Goal: Task Accomplishment & Management: Complete application form

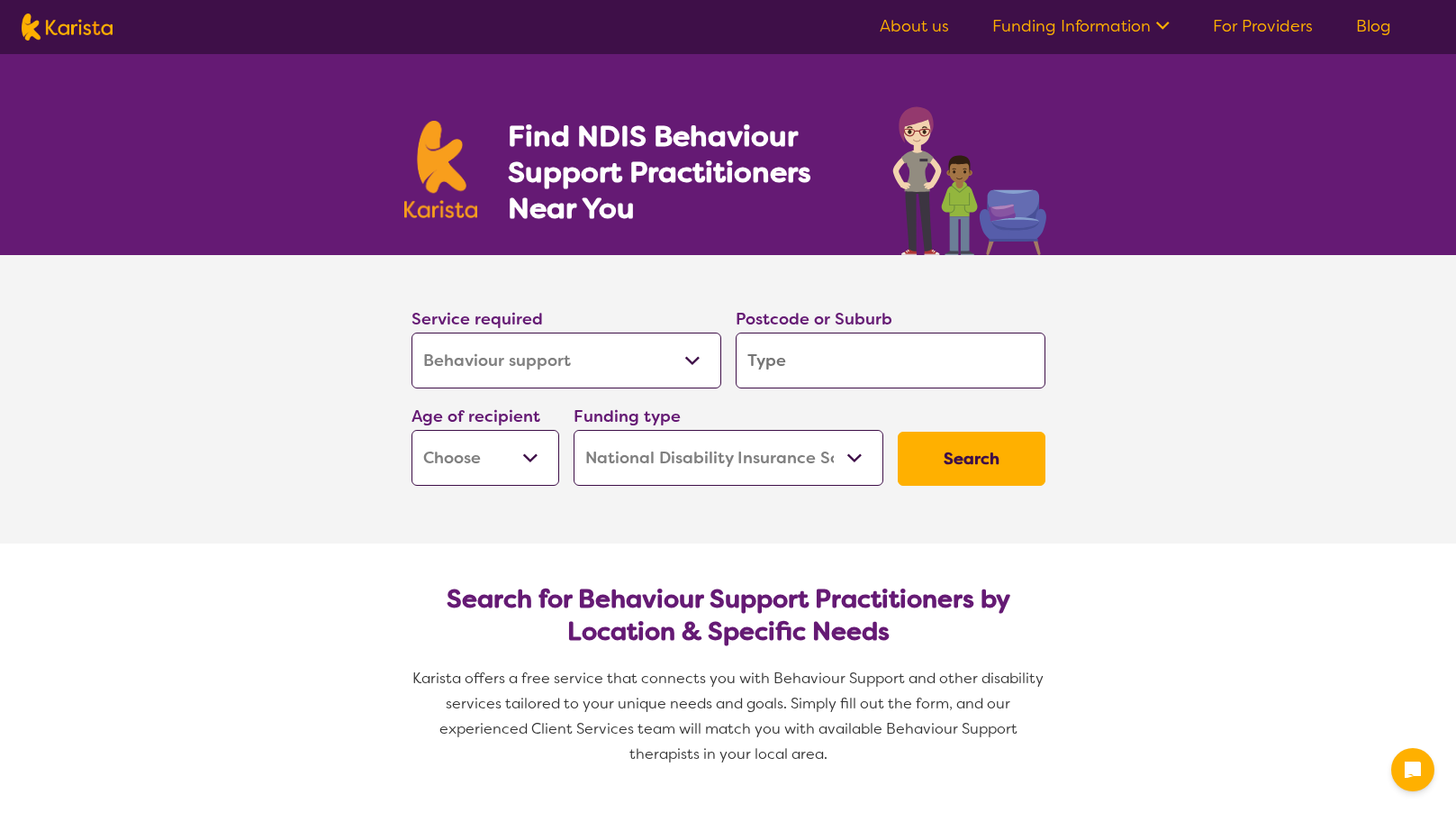
select select "Behaviour support"
select select "NDIS"
select select "Behaviour support"
select select "NDIS"
click at [818, 365] on input "search" at bounding box center [891, 361] width 310 height 56
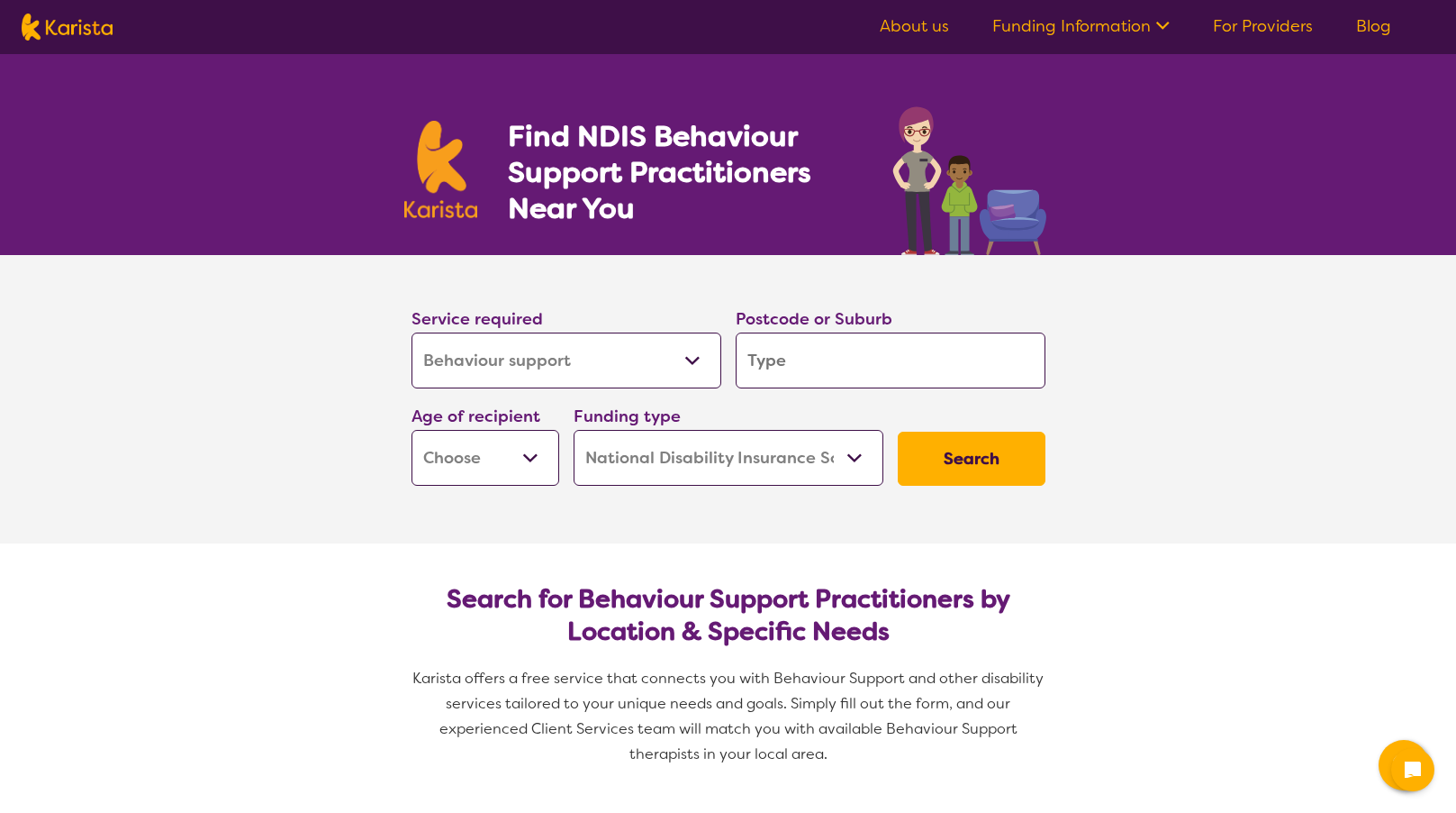
type input "3"
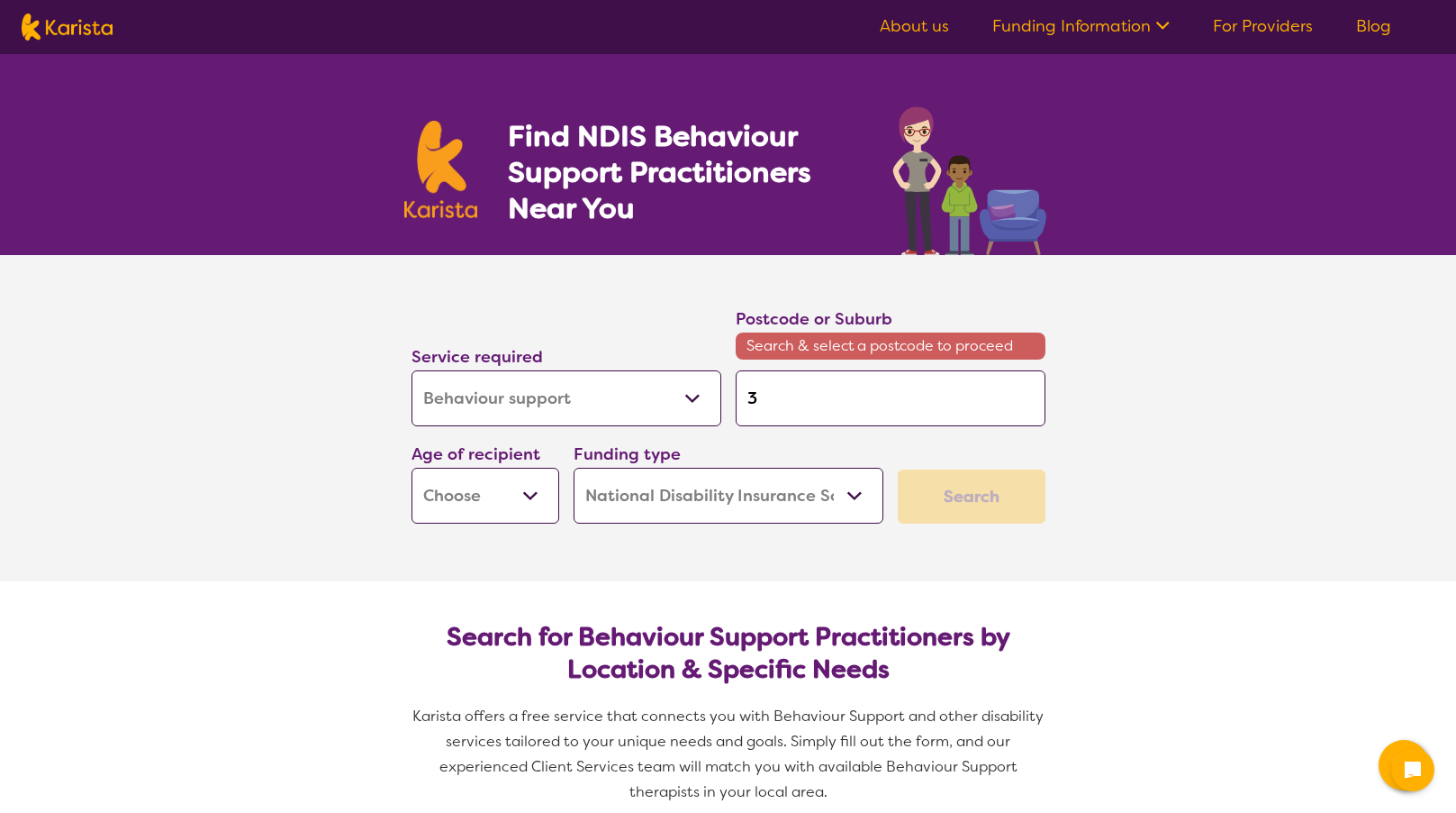
type input "30"
type input "302"
type input "3024"
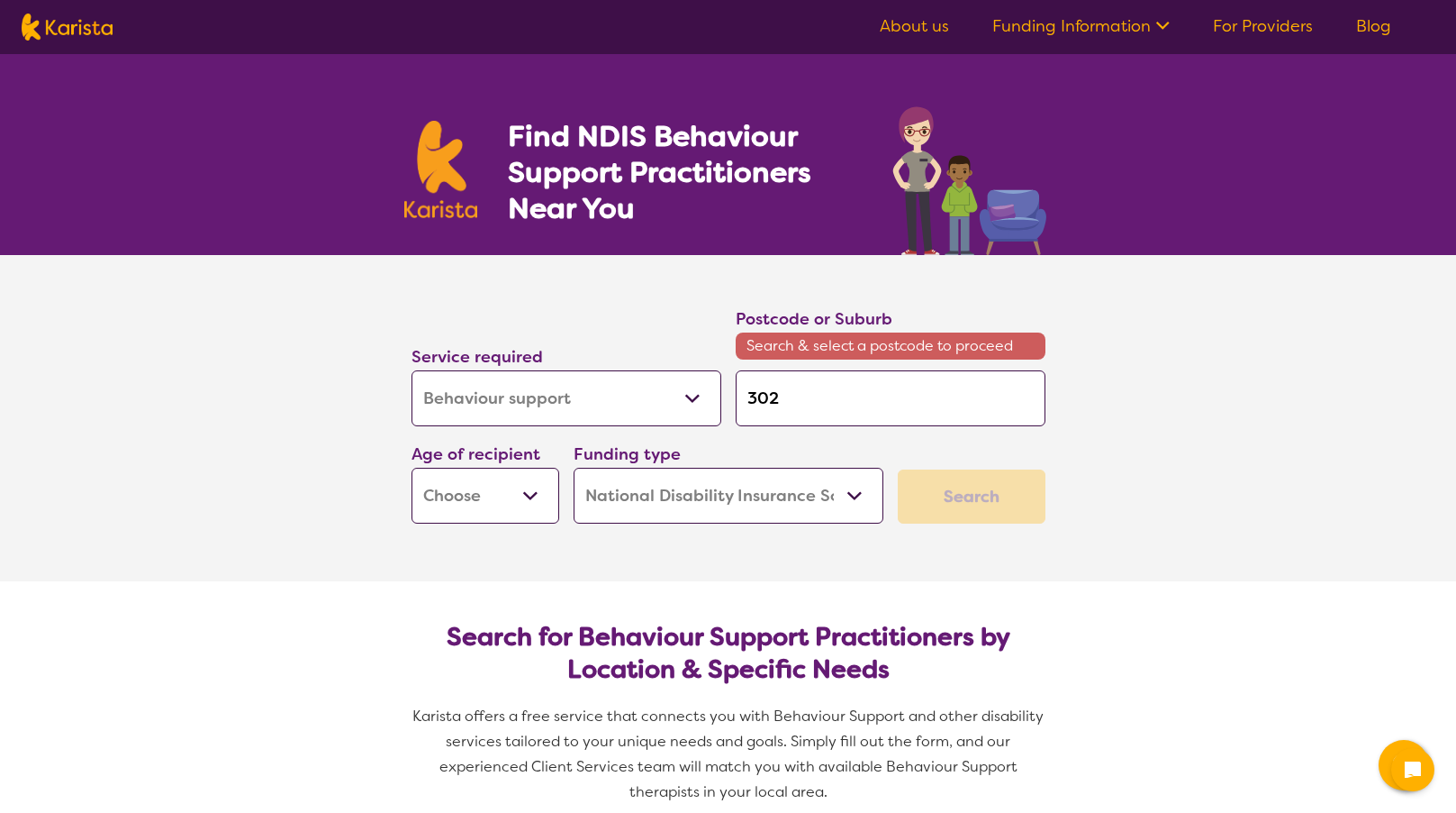
type input "3024"
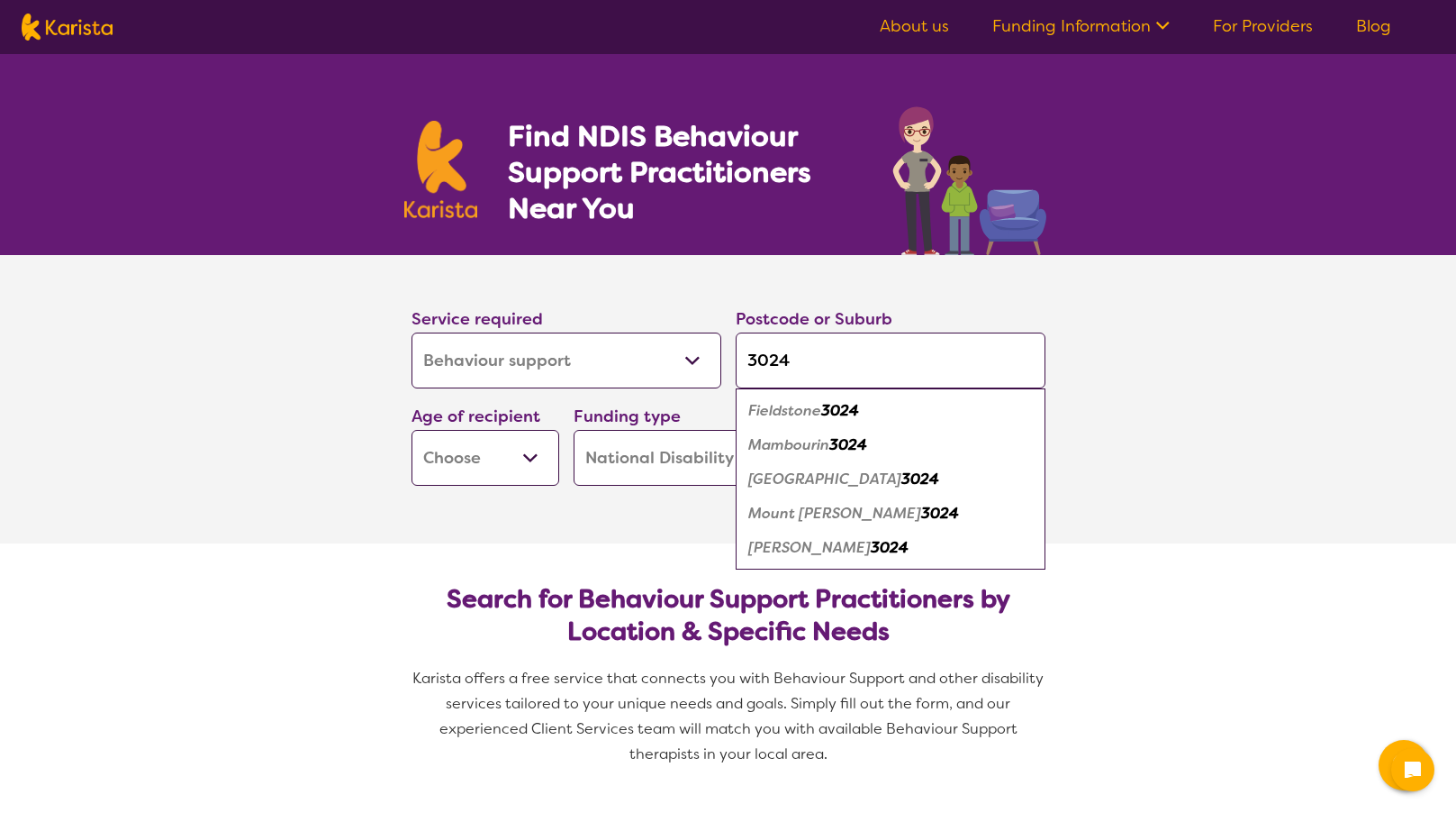
type input "3024"
click at [824, 481] on em "[GEOGRAPHIC_DATA]" at bounding box center [825, 479] width 153 height 19
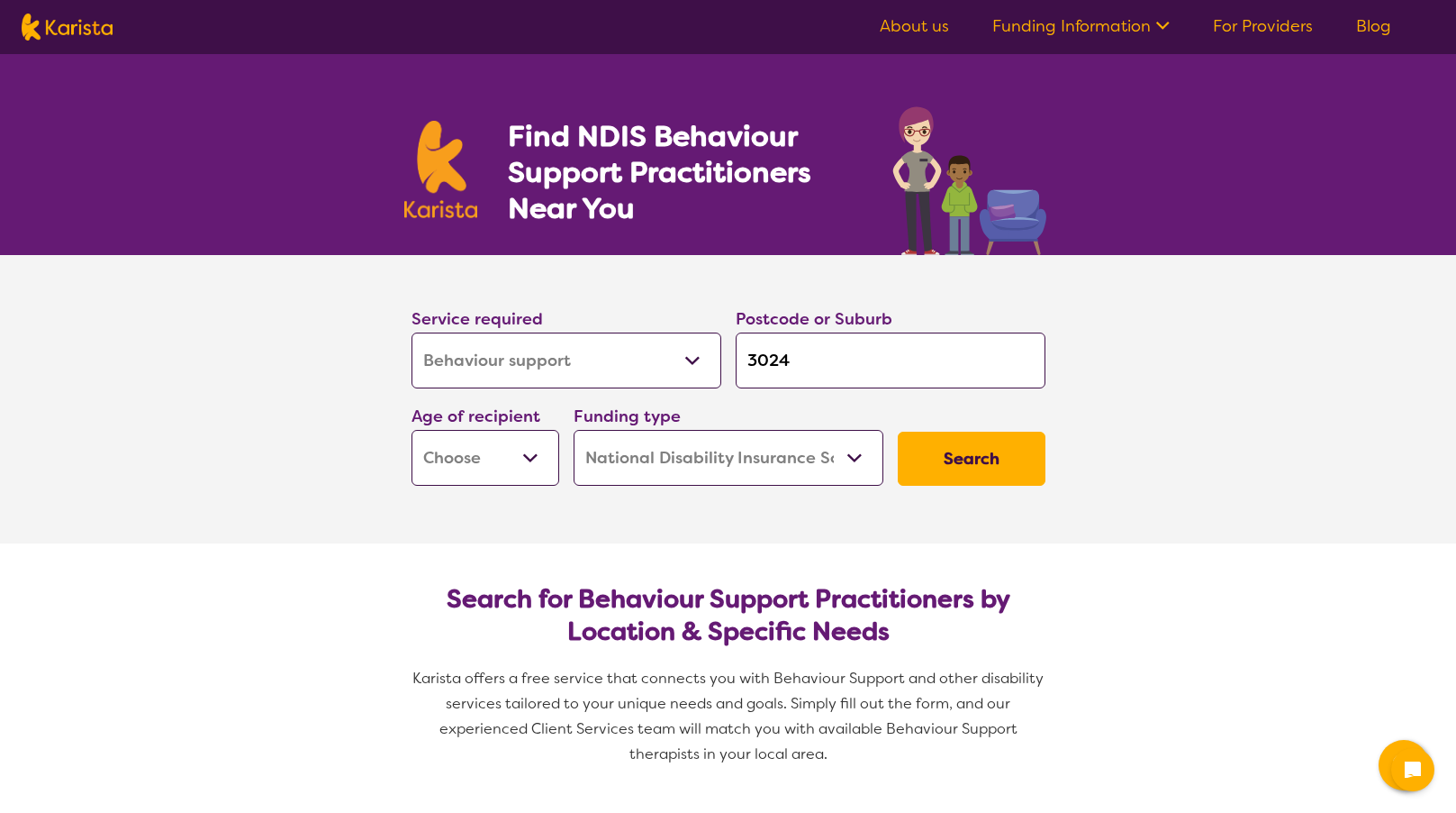
click at [535, 454] on select "Early Childhood - 0 to 9 Child - 10 to 11 Adolescent - 12 to 17 Adult - 18 to 6…" at bounding box center [485, 458] width 148 height 56
select select "EC"
click at [411, 430] on select "Early Childhood - 0 to 9 Child - 10 to 11 Adolescent - 12 to 17 Adult - 18 to 6…" at bounding box center [485, 458] width 148 height 56
select select "EC"
click at [1011, 456] on button "Search" at bounding box center [971, 459] width 148 height 54
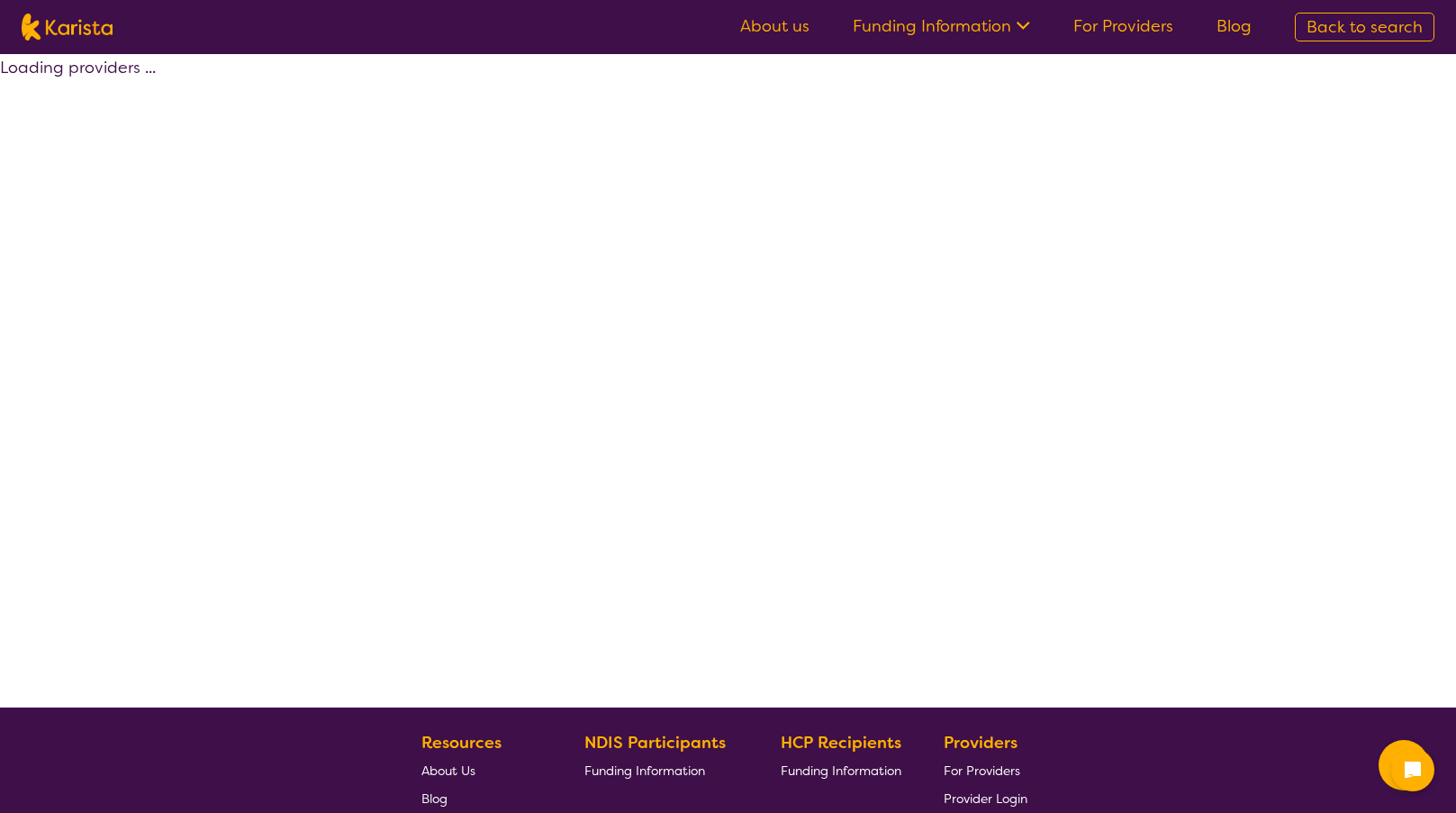
select select "by_score"
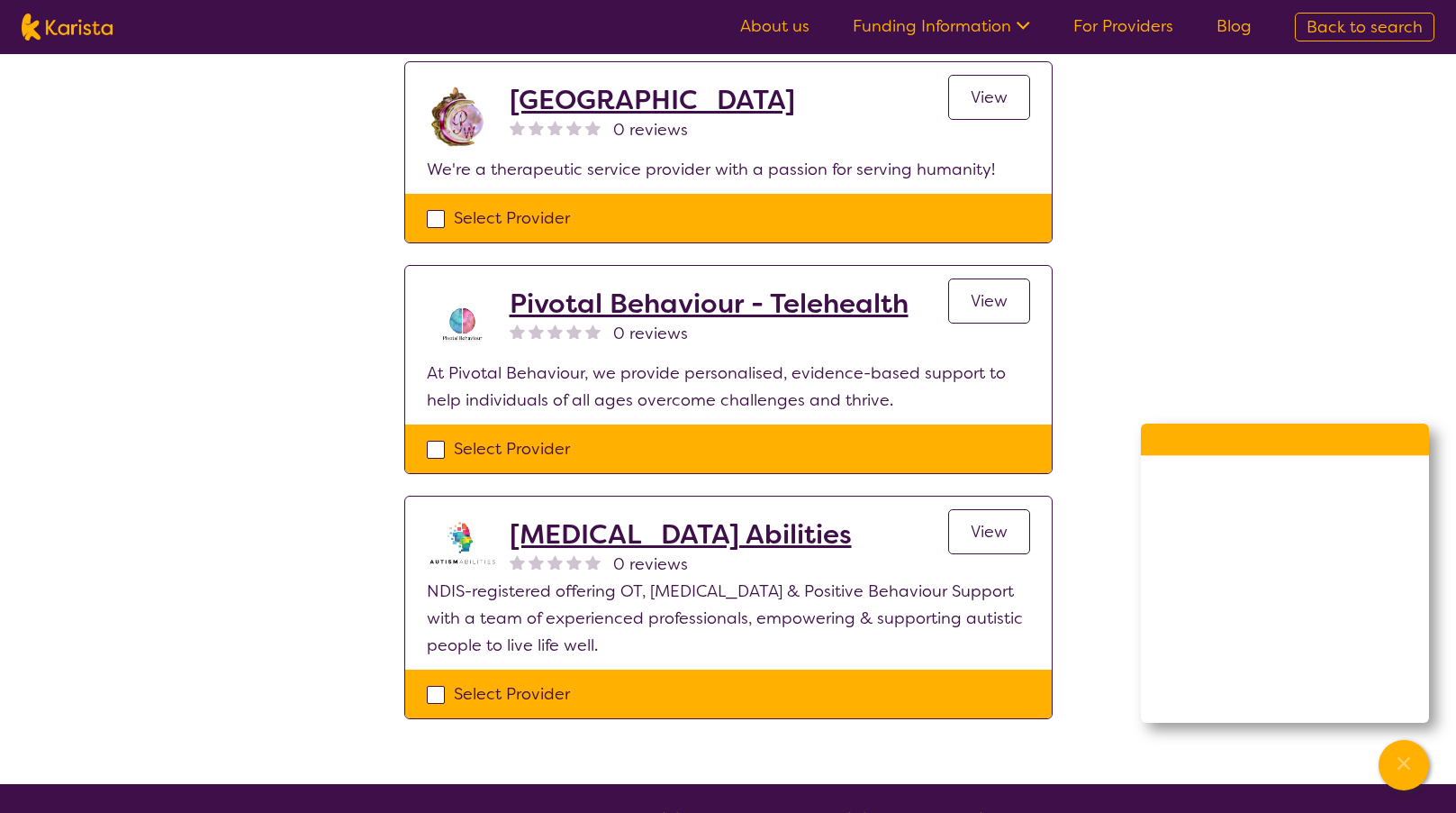
scroll to position [1463, 0]
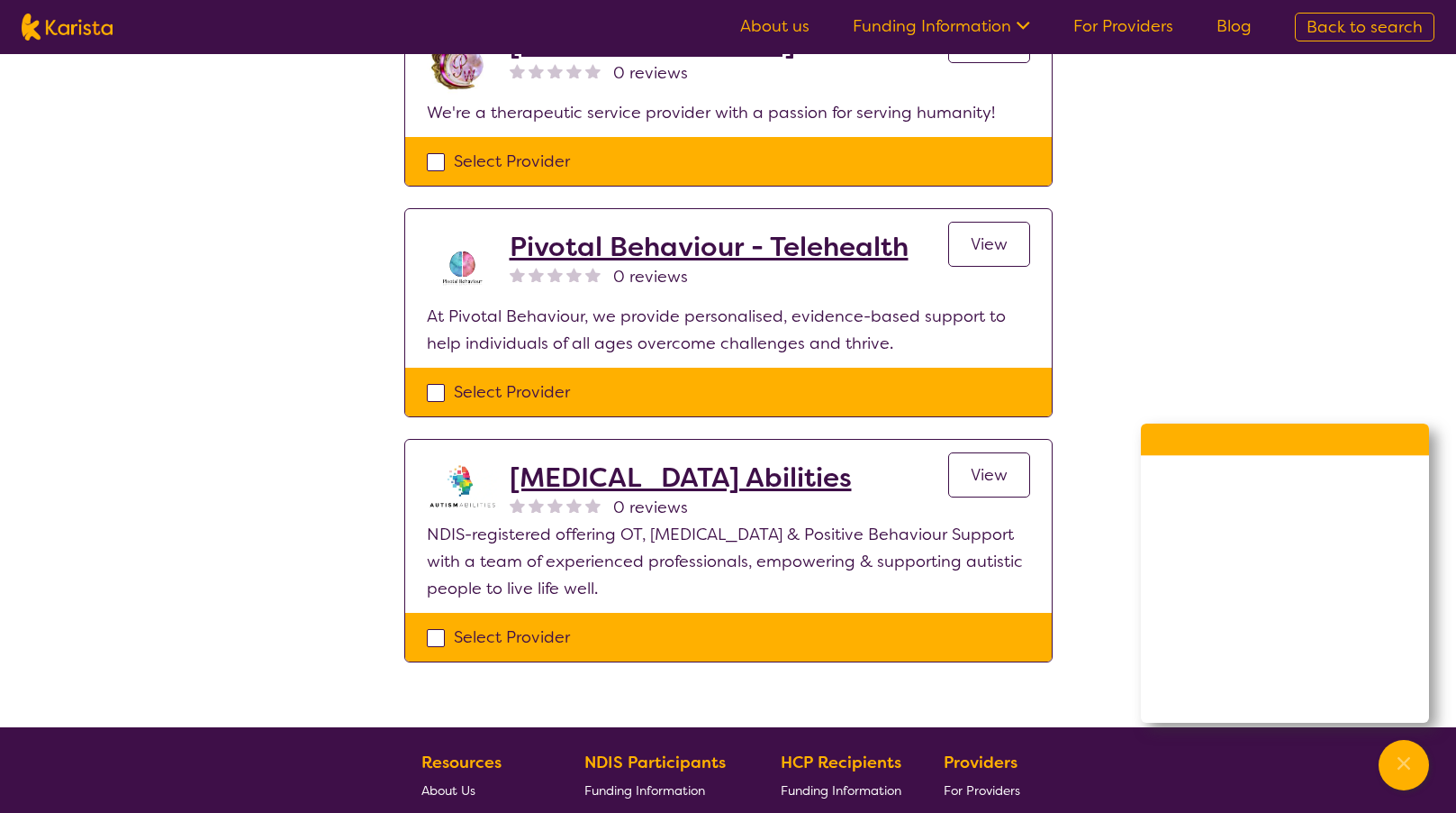
click at [609, 462] on h2 "[MEDICAL_DATA] Abilities" at bounding box center [681, 478] width 342 height 33
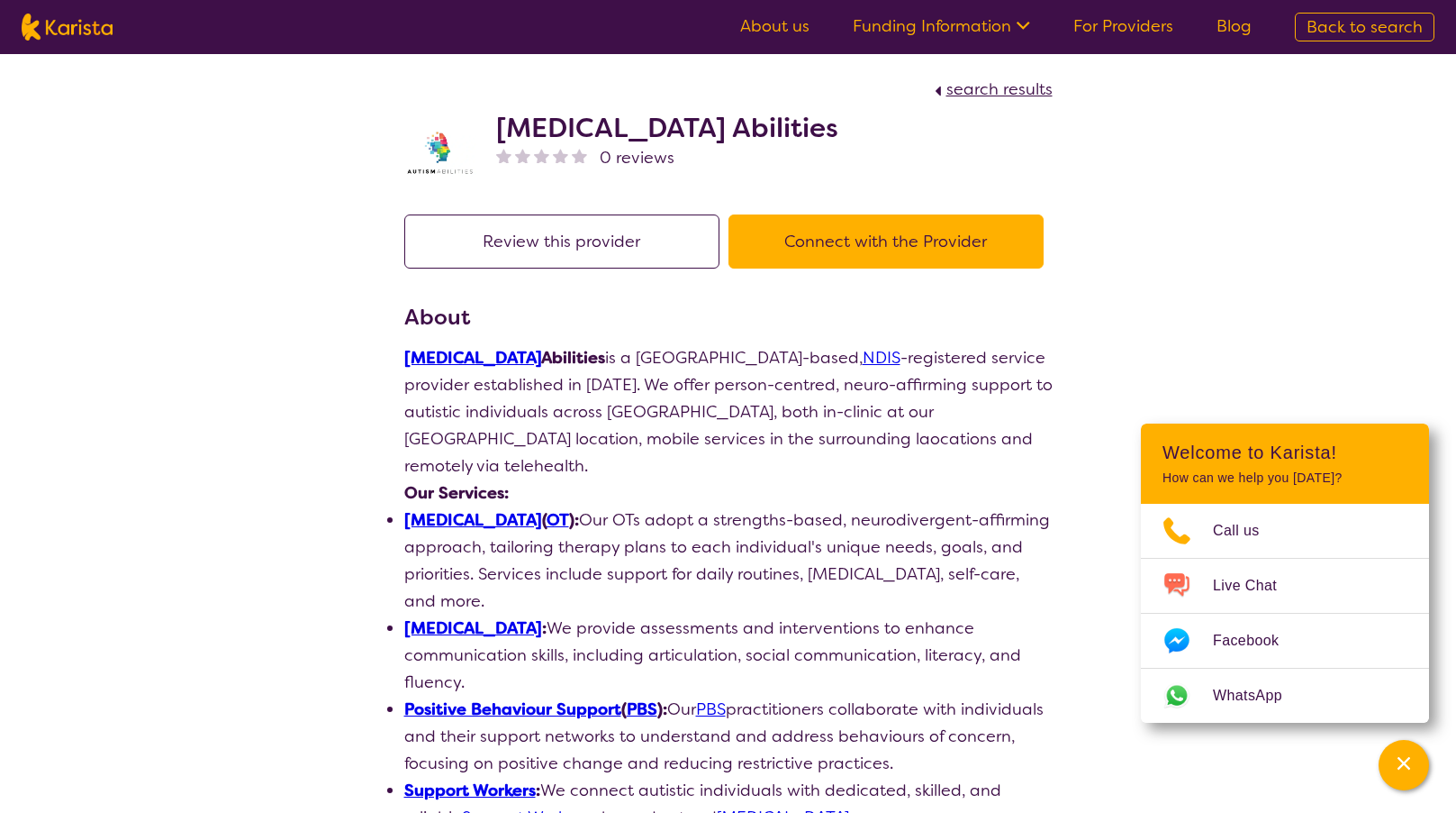
click at [930, 252] on button "Connect with the Provider" at bounding box center [886, 242] width 315 height 54
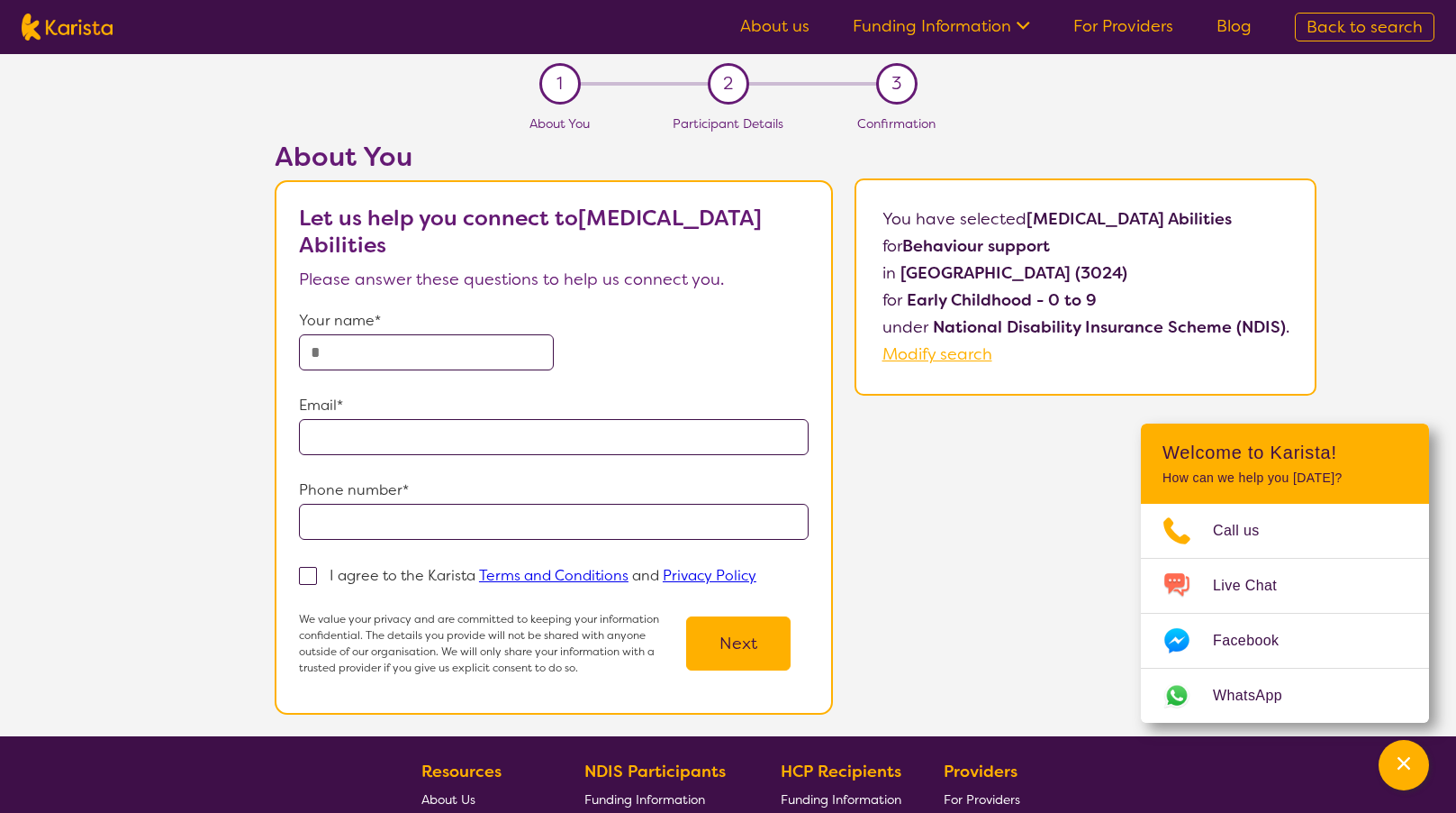
click at [475, 352] on input "text" at bounding box center [426, 351] width 254 height 36
type input "**********"
click at [317, 571] on span at bounding box center [308, 576] width 18 height 18
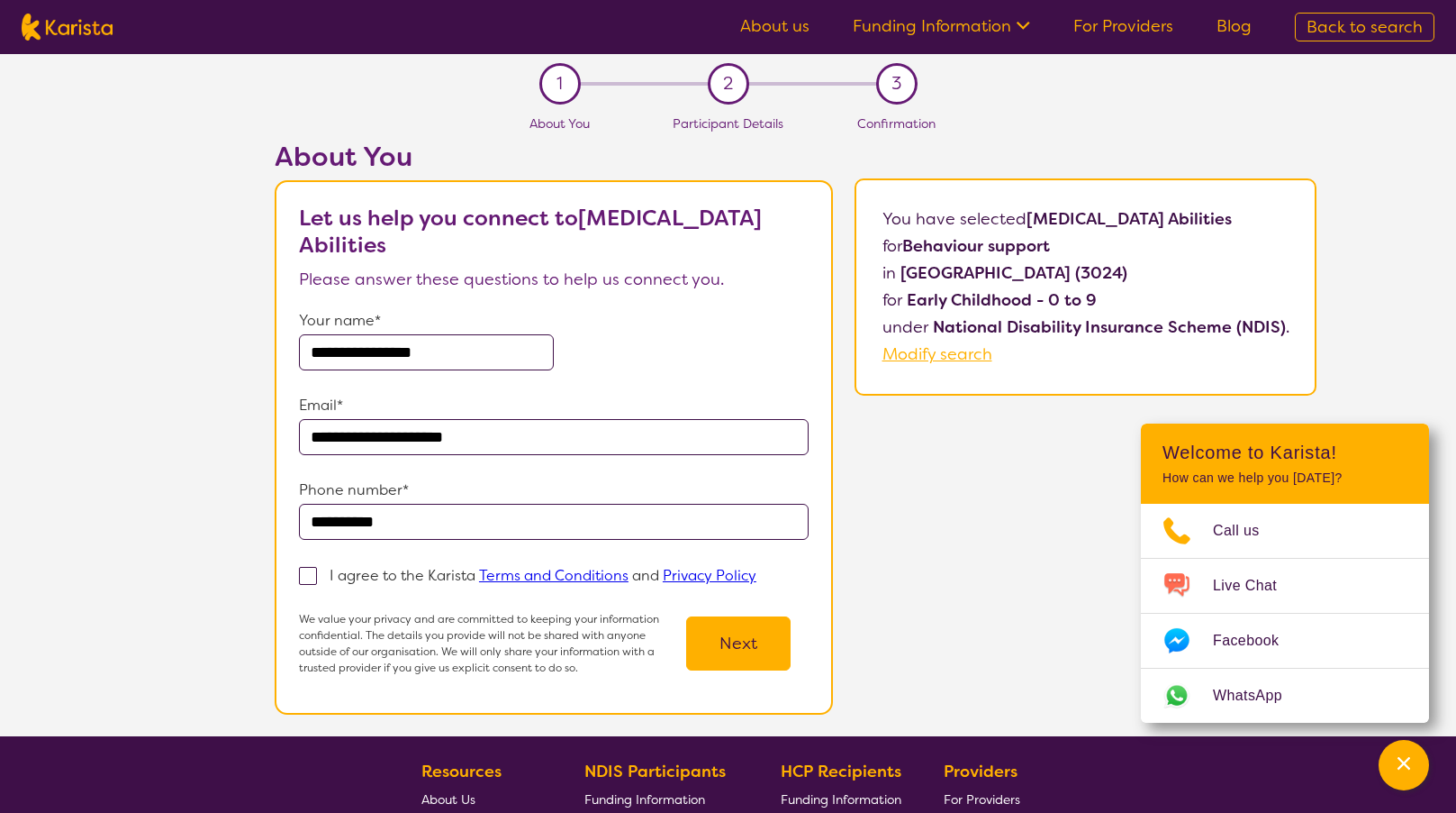
click at [757, 571] on input "I agree to the Karista Terms and Conditions and Privacy Policy" at bounding box center [762, 574] width 12 height 12
checkbox input "true"
click at [753, 671] on button "Next" at bounding box center [738, 644] width 104 height 54
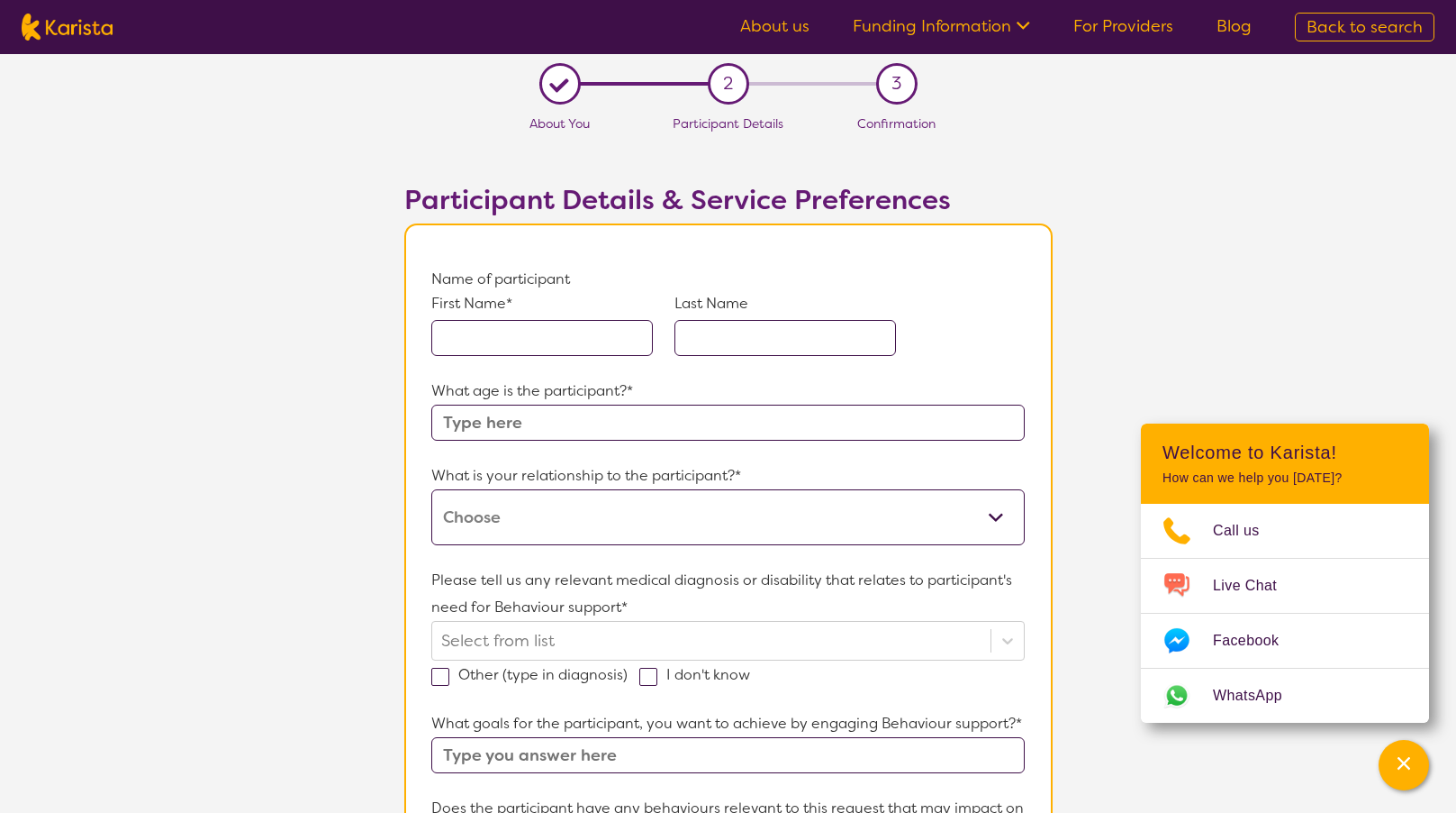
click at [514, 345] on input "text" at bounding box center [542, 337] width 222 height 36
type input "[PERSON_NAME]"
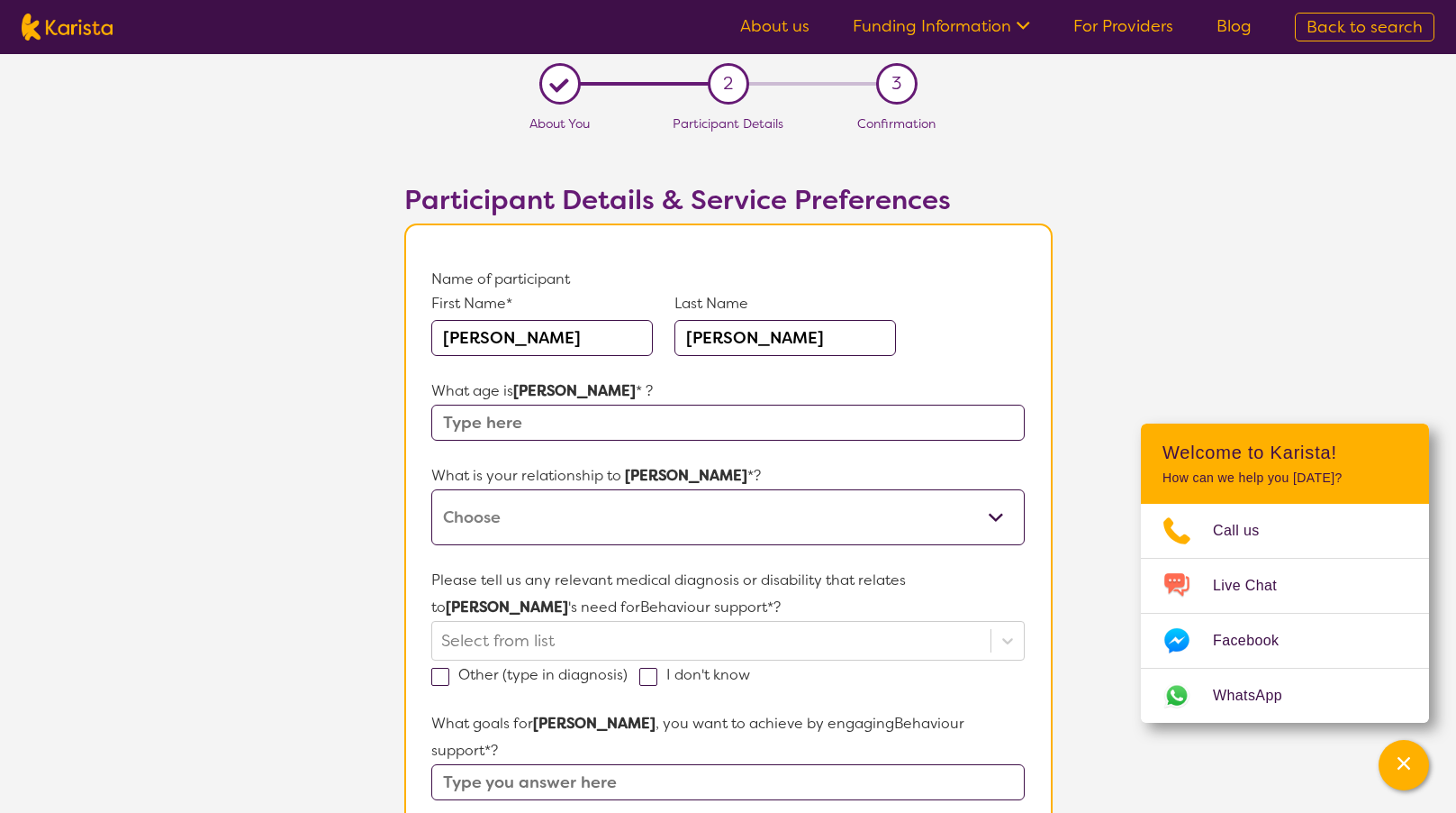
click at [541, 342] on input "[PERSON_NAME]" at bounding box center [542, 337] width 222 height 36
click at [541, 343] on input "[PERSON_NAME]" at bounding box center [542, 337] width 222 height 36
type input "K"
type input "[PERSON_NAME]"
click at [747, 344] on input "[PERSON_NAME]" at bounding box center [785, 337] width 222 height 36
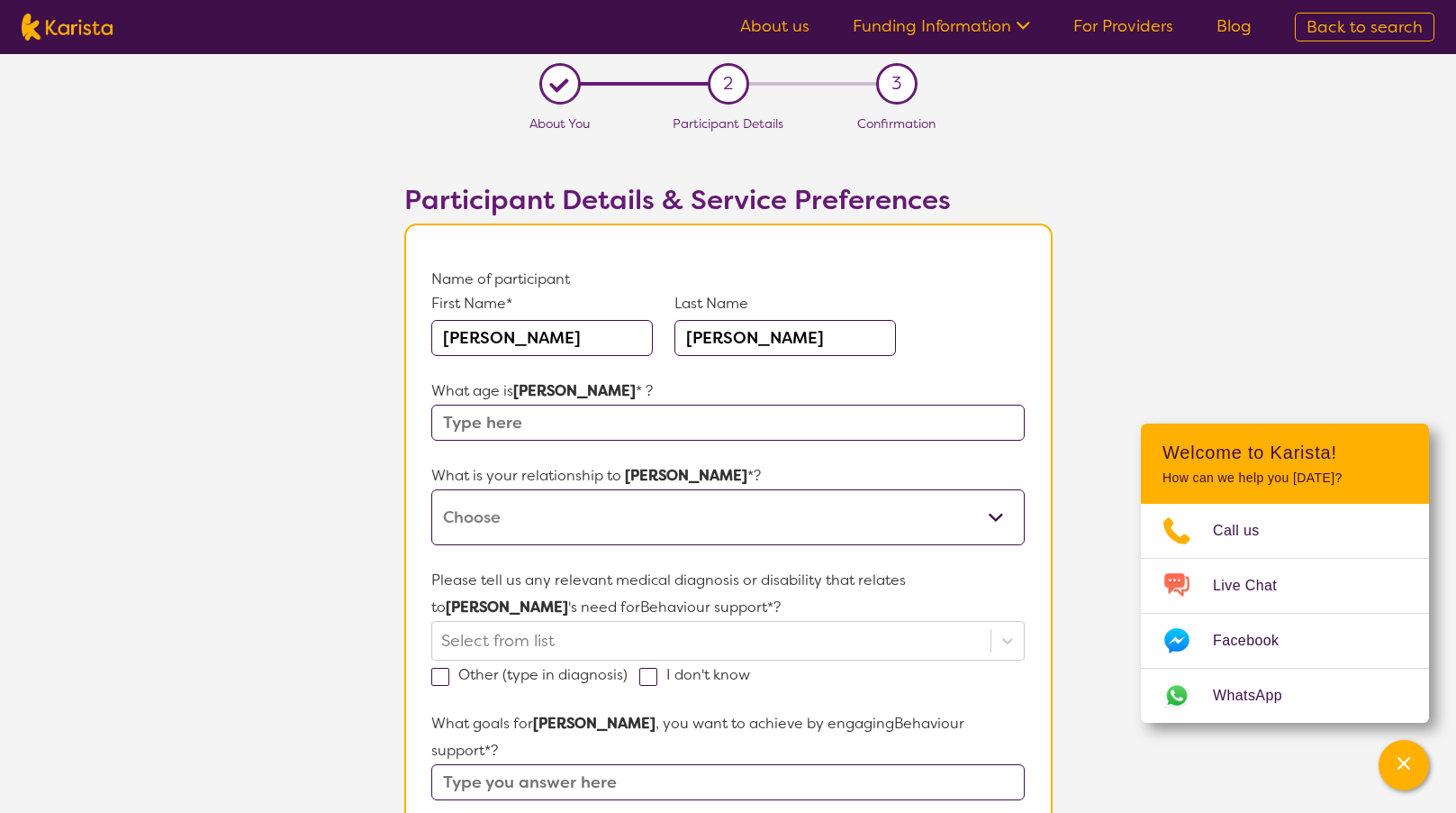
click at [596, 427] on input "text" at bounding box center [728, 422] width 593 height 36
type input "8"
click at [588, 516] on select "This request is for myself I am their parent I am their child I am their spouse…" at bounding box center [728, 518] width 593 height 56
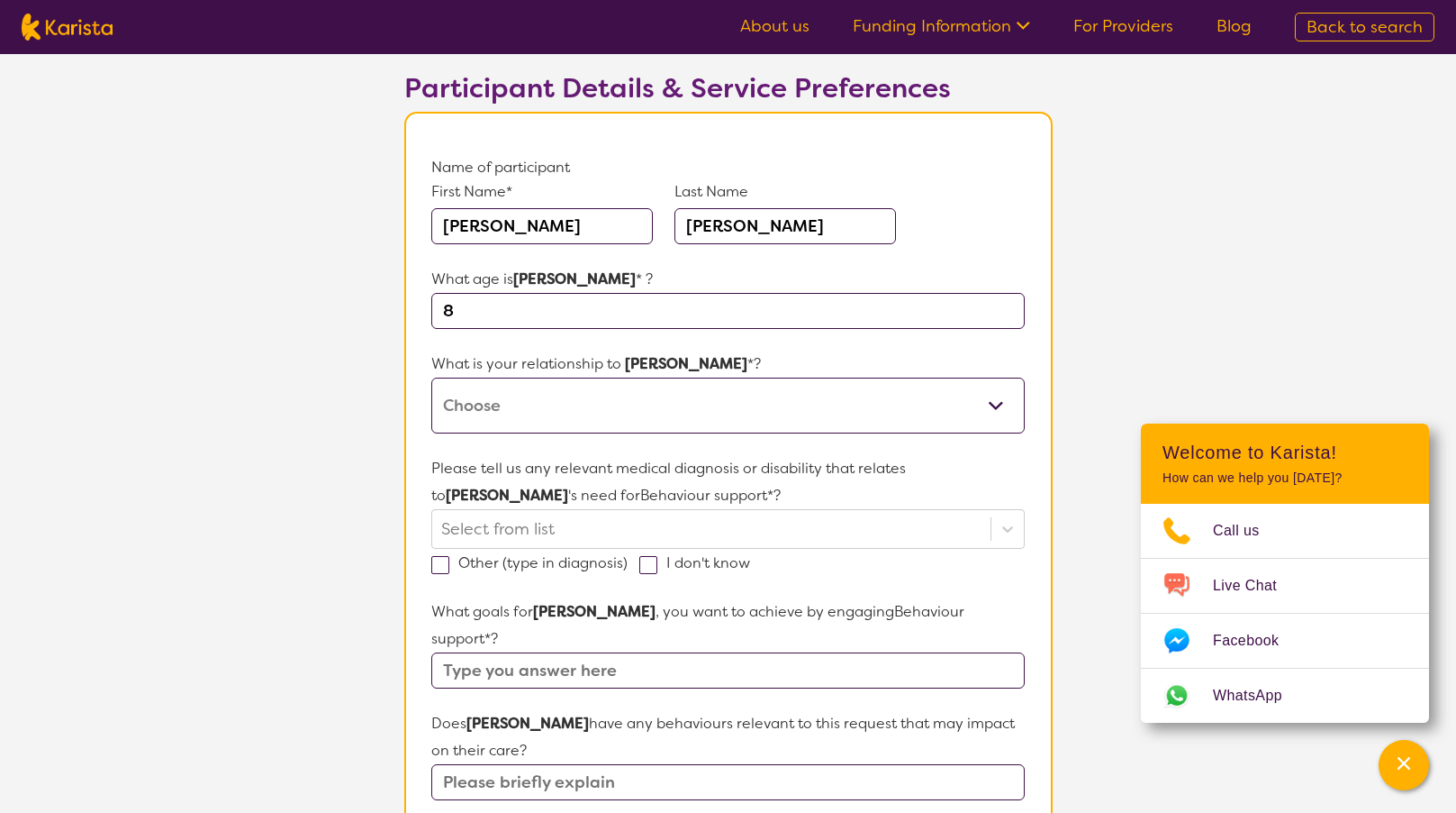
scroll to position [122, 0]
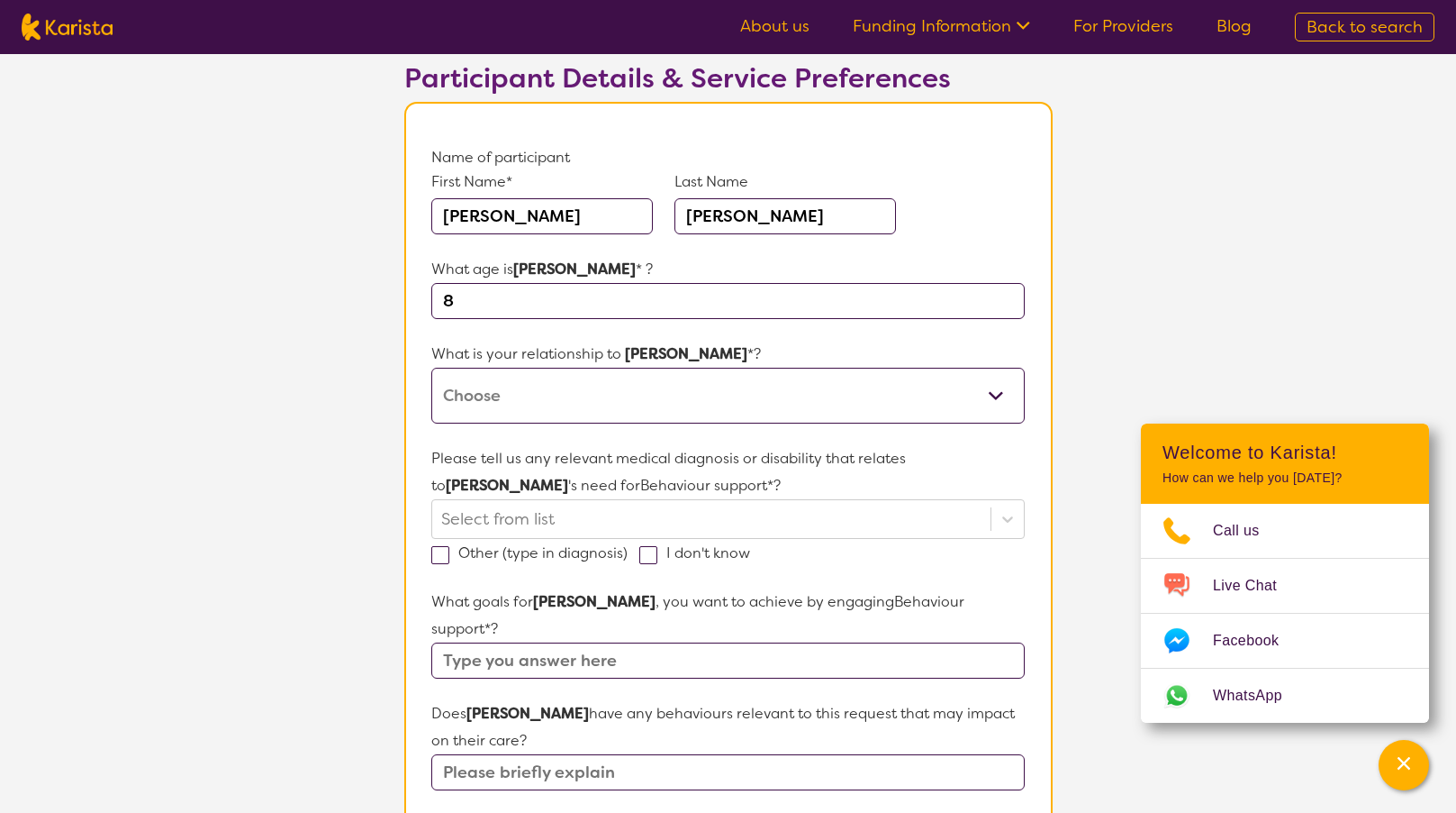
click at [663, 394] on select "This request is for myself I am their parent I am their child I am their spouse…" at bounding box center [728, 396] width 593 height 56
click at [1276, 253] on section "L About You 2 Participant Details 3 Confirmation Participant Details & Service …" at bounding box center [728, 739] width 1456 height 1615
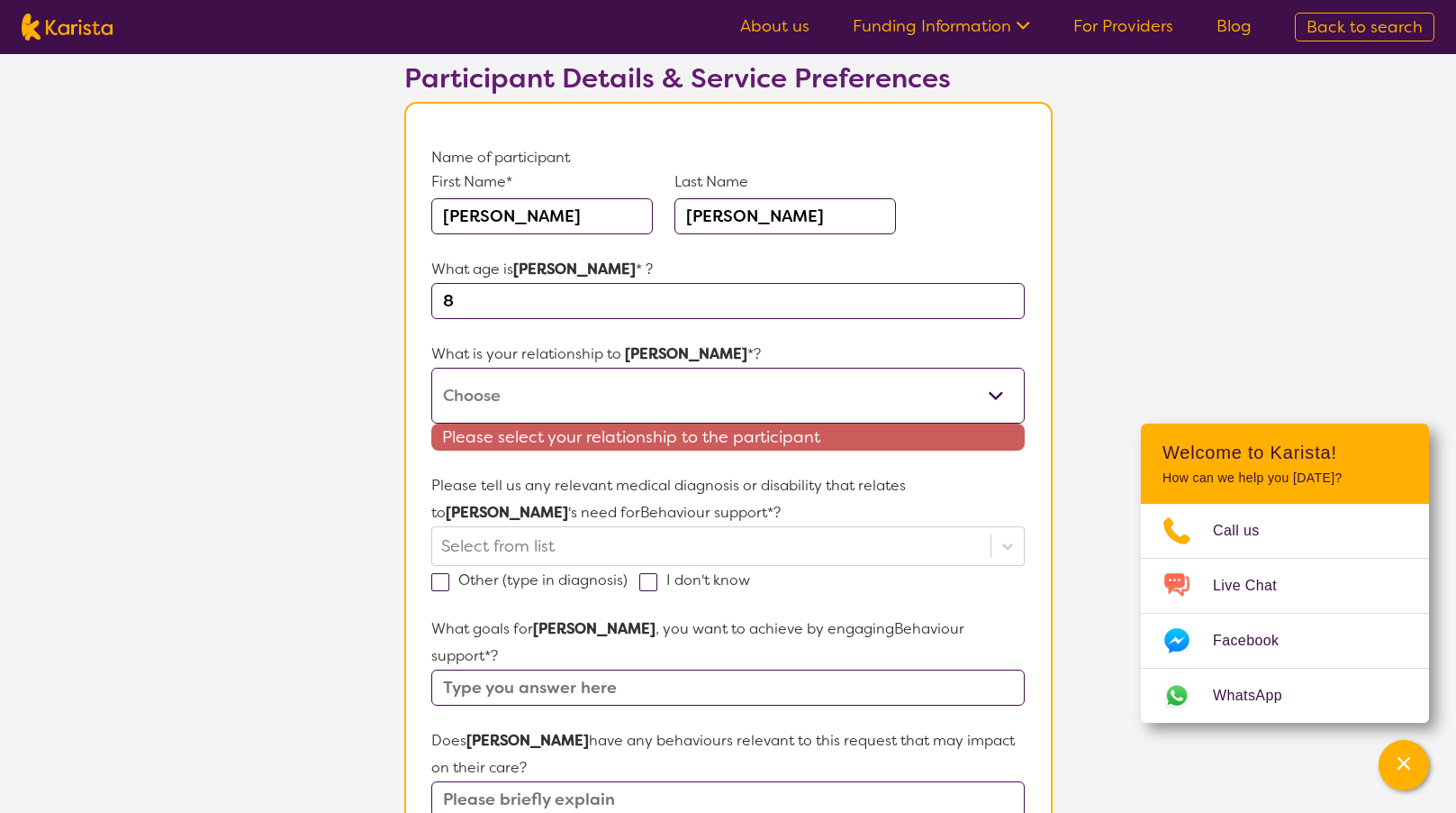
click at [520, 400] on select "This request is for myself I am their parent I am their child I am their spouse…" at bounding box center [728, 396] width 593 height 56
select select "I am their parent"
click at [431, 368] on select "This request is for myself I am their parent I am their child I am their spouse…" at bounding box center [728, 396] width 593 height 56
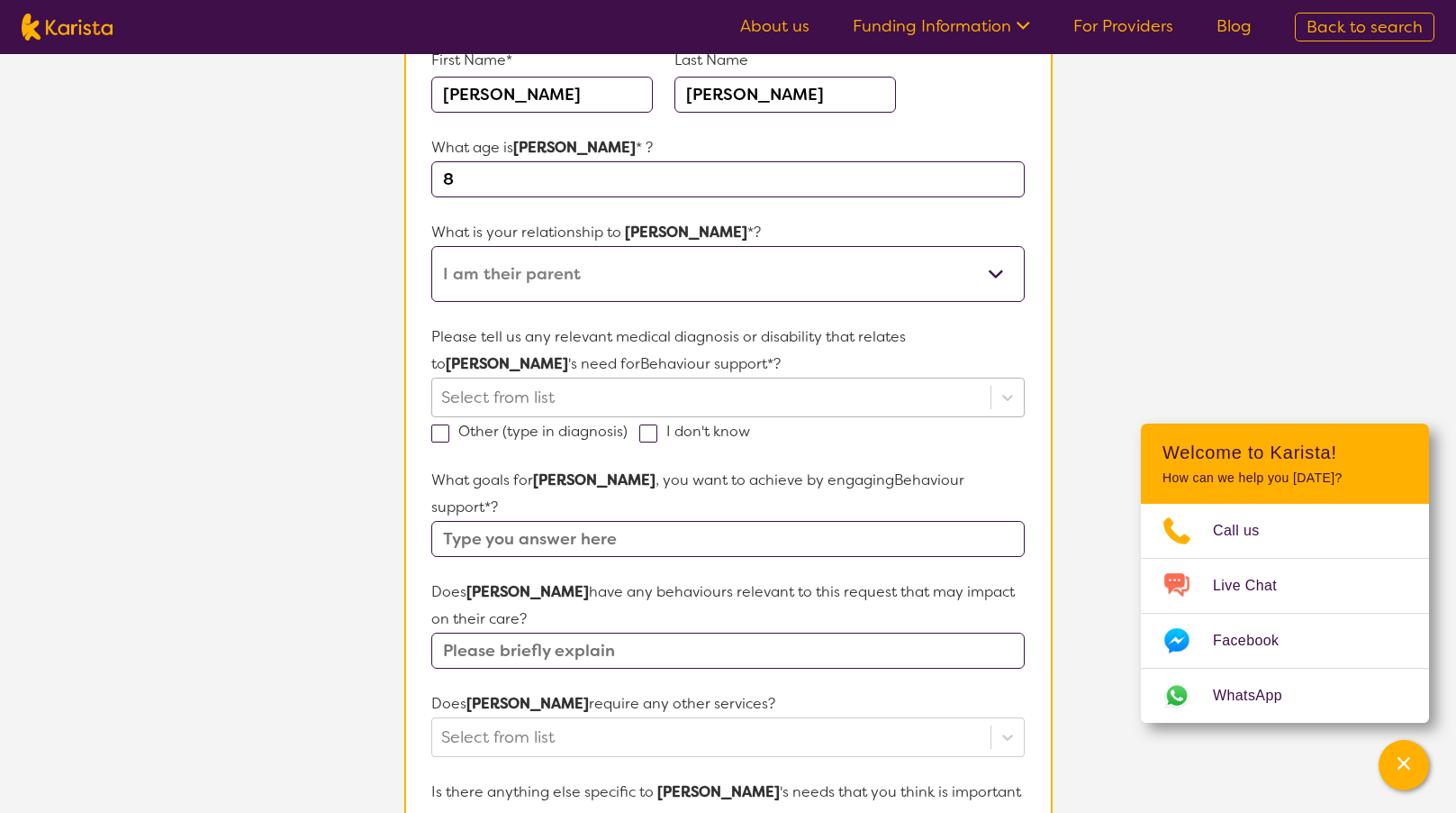
scroll to position [244, 0]
click at [550, 390] on div at bounding box center [711, 397] width 540 height 31
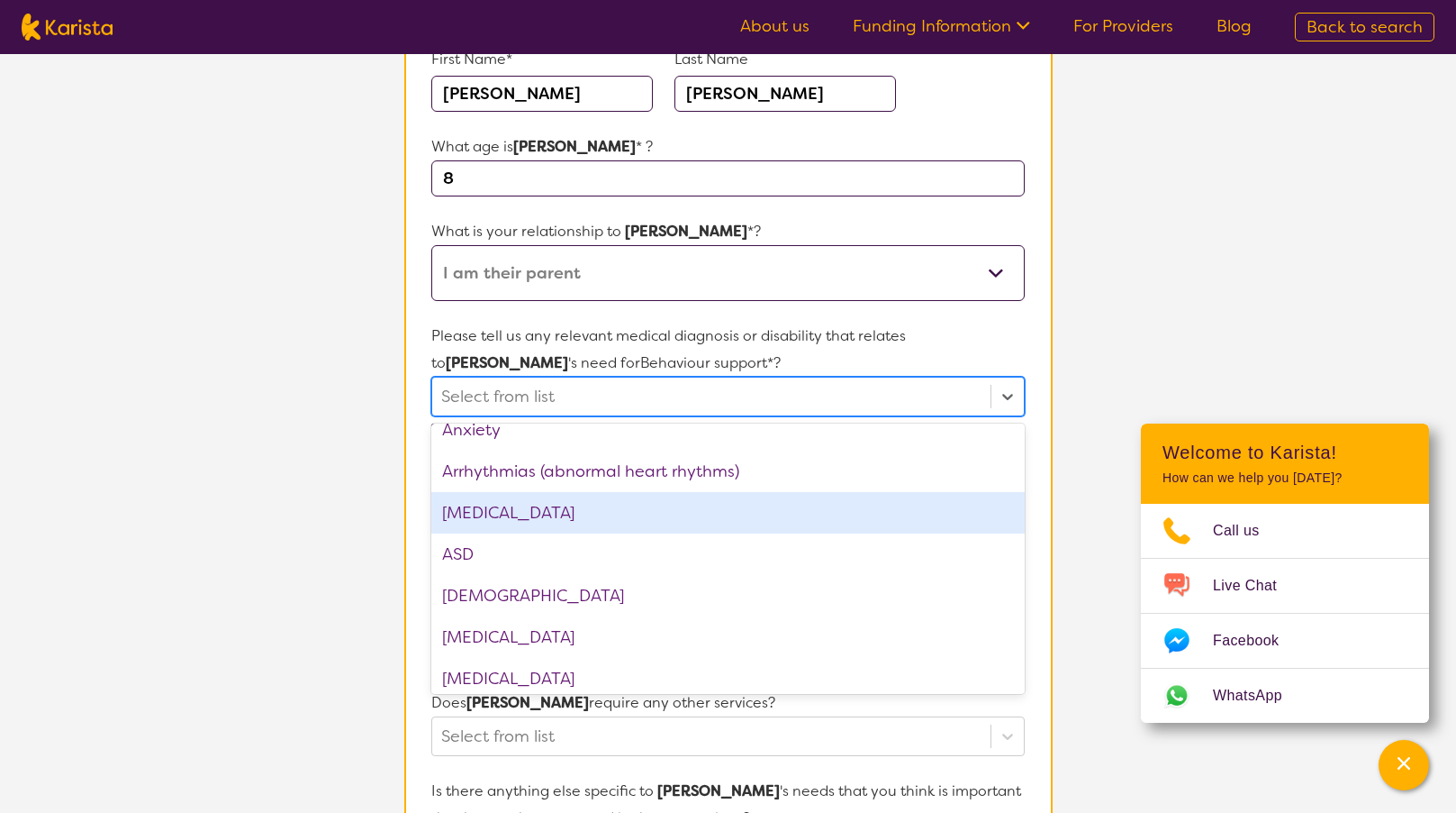
scroll to position [243, 0]
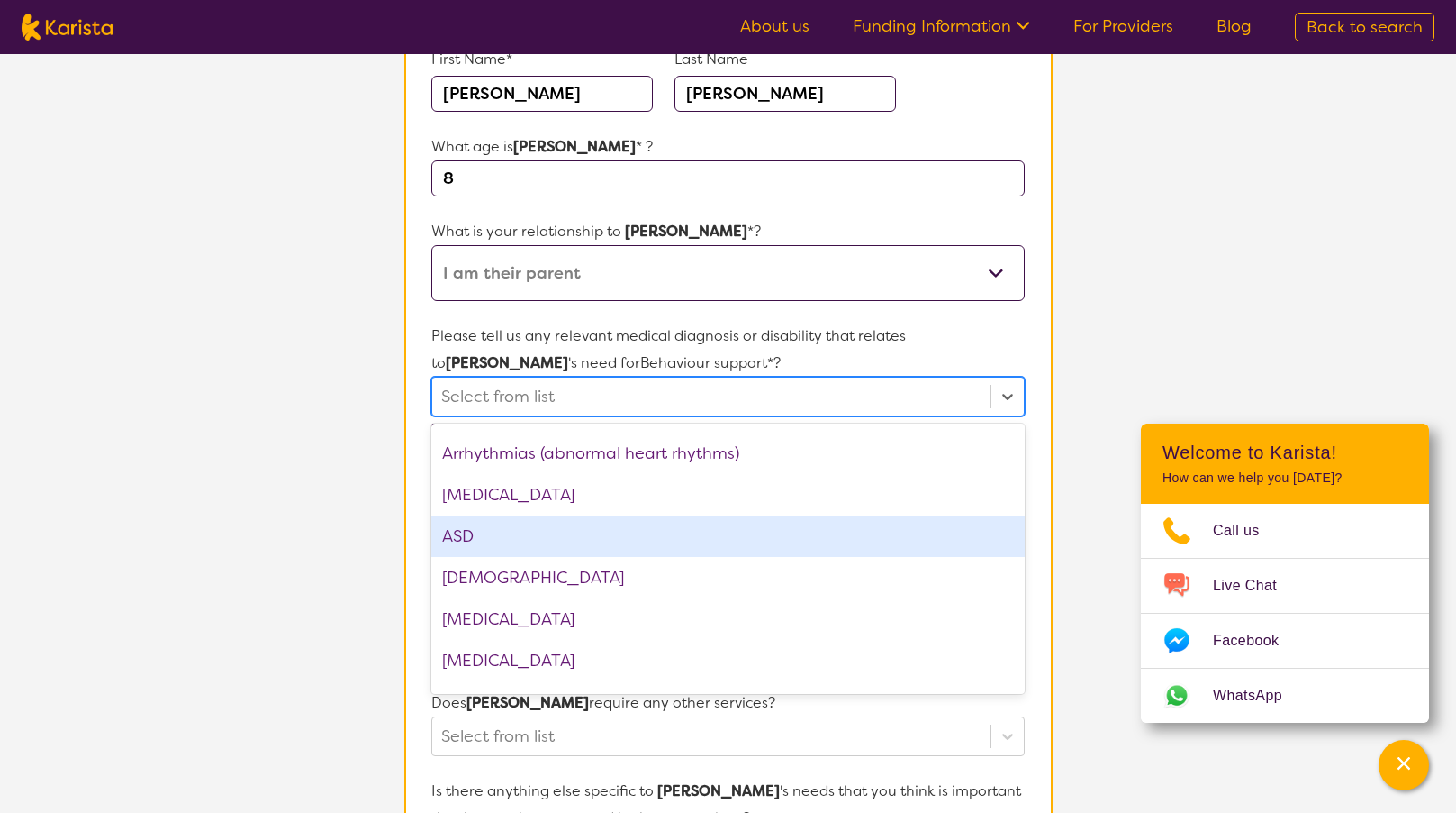
click at [512, 533] on div "ASD" at bounding box center [728, 536] width 593 height 42
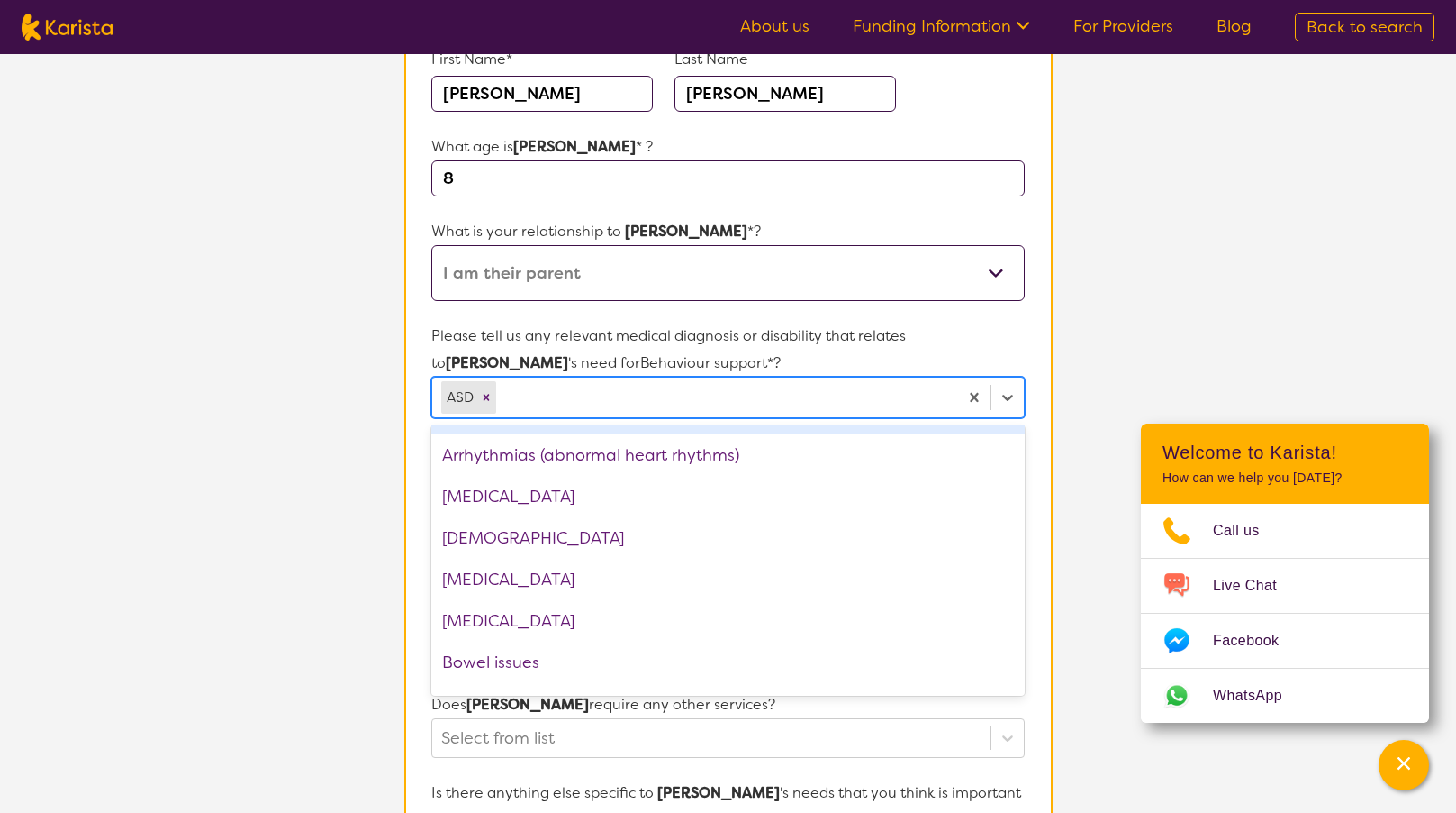
click at [582, 398] on div at bounding box center [725, 398] width 449 height 31
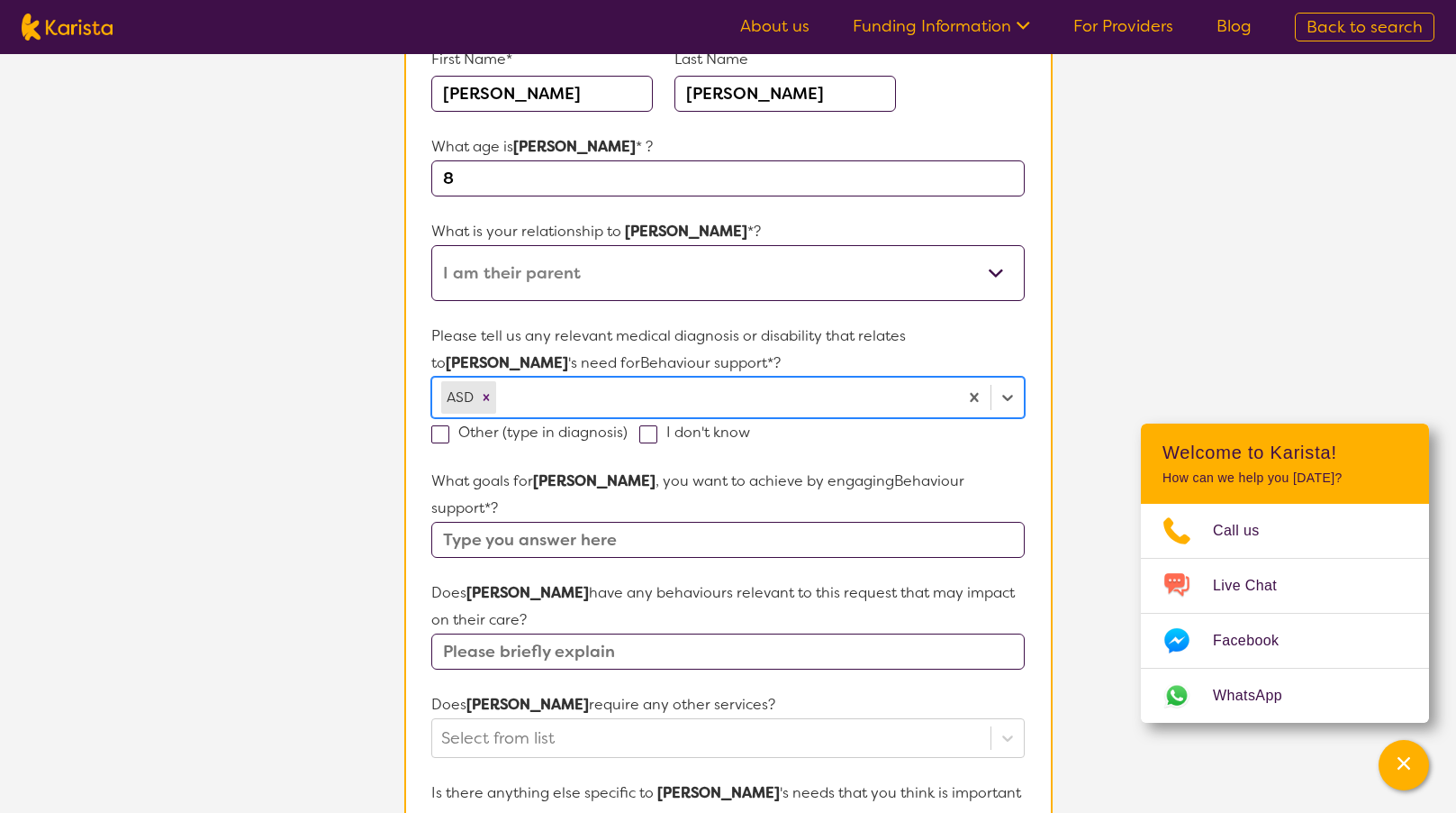
click at [582, 398] on div at bounding box center [725, 398] width 449 height 31
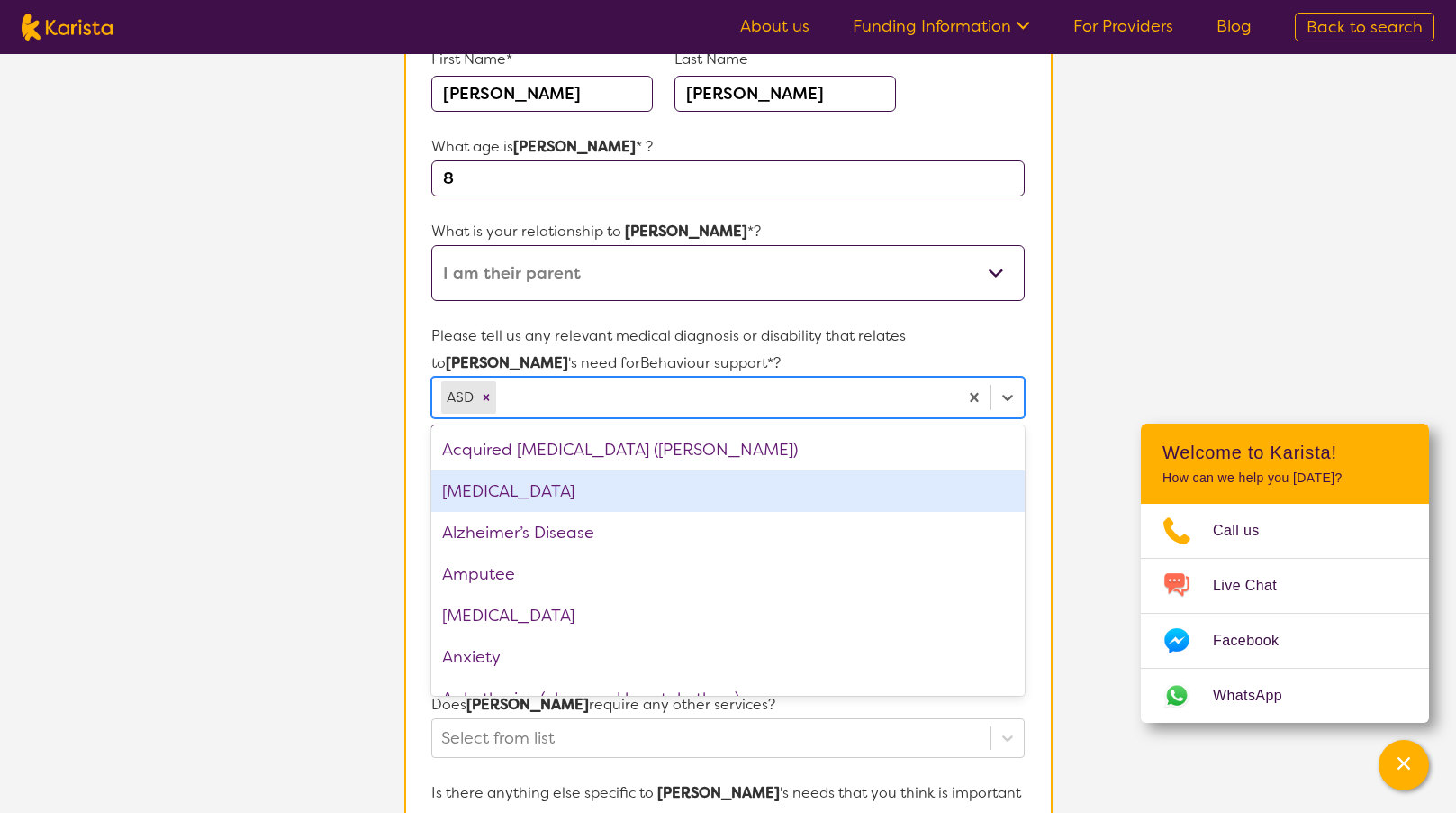
click at [517, 496] on div "[MEDICAL_DATA]" at bounding box center [728, 491] width 593 height 42
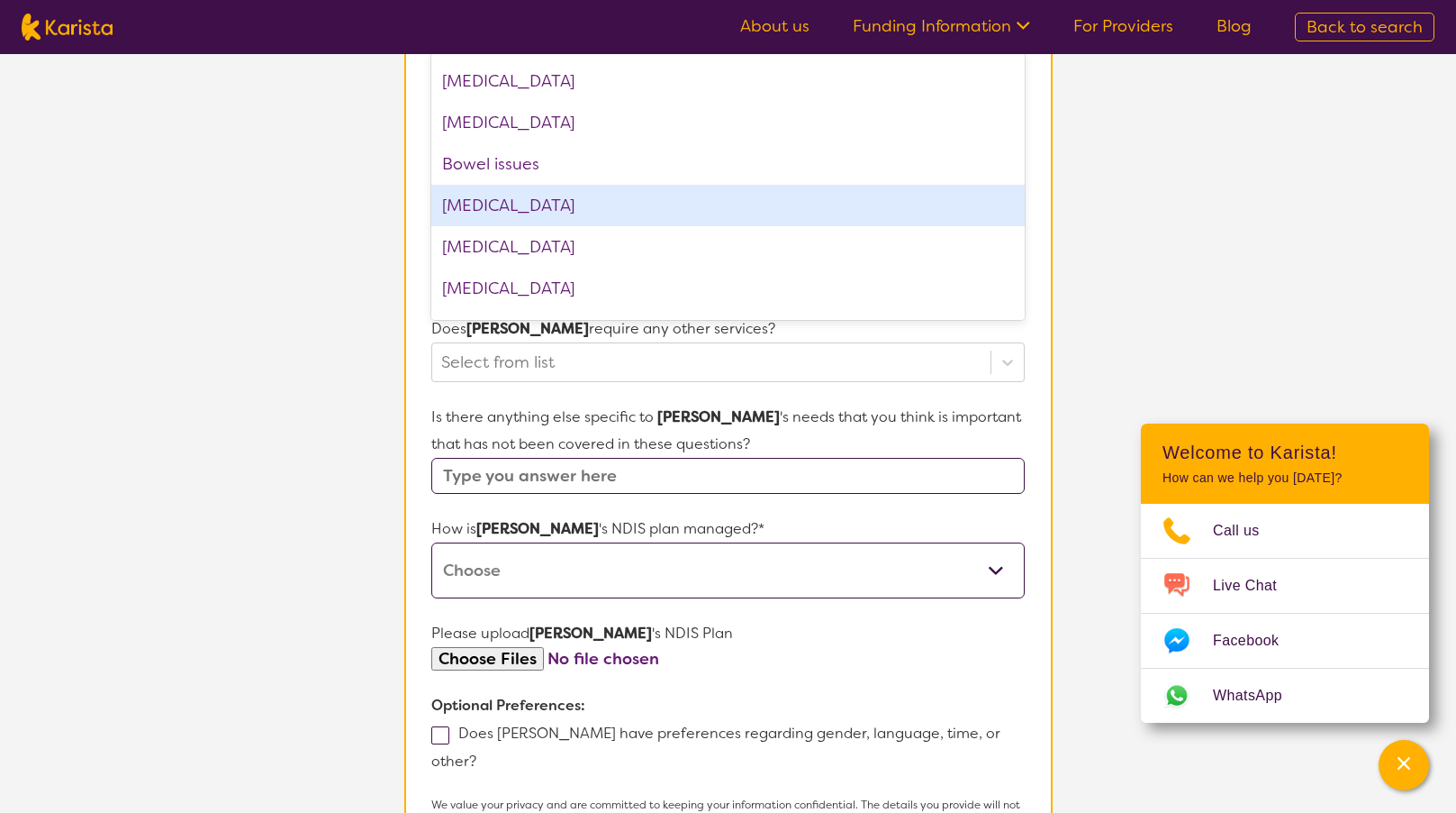
scroll to position [610, 0]
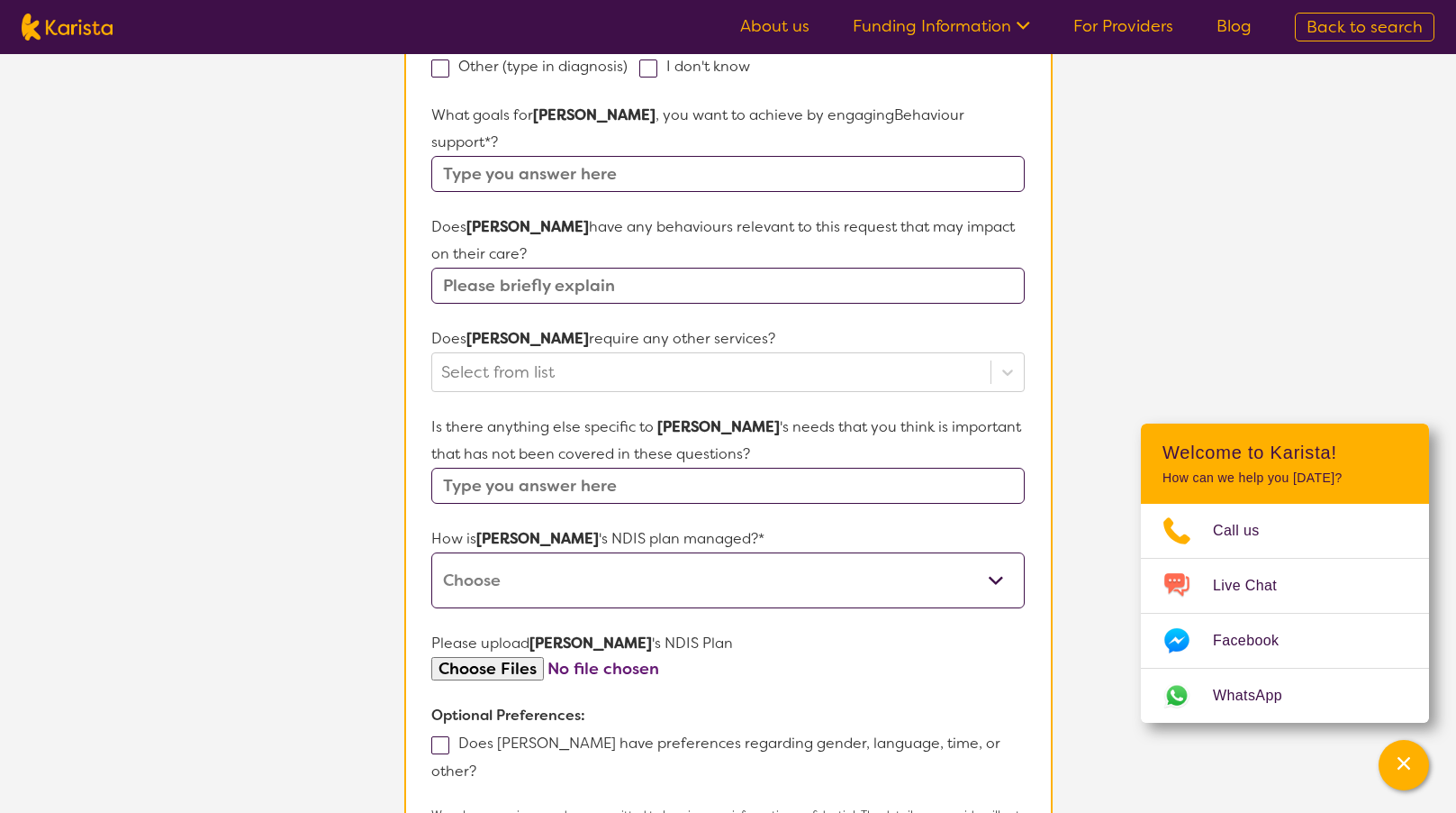
click at [656, 467] on input "text" at bounding box center [728, 485] width 593 height 36
click at [583, 553] on select "Self-managed NDIS plan Managed by a registered plan management provider (not th…" at bounding box center [728, 581] width 593 height 56
select select "Plan Managed"
click at [431, 553] on select "Self-managed NDIS plan Managed by a registered plan management provider (not th…" at bounding box center [728, 581] width 593 height 56
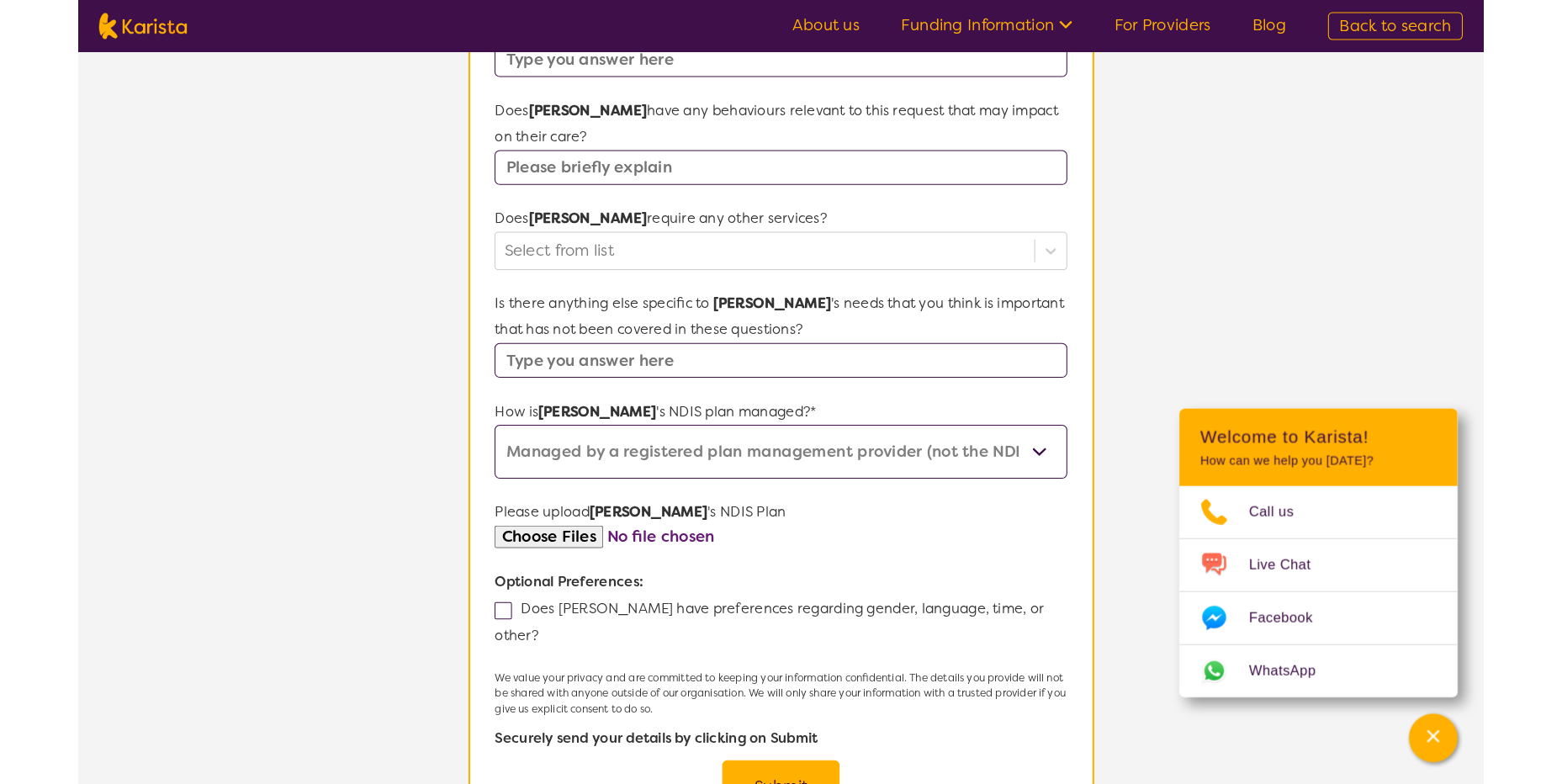
scroll to position [683, 0]
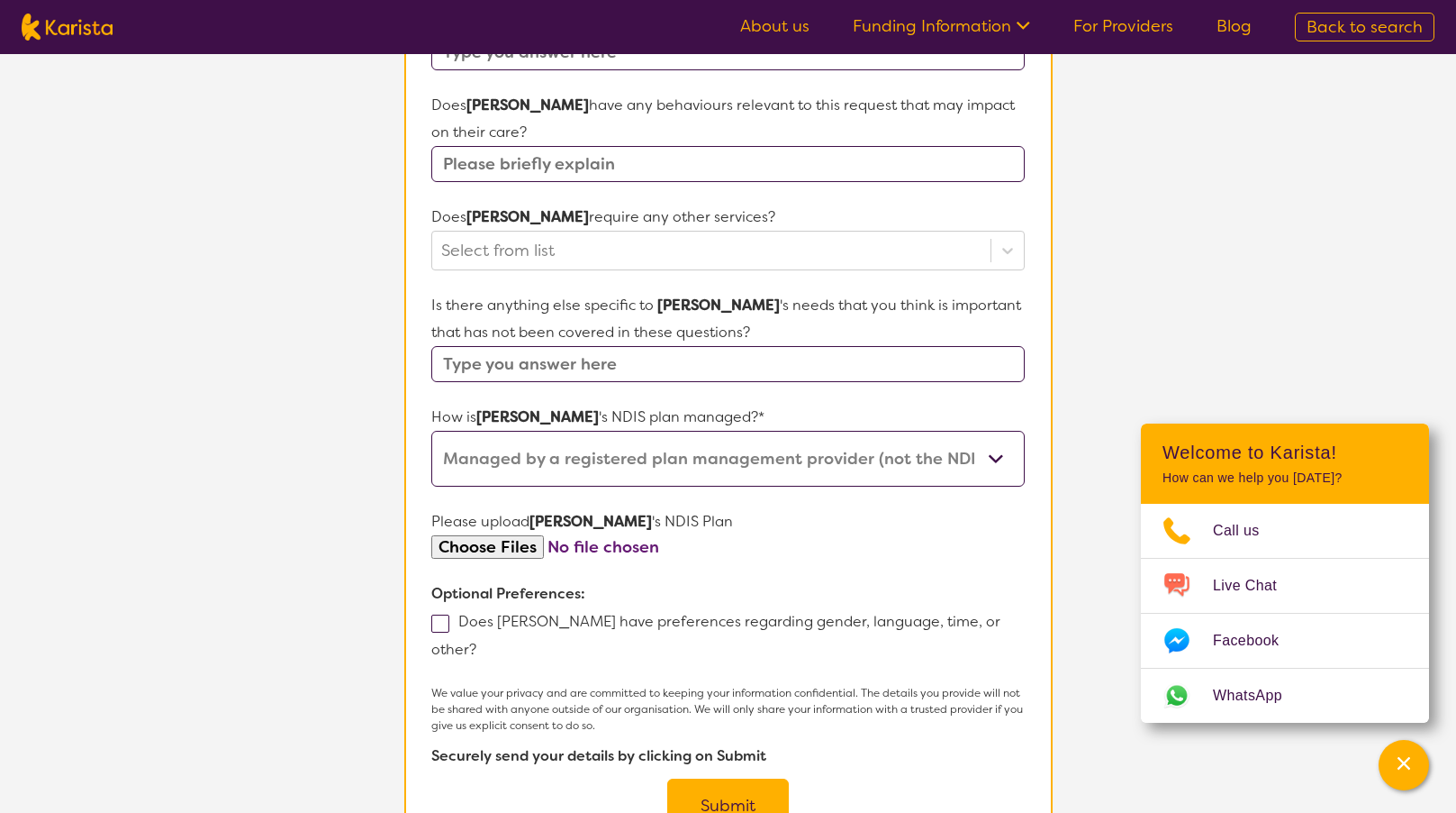
click at [532, 535] on input "file" at bounding box center [728, 547] width 593 height 24
type input "C:\fakepath\6E961551-8E9A-1EDD-ADC6-4B1A470EB49D-2.pdf"
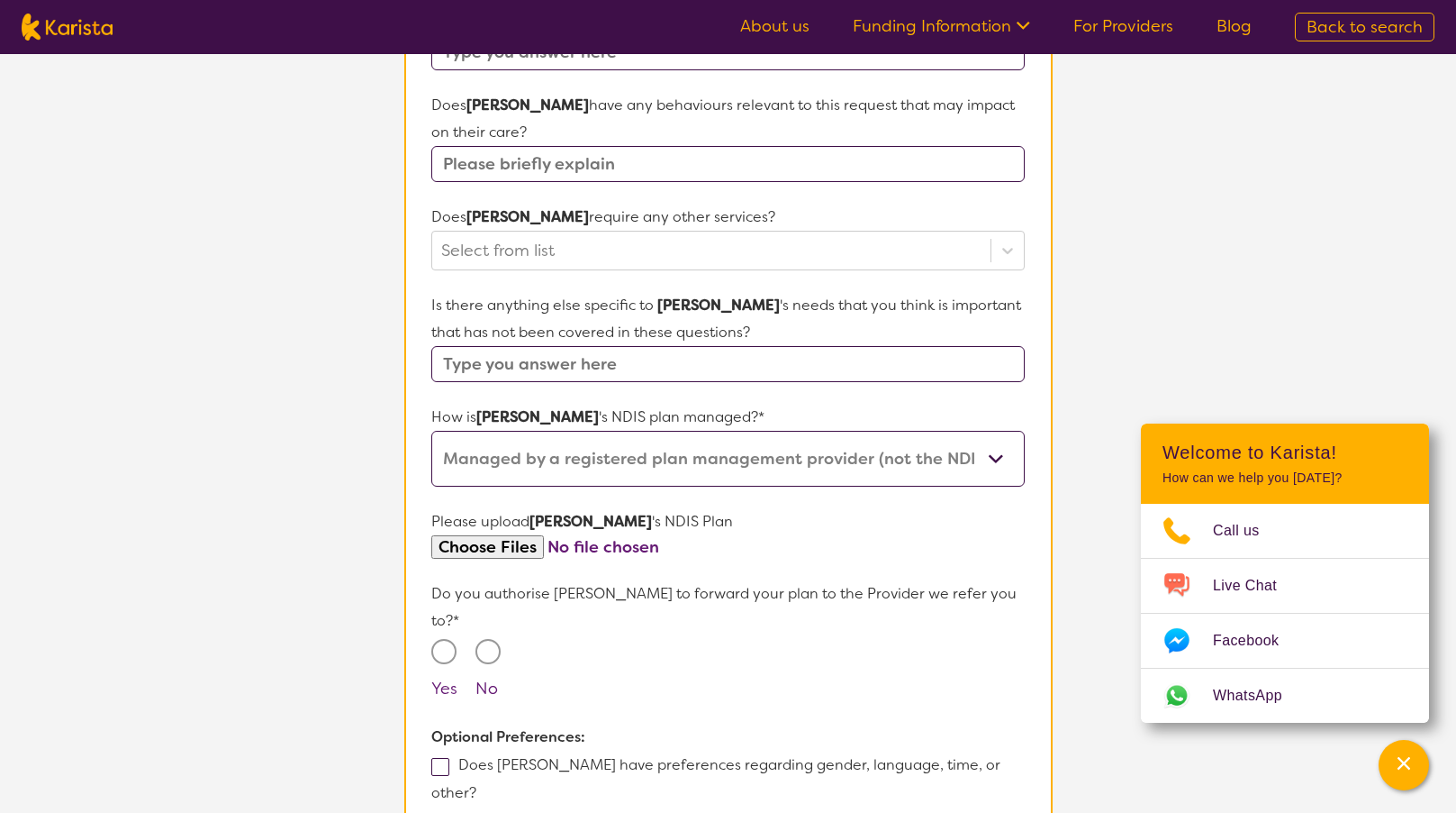
click at [704, 535] on input "file" at bounding box center [728, 547] width 593 height 24
click at [718, 535] on input "file" at bounding box center [728, 547] width 593 height 24
drag, startPoint x: 693, startPoint y: 518, endPoint x: 1142, endPoint y: 237, distance: 529.7
click at [1178, 256] on section "L About You 2 Participant Details 3 Confirmation Participant Details & Service …" at bounding box center [728, 202] width 1456 height 1761
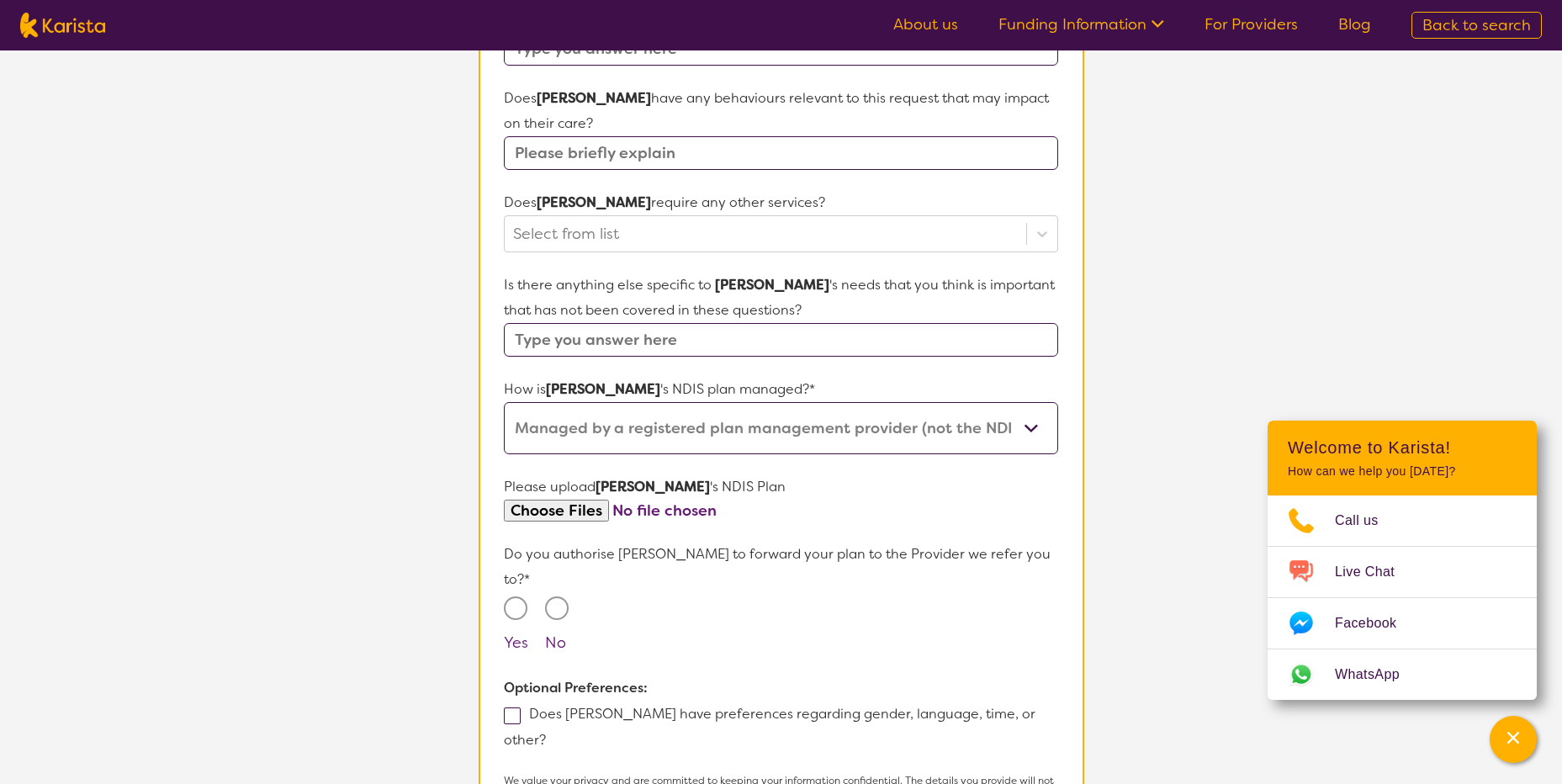
drag, startPoint x: 723, startPoint y: 479, endPoint x: 645, endPoint y: 474, distance: 78.2
click at [645, 499] on input "file" at bounding box center [781, 510] width 554 height 23
click at [1028, 499] on input "file" at bounding box center [781, 510] width 554 height 23
click at [580, 499] on input "file" at bounding box center [781, 510] width 554 height 23
click at [570, 499] on input "file" at bounding box center [781, 510] width 554 height 23
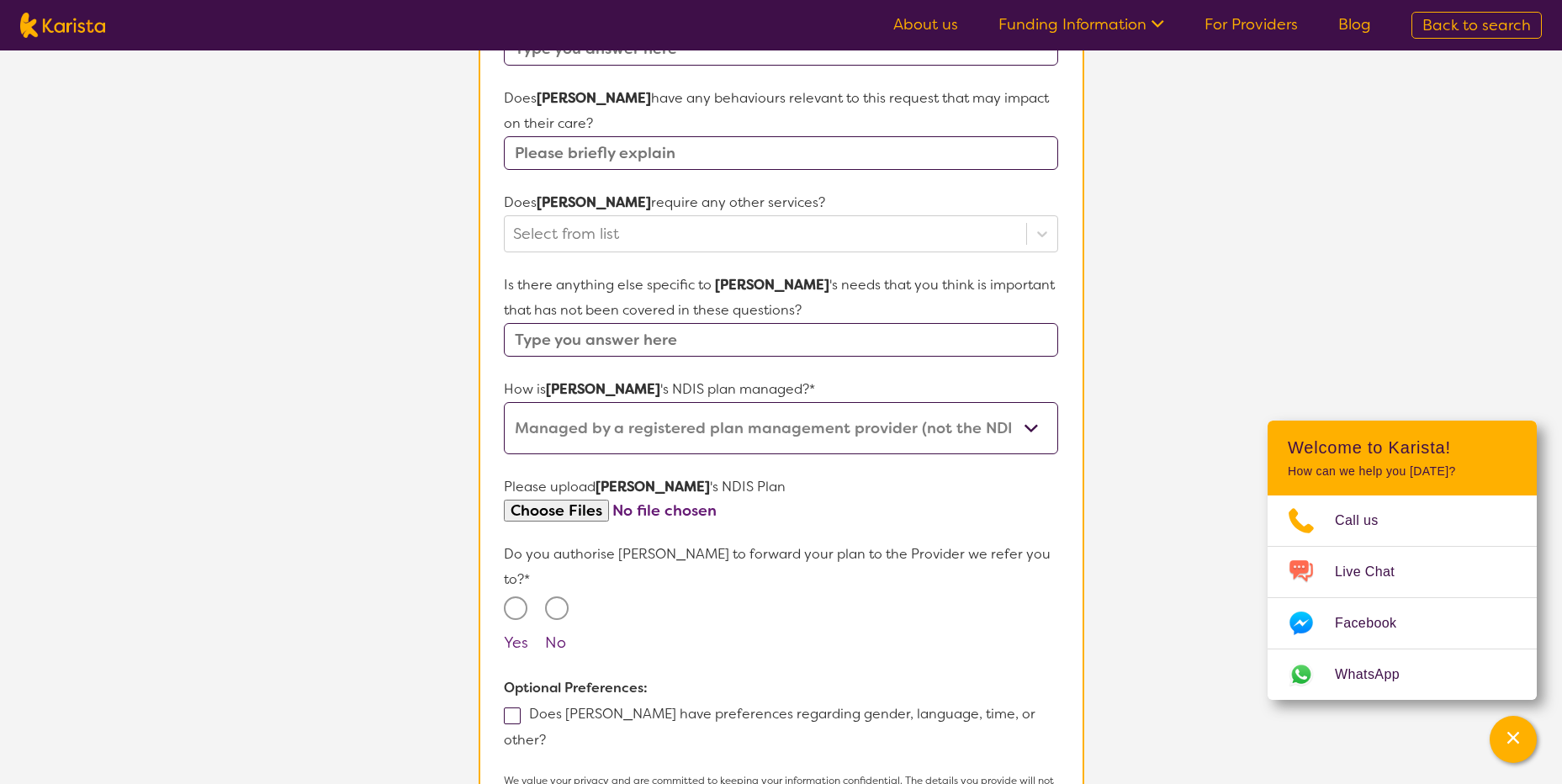
type input "C:\fakepath\Tates NDIS plan [DATE].pdf"
click at [520, 596] on input "Yes" at bounding box center [516, 608] width 23 height 23
radio input "true"
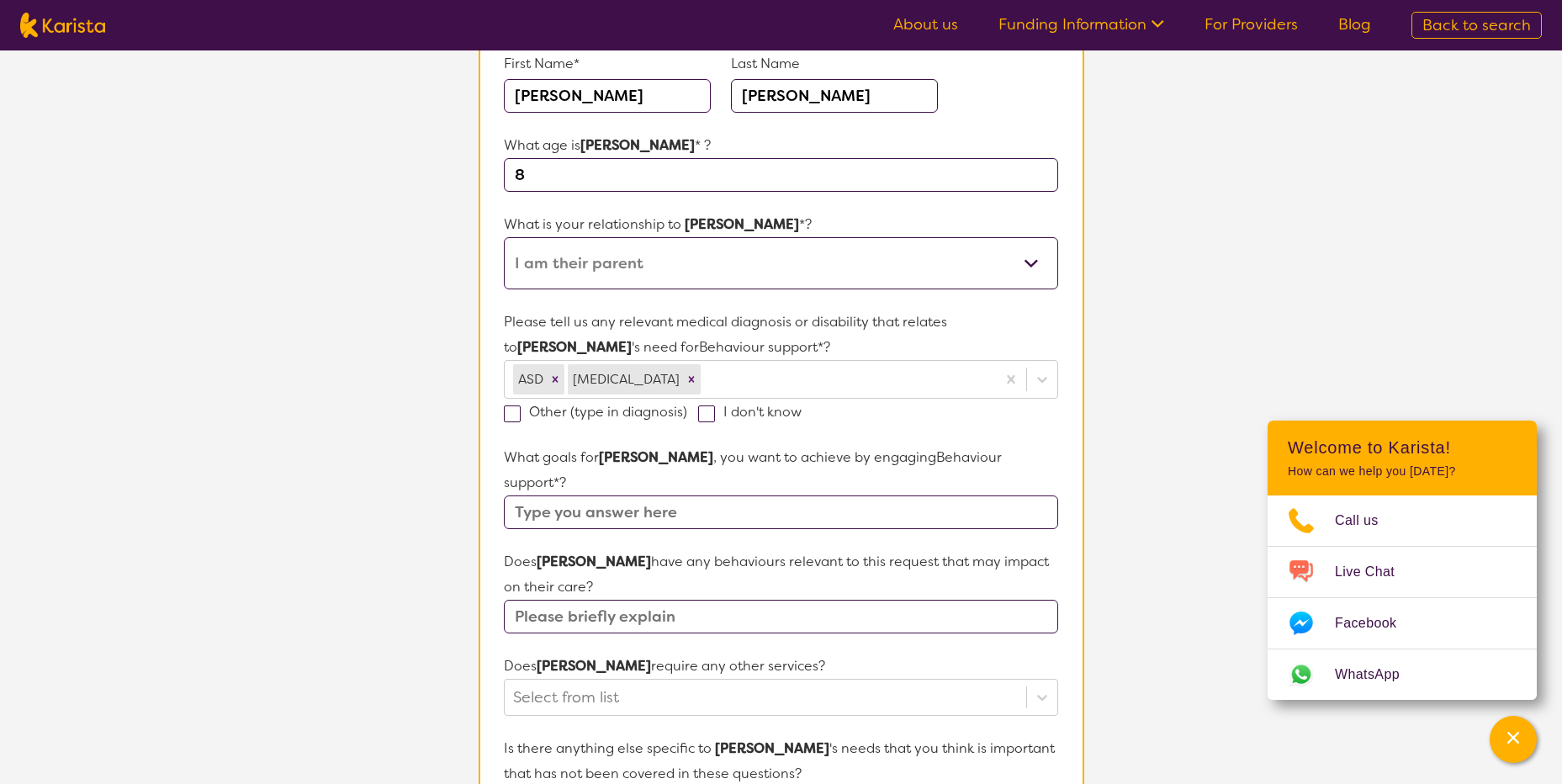
scroll to position [213, 0]
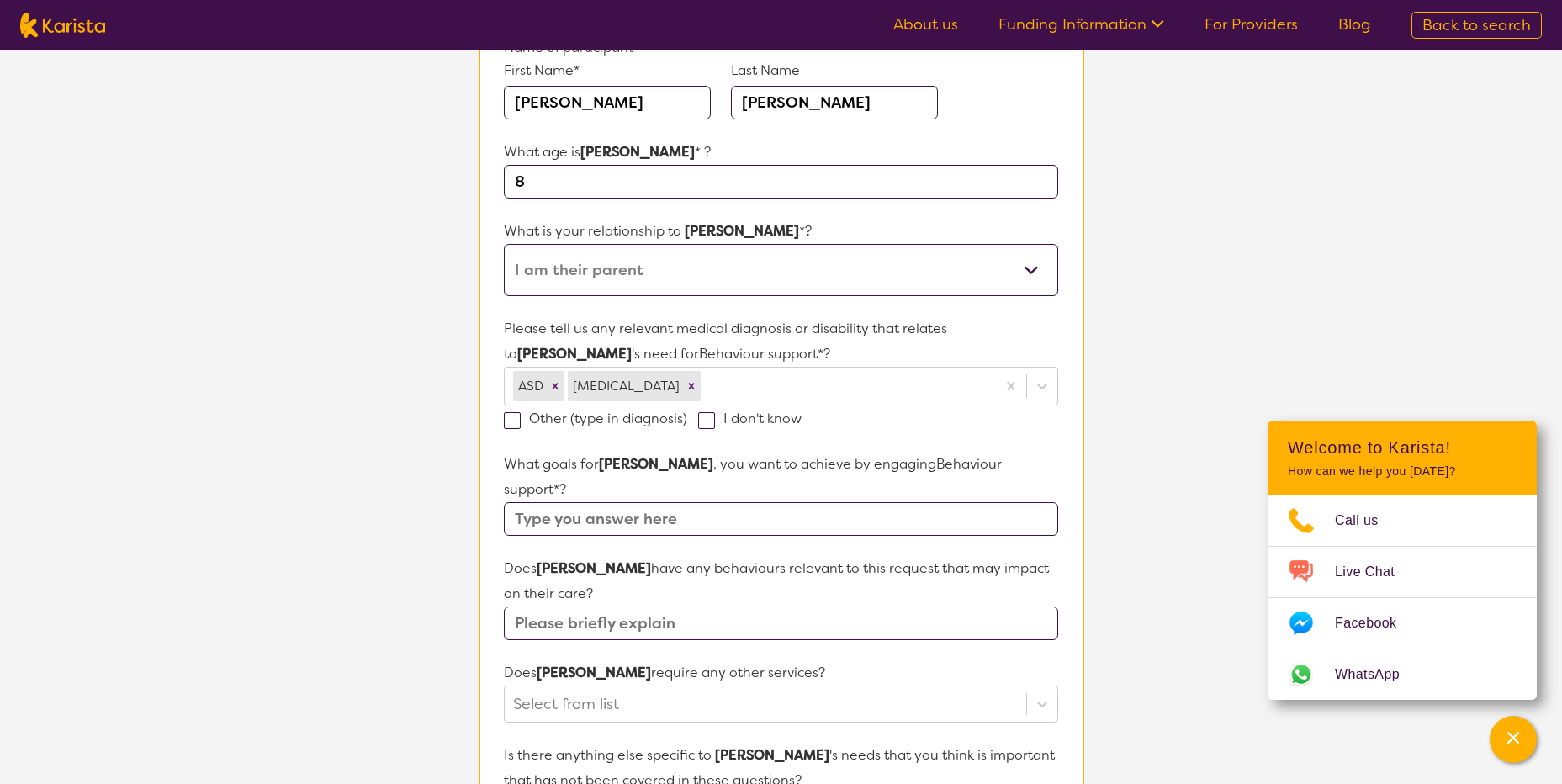
click at [540, 502] on input "text" at bounding box center [781, 518] width 554 height 33
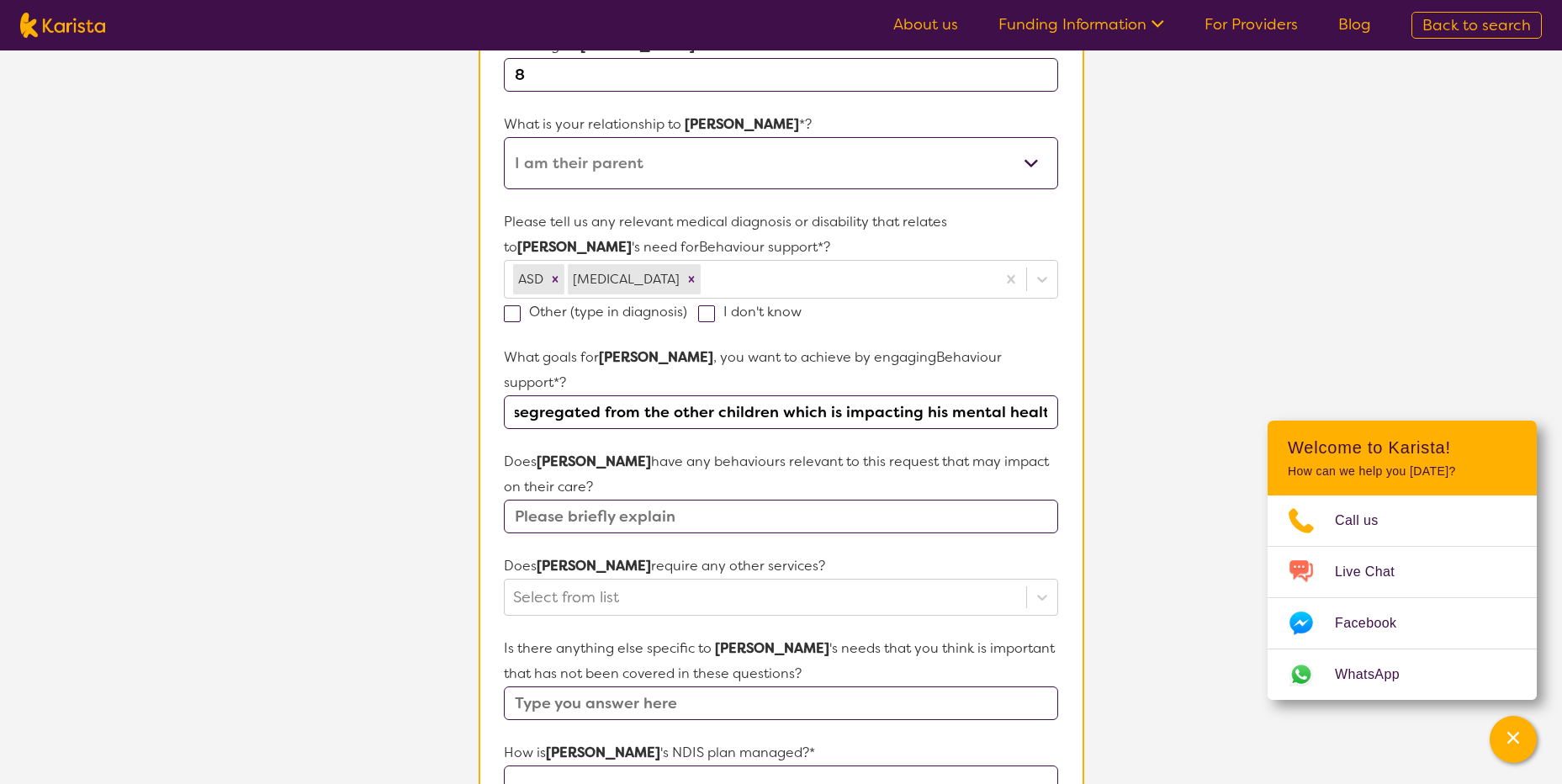
scroll to position [330, 0]
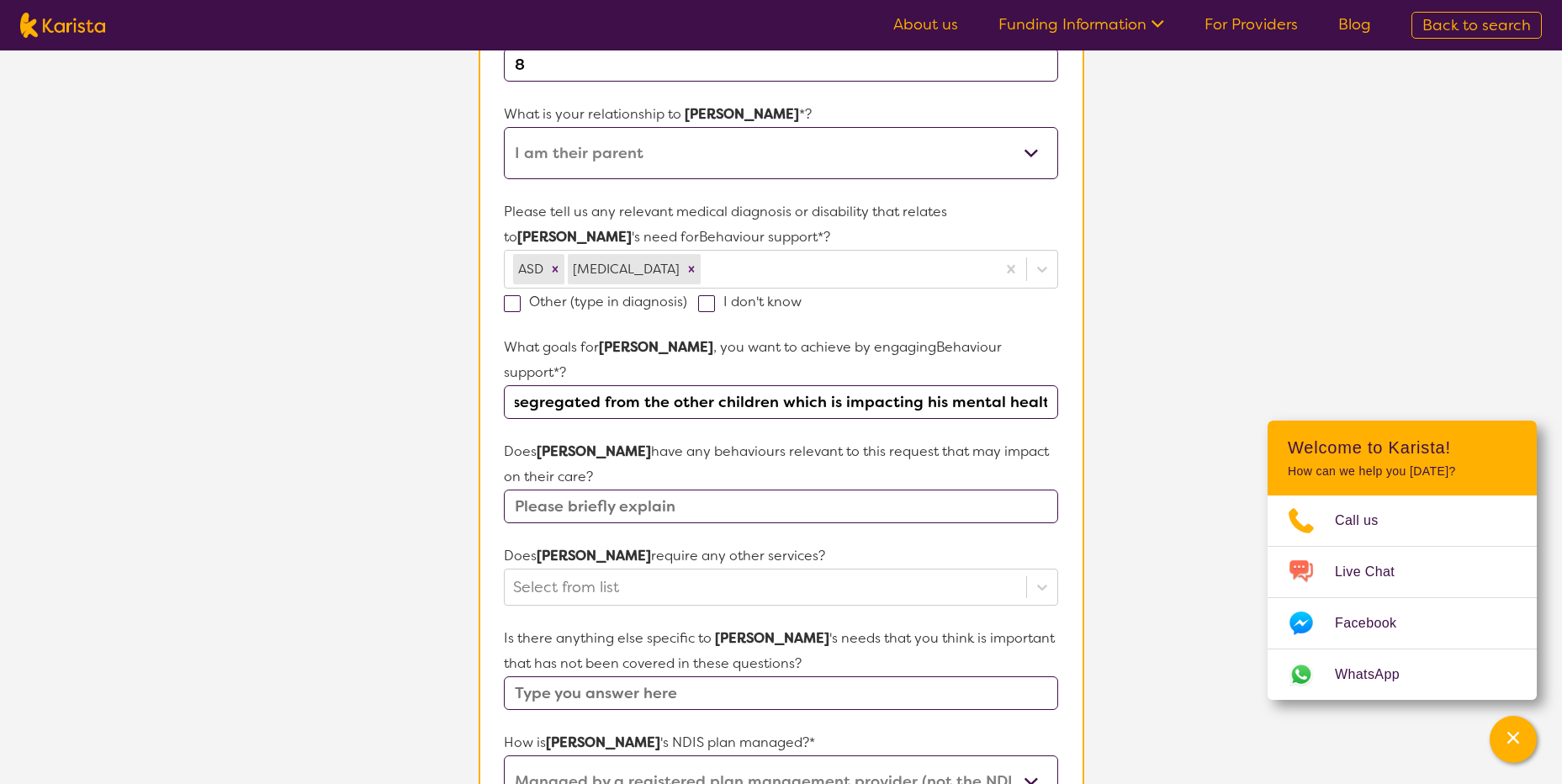
type input "[PERSON_NAME] has challenging behaviours at school which has resulted in him be…"
click at [562, 490] on input "text" at bounding box center [781, 506] width 554 height 33
click at [1044, 568] on div "Select from list" at bounding box center [781, 586] width 554 height 37
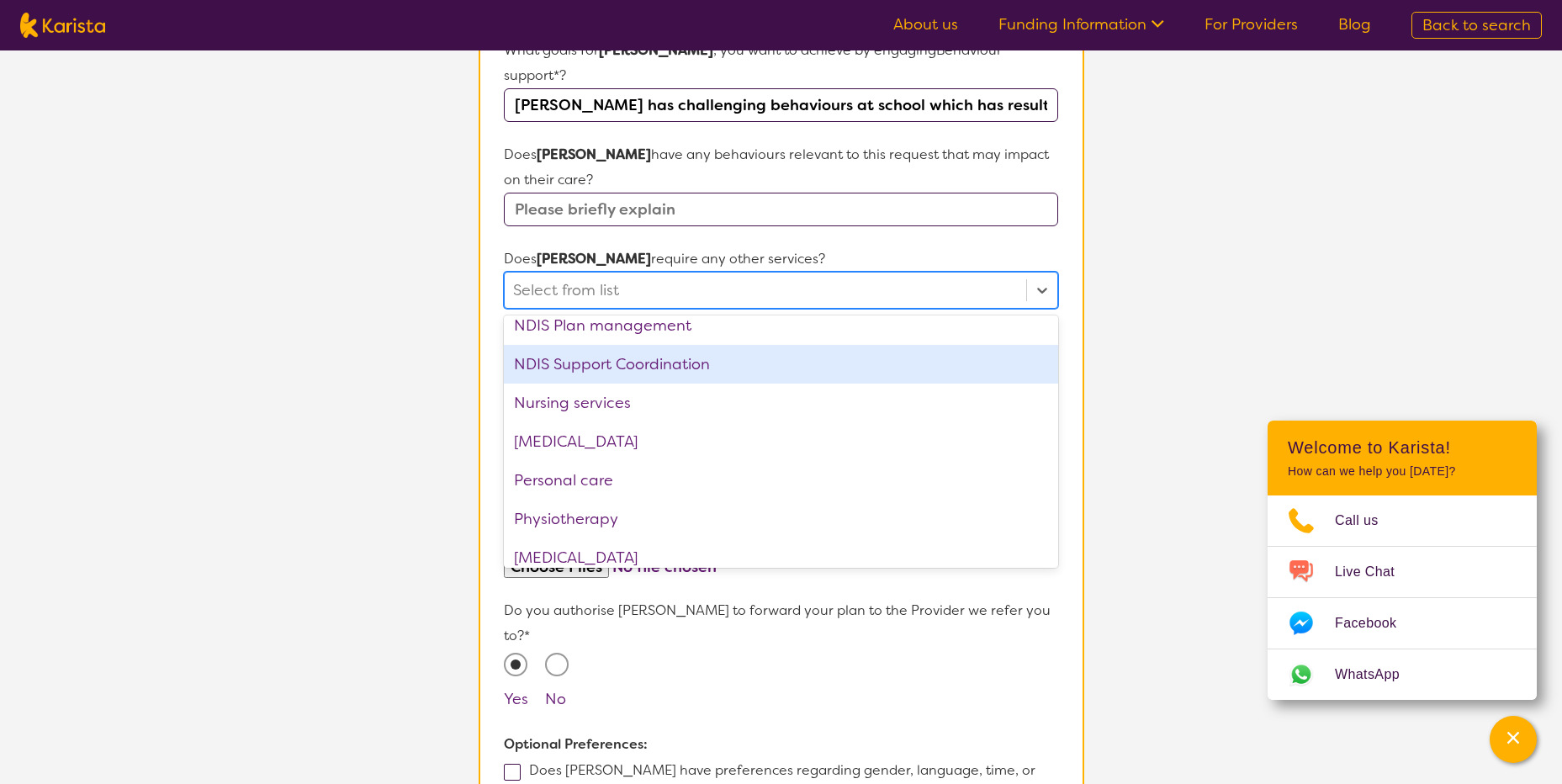
scroll to position [348, 0]
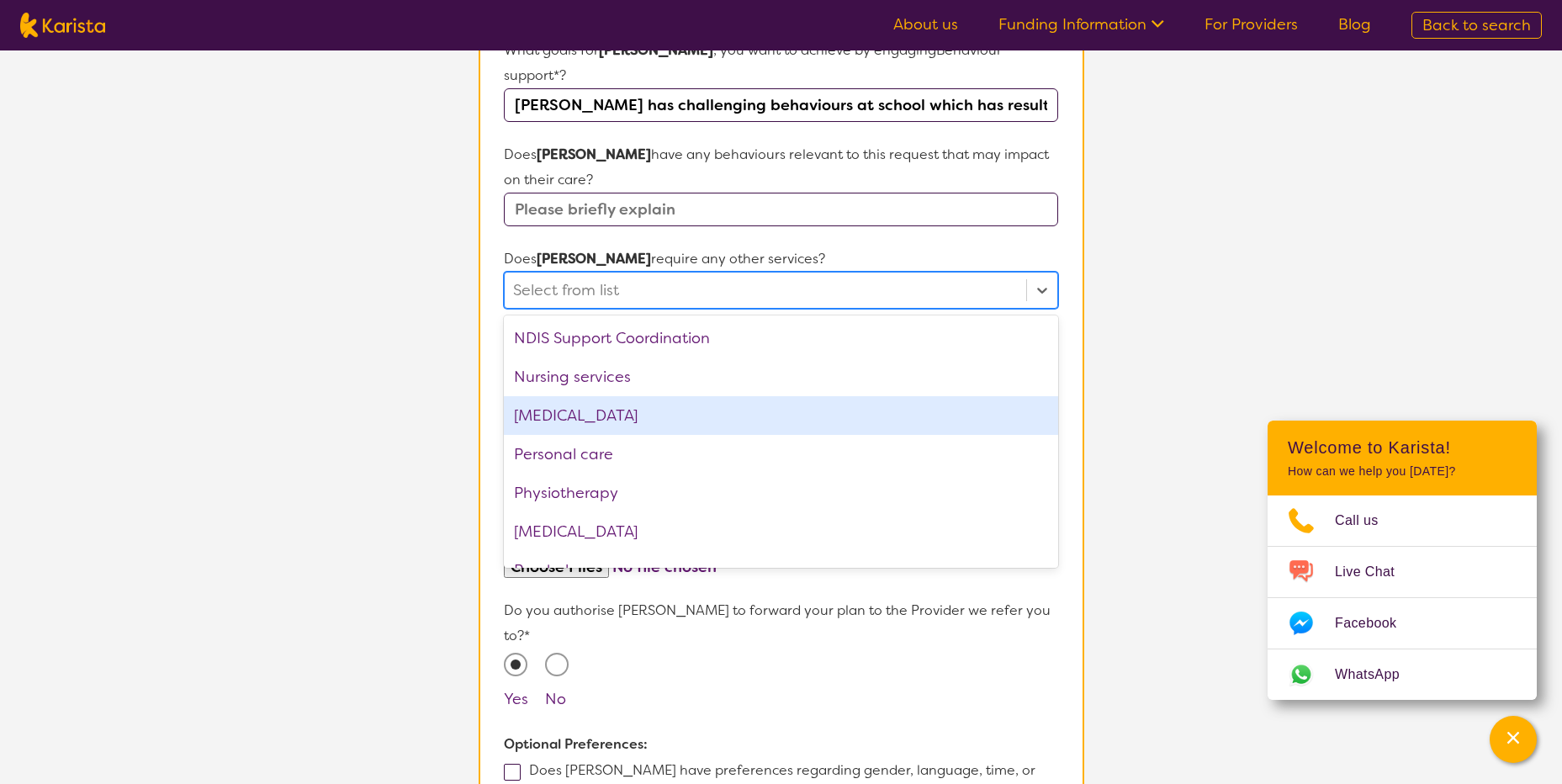
click at [652, 396] on div "[MEDICAL_DATA]" at bounding box center [781, 415] width 554 height 39
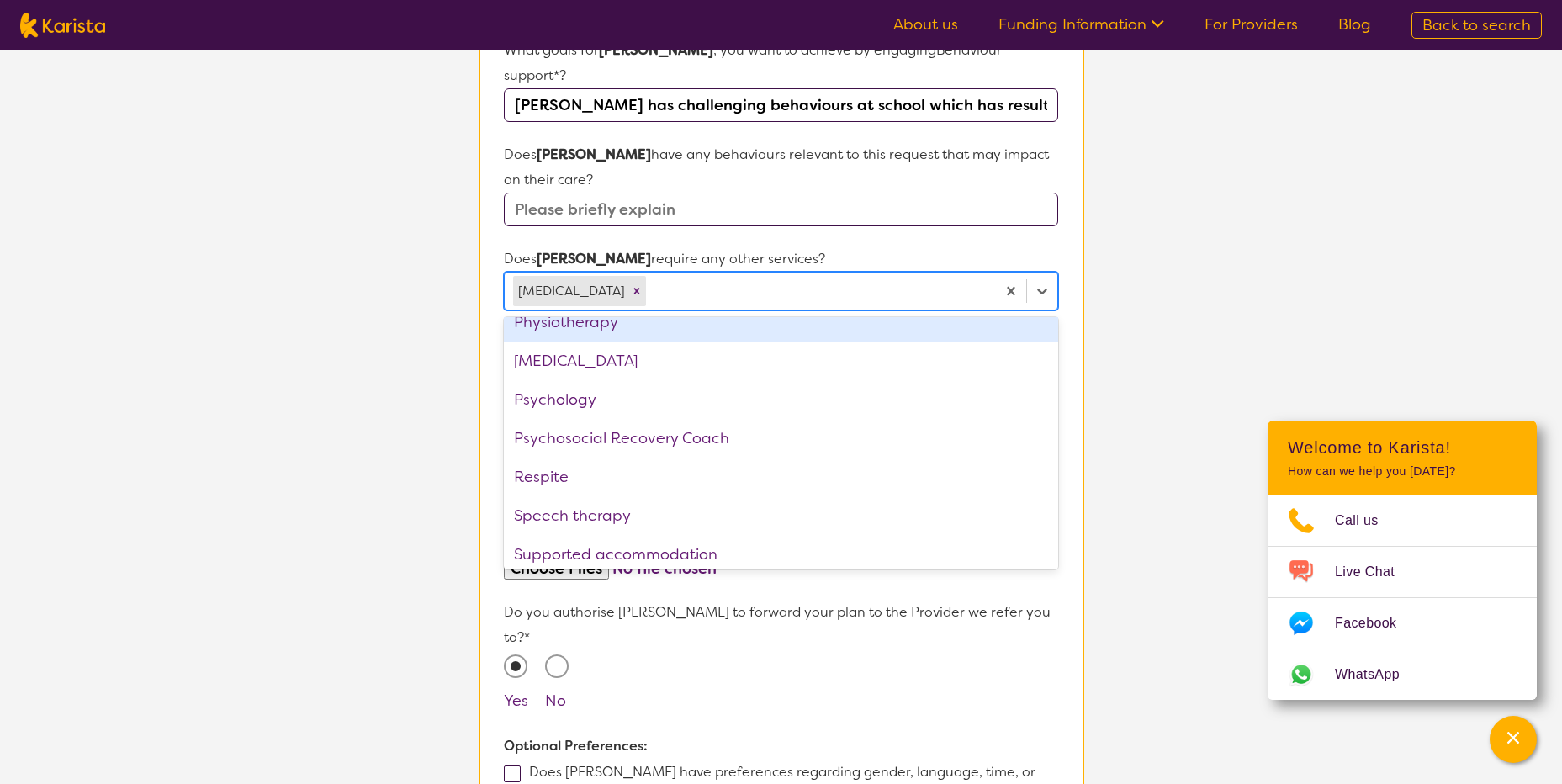
scroll to position [528, 0]
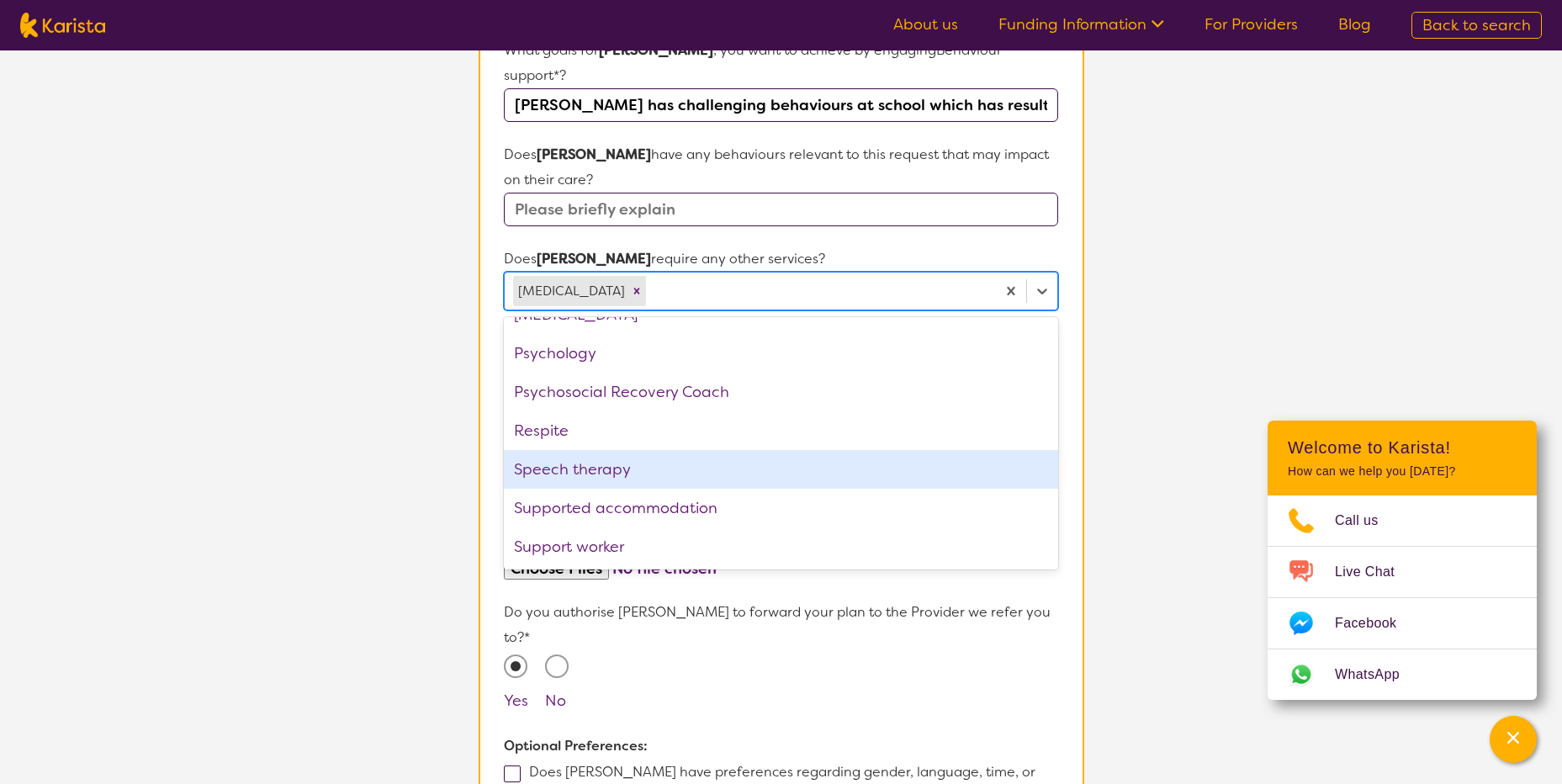
click at [669, 453] on div "Speech therapy" at bounding box center [781, 469] width 554 height 39
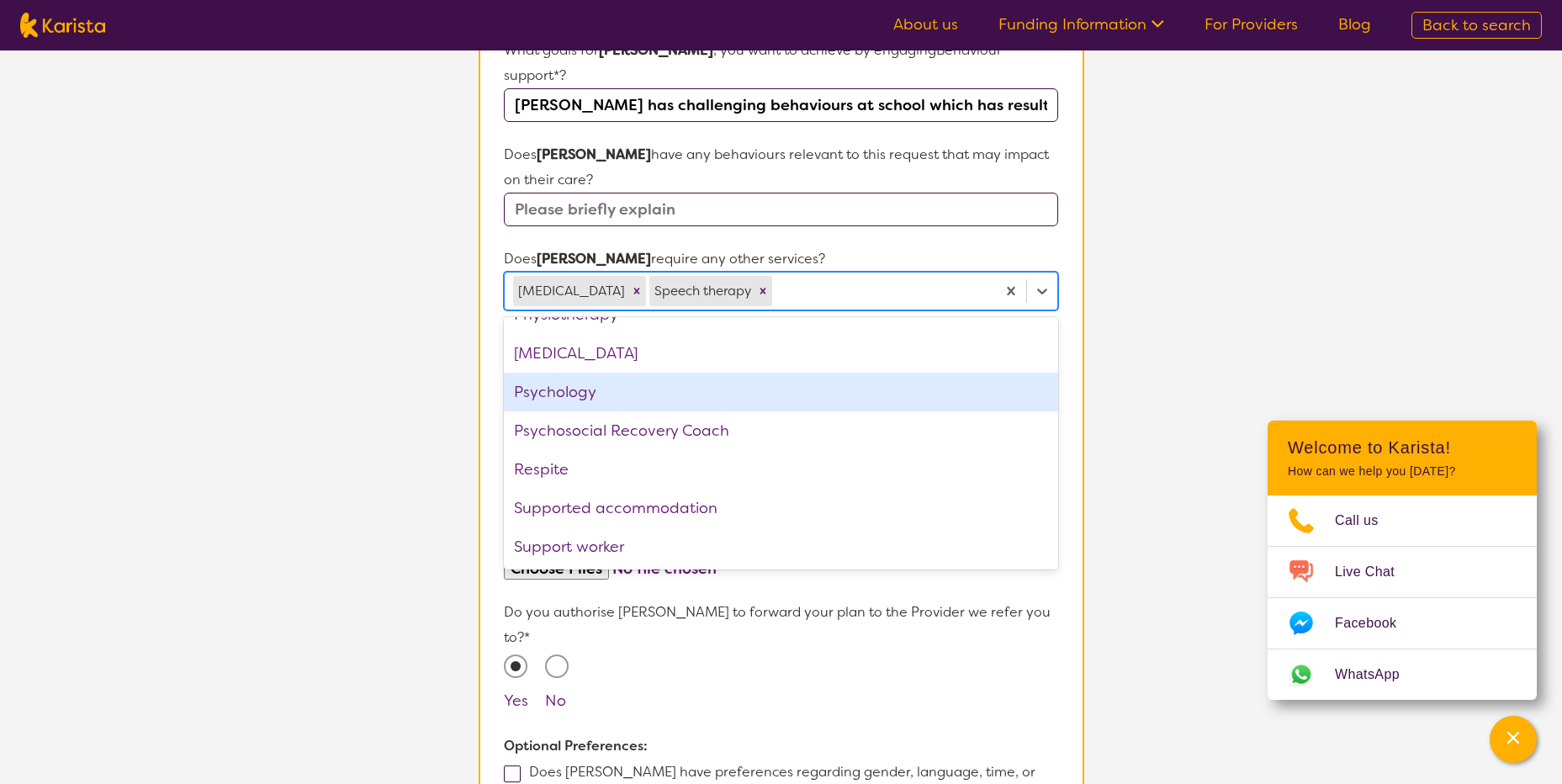
click at [1249, 292] on section "L About You 2 Participant Details 3 Confirmation Participant Details & Service …" at bounding box center [781, 246] width 1562 height 1645
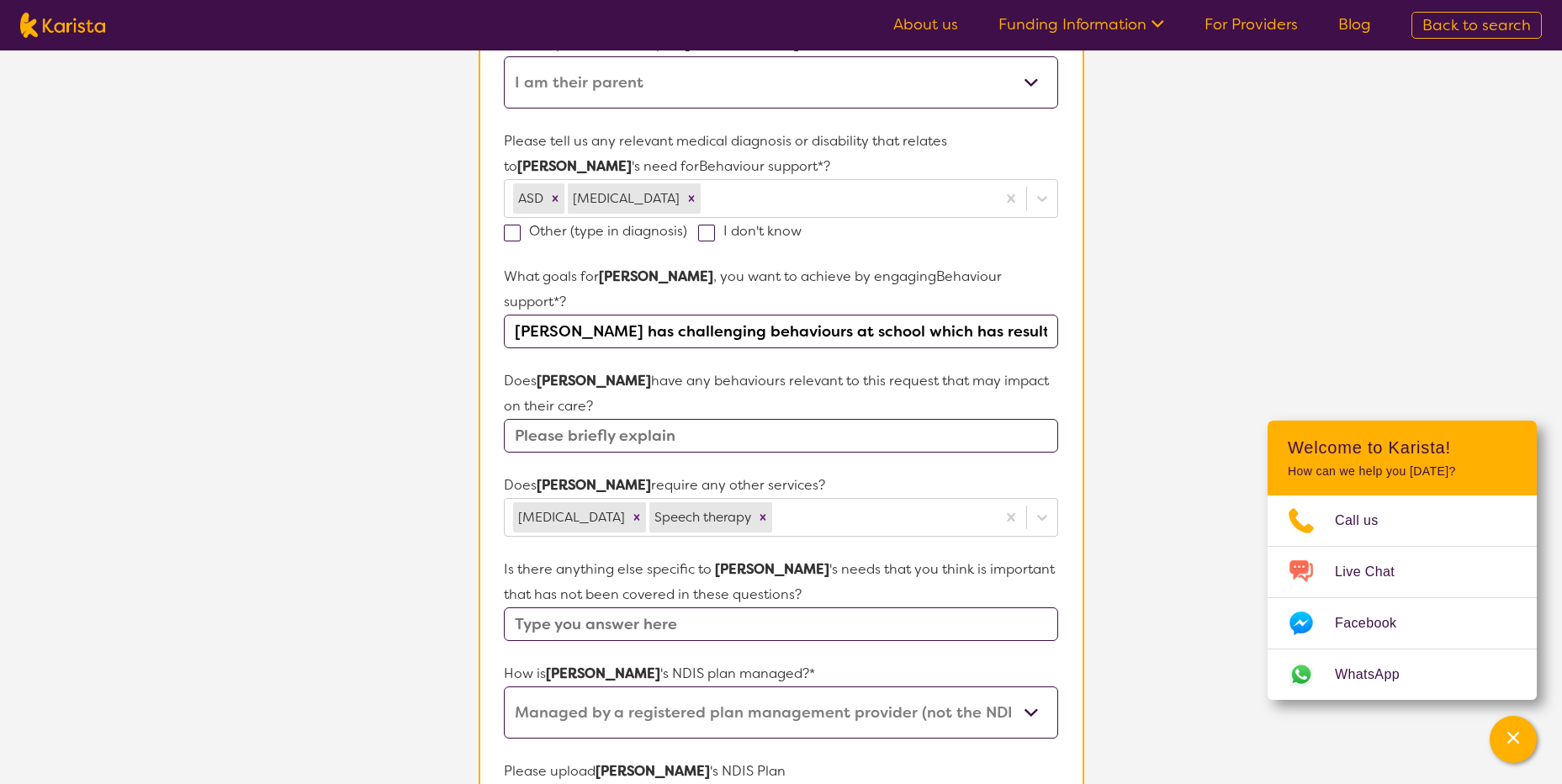
scroll to position [391, 0]
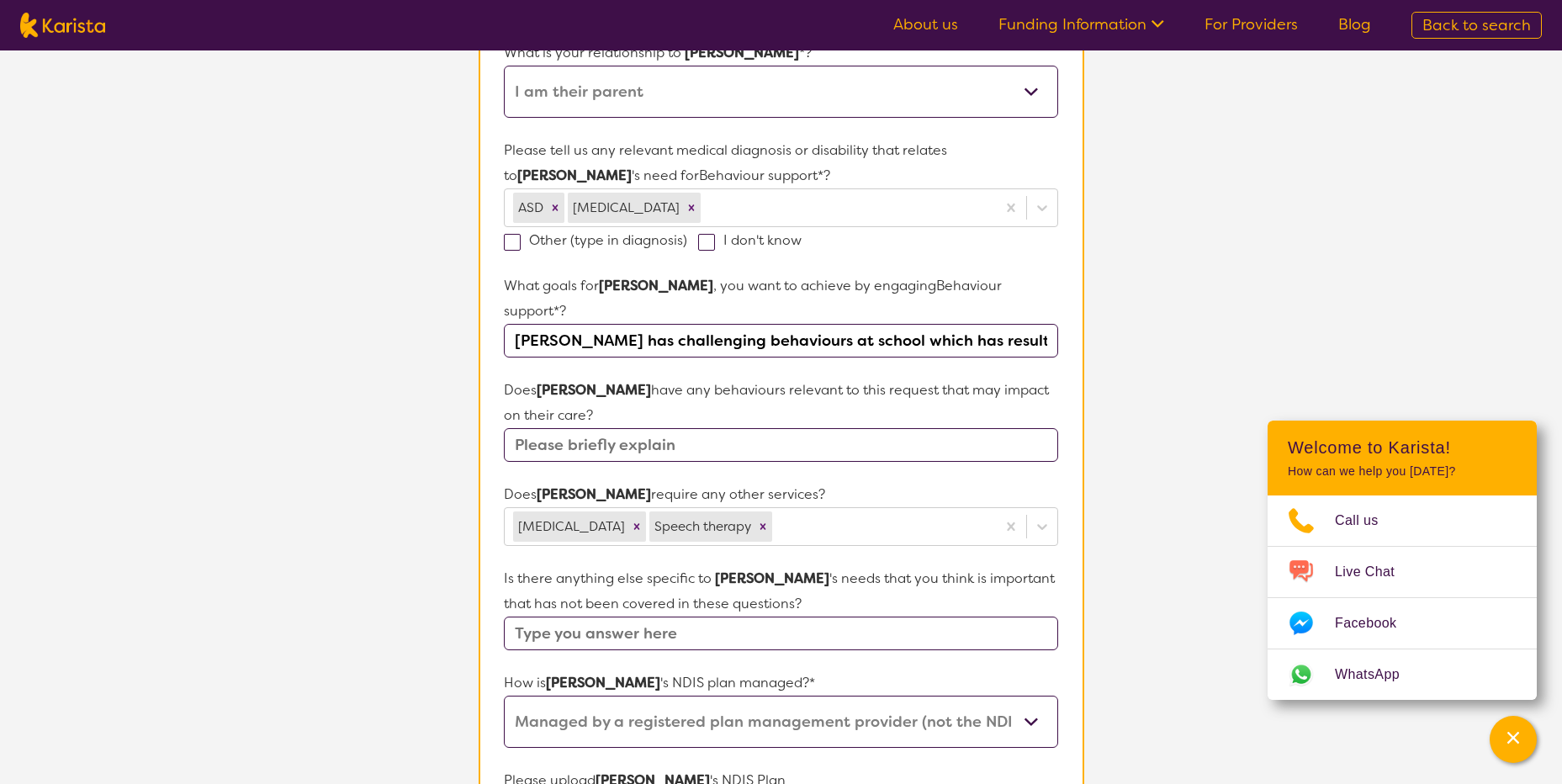
click at [601, 428] on input "text" at bounding box center [781, 444] width 554 height 33
type input "N"
click at [1000, 323] on input "[PERSON_NAME] has challenging behaviours at school which has resulted in him be…" at bounding box center [781, 340] width 554 height 33
type input "[PERSON_NAME] has challenging behaviours at school which has resulted in him be…"
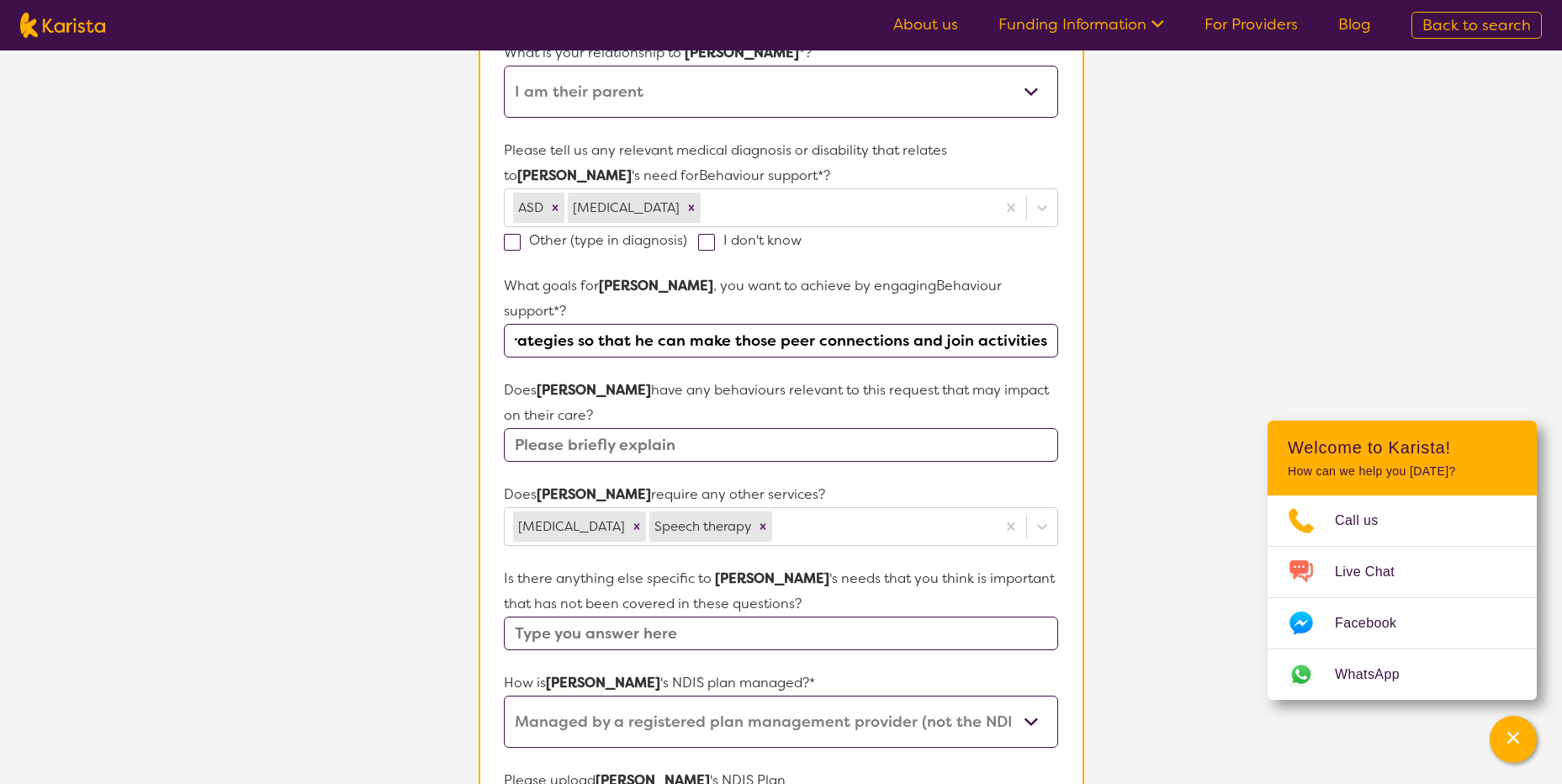
click at [543, 428] on input "text" at bounding box center [781, 444] width 554 height 33
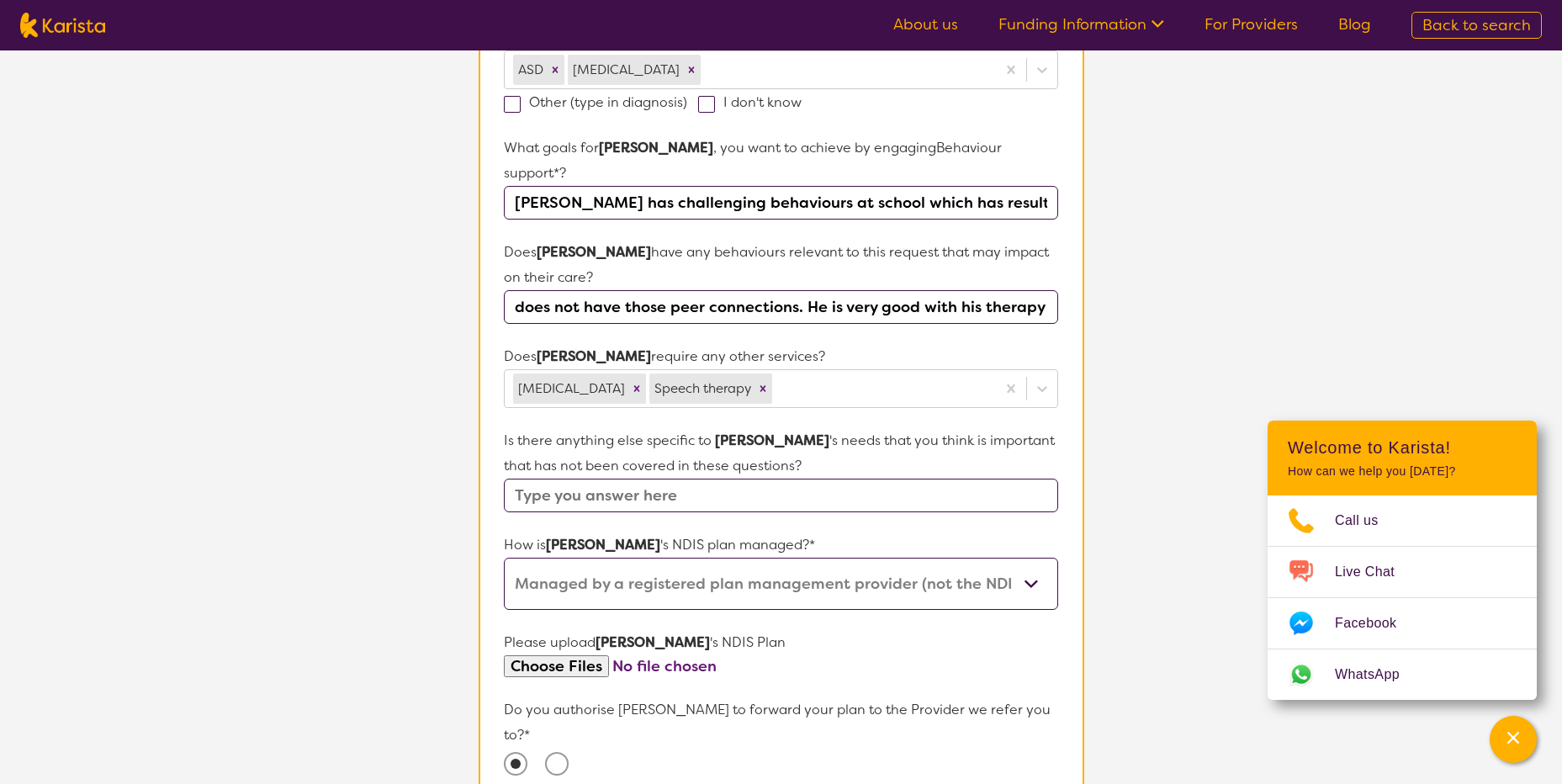
scroll to position [627, 0]
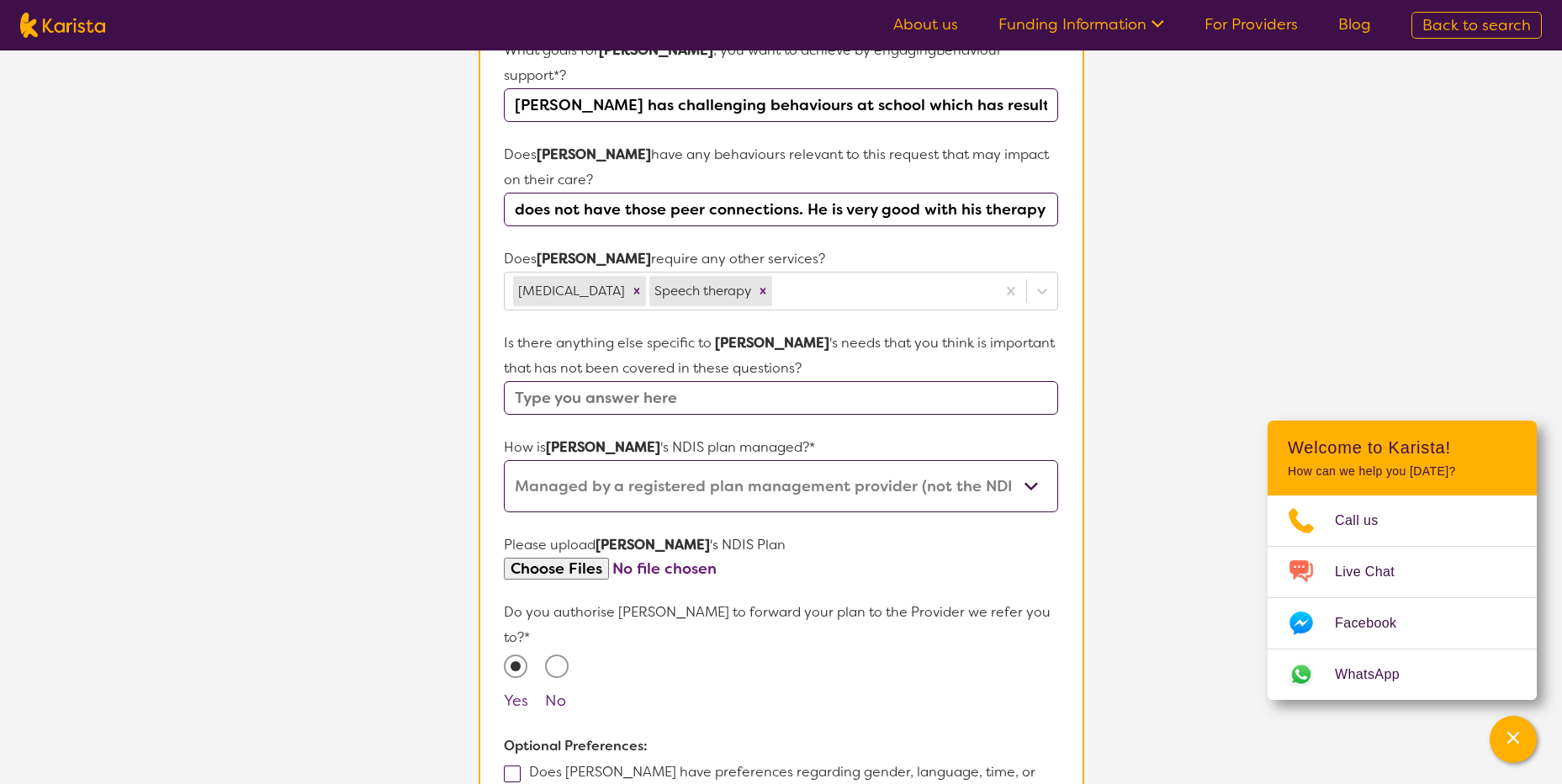
type input "School finds his behaviours challenging at times (becomes over stimulated, frus…"
click at [577, 381] on input "text" at bounding box center [781, 397] width 554 height 33
click at [976, 381] on input "Academically he is behind as he is also developmentally with" at bounding box center [781, 397] width 554 height 33
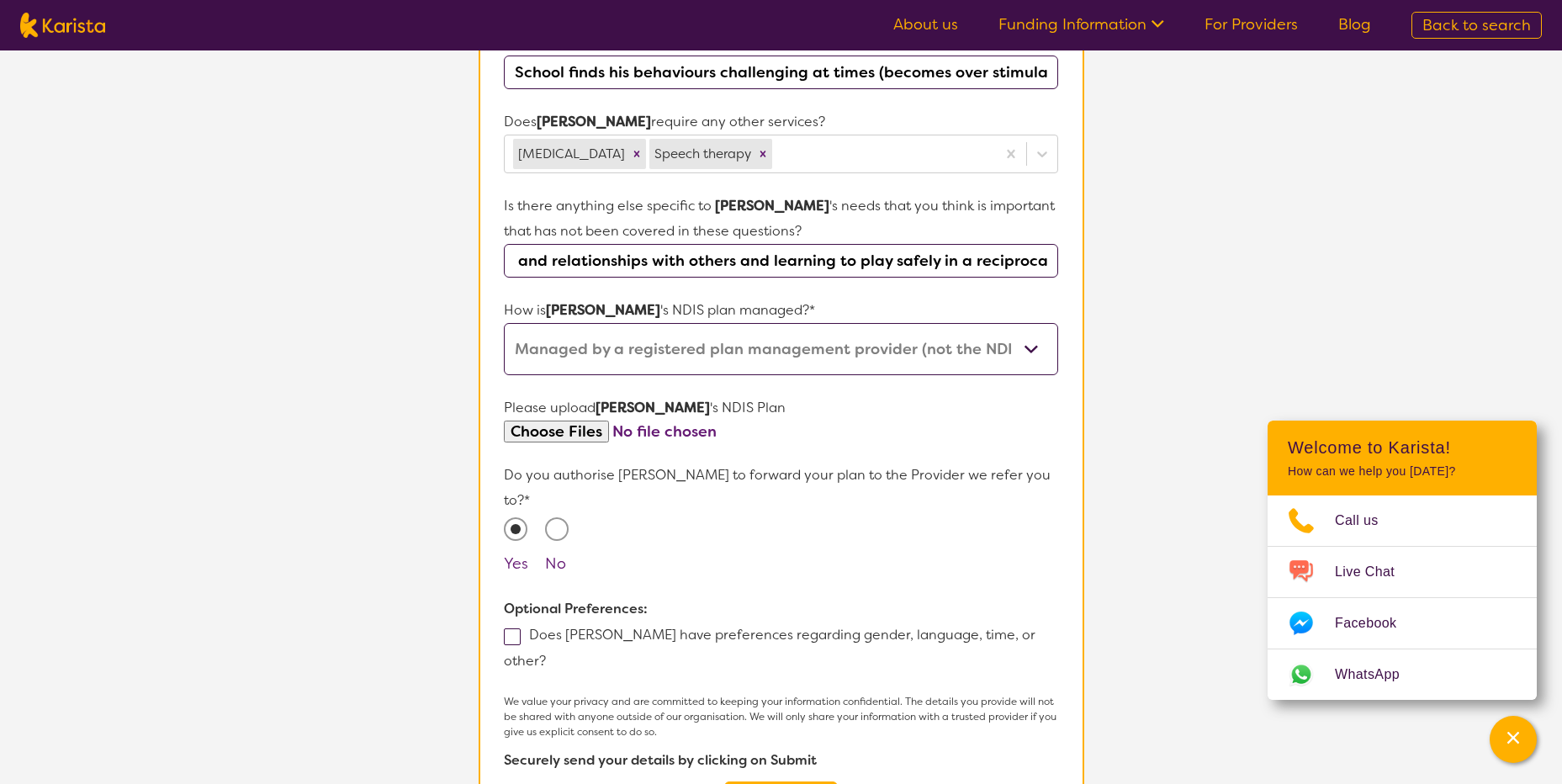
scroll to position [862, 0]
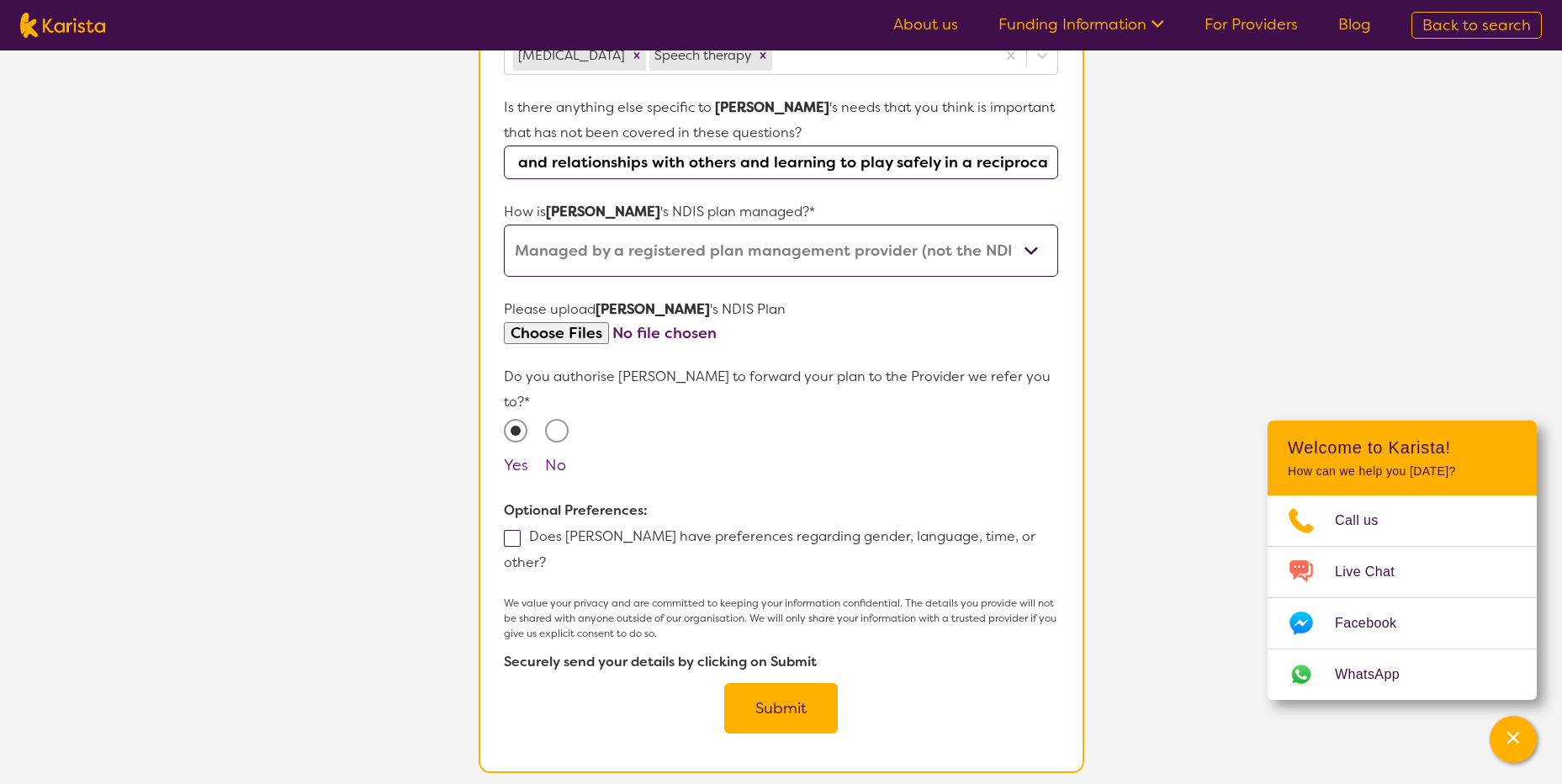
type input "Academically he is behind as he is also developmentally with things such as dre…"
click at [512, 530] on span at bounding box center [512, 538] width 17 height 17
click at [546, 555] on input "Does [PERSON_NAME] have preferences regarding gender, language, time, or other?" at bounding box center [551, 561] width 11 height 11
checkbox input "true"
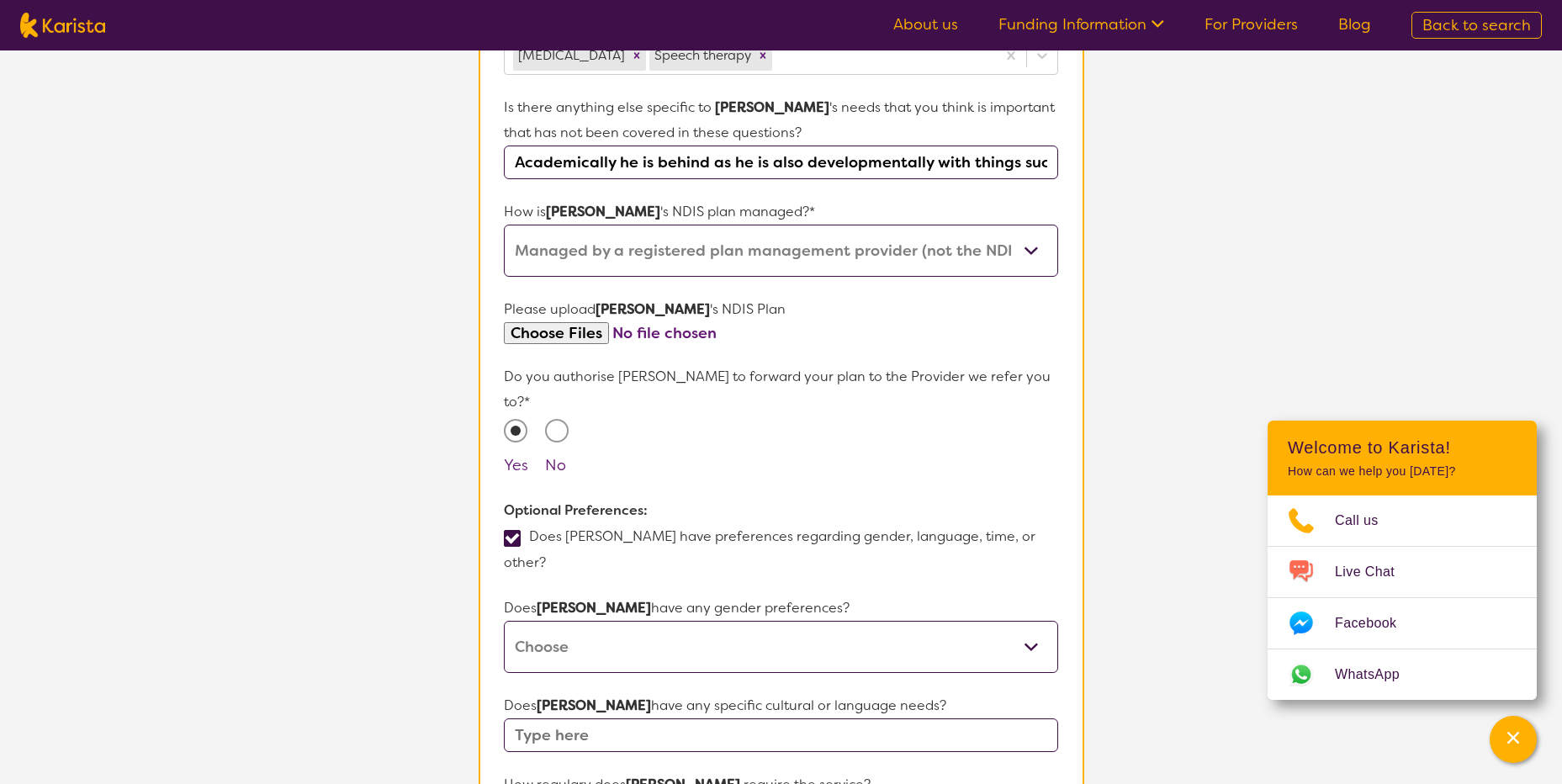
scroll to position [979, 0]
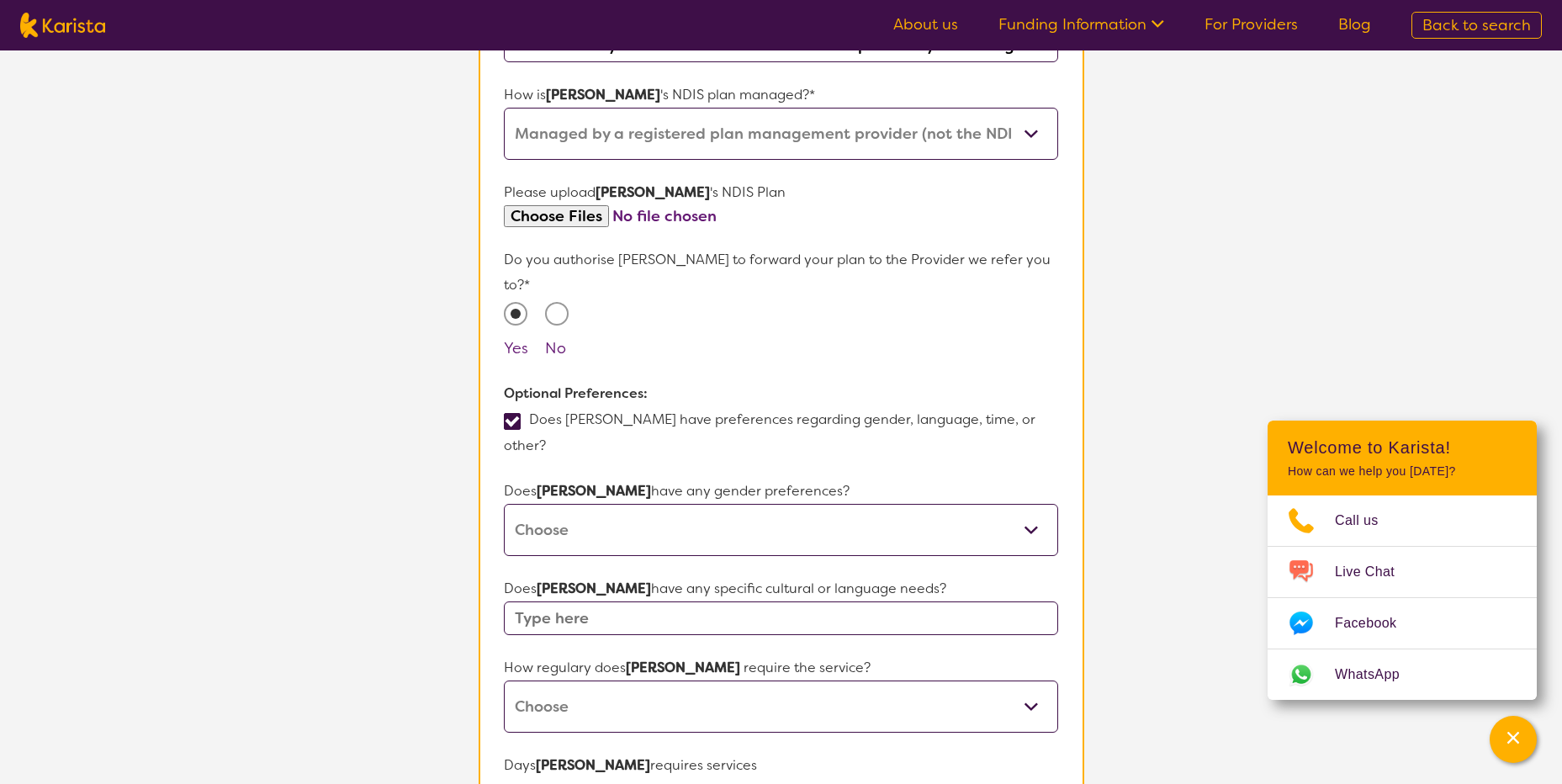
click at [1041, 504] on select "[DEMOGRAPHIC_DATA] [DEMOGRAPHIC_DATA] Other No Preference" at bounding box center [781, 530] width 554 height 52
select select "No preference"
click at [504, 504] on select "[DEMOGRAPHIC_DATA] [DEMOGRAPHIC_DATA] Other No Preference" at bounding box center [781, 530] width 554 height 52
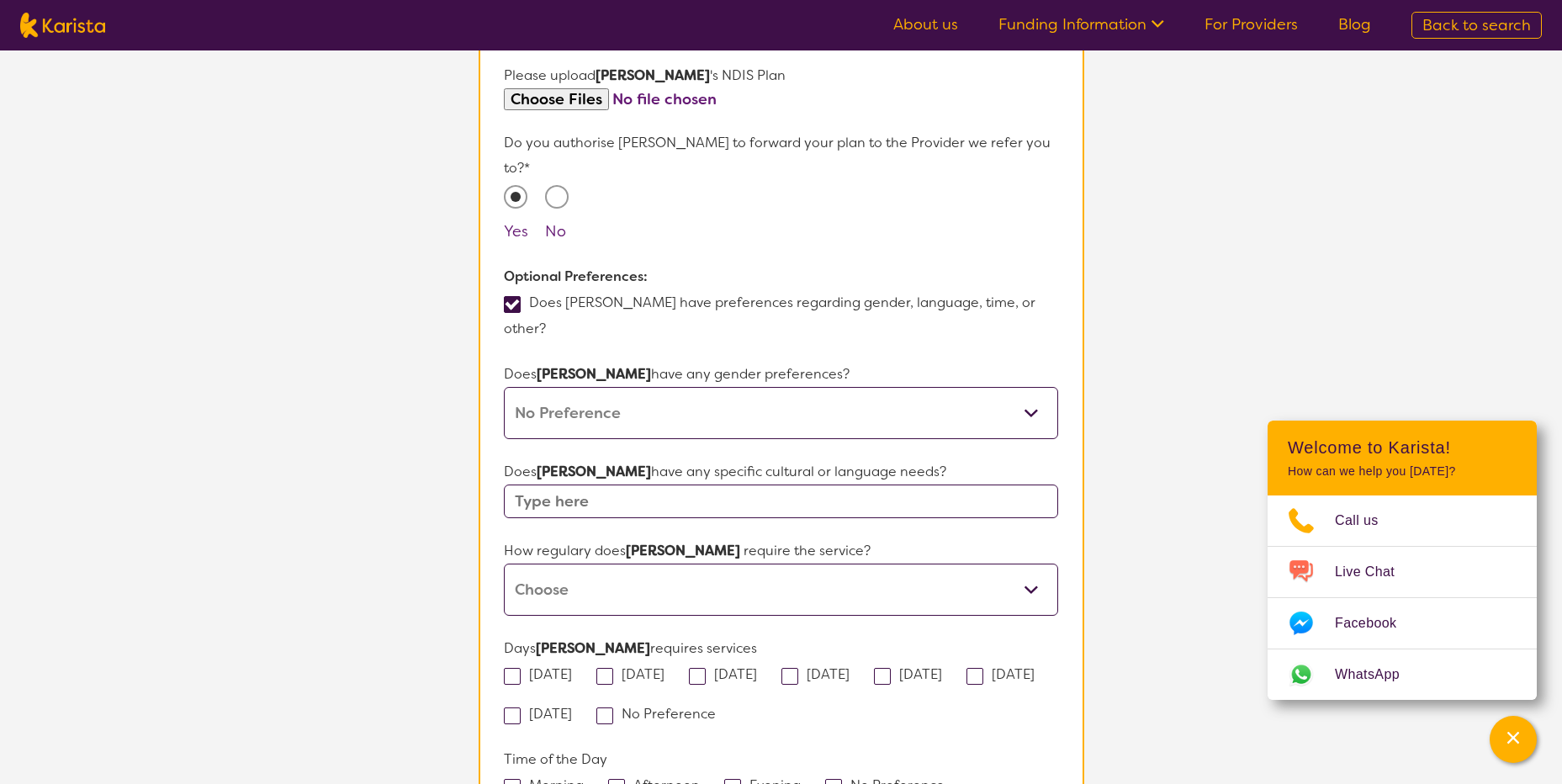
scroll to position [1097, 0]
click at [591, 483] on input "text" at bounding box center [781, 499] width 554 height 33
drag, startPoint x: 591, startPoint y: 428, endPoint x: 488, endPoint y: 425, distance: 103.0
click at [488, 425] on section "Name of participant First Name* [PERSON_NAME] Last Name [PERSON_NAME] What age …" at bounding box center [781, 93] width 605 height 1962
type input "No"
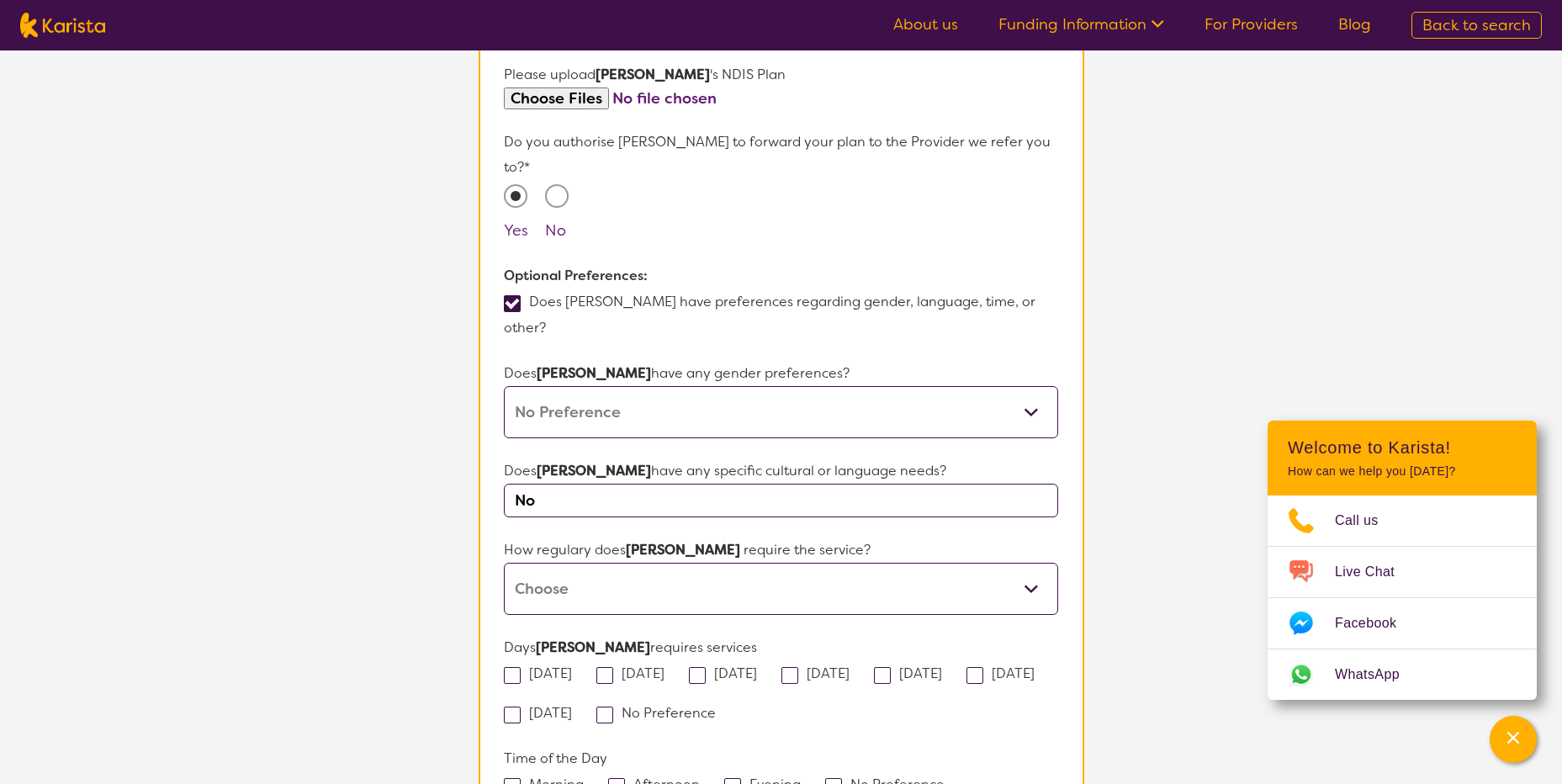
click at [715, 563] on select "Daily Twice a week Weekly Every fortnight Monthly Other" at bounding box center [781, 589] width 554 height 52
select select "Every fortnight"
click at [504, 563] on select "Daily Twice a week Weekly Every fortnight Monthly Other" at bounding box center [781, 589] width 554 height 52
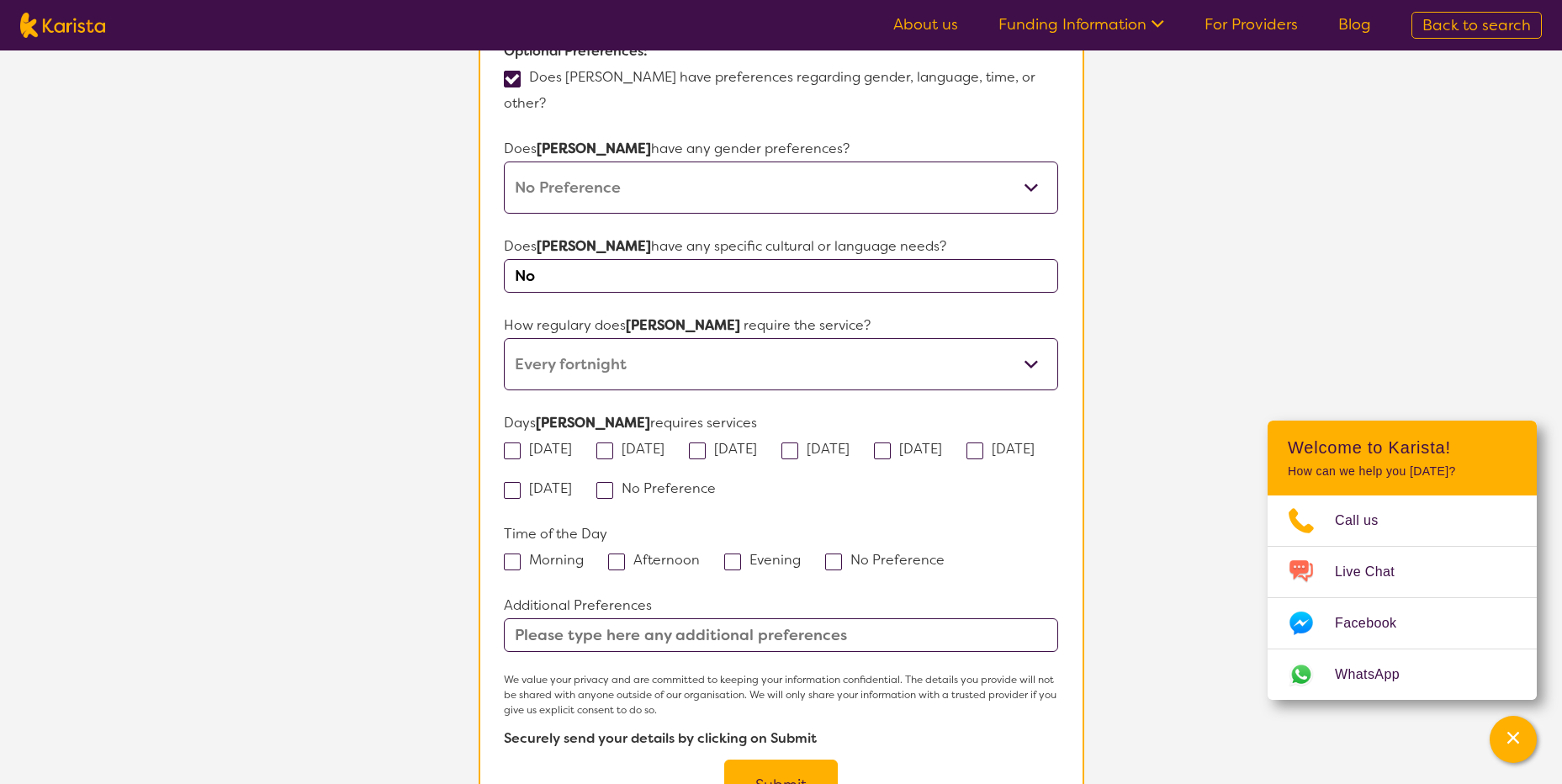
scroll to position [1332, 0]
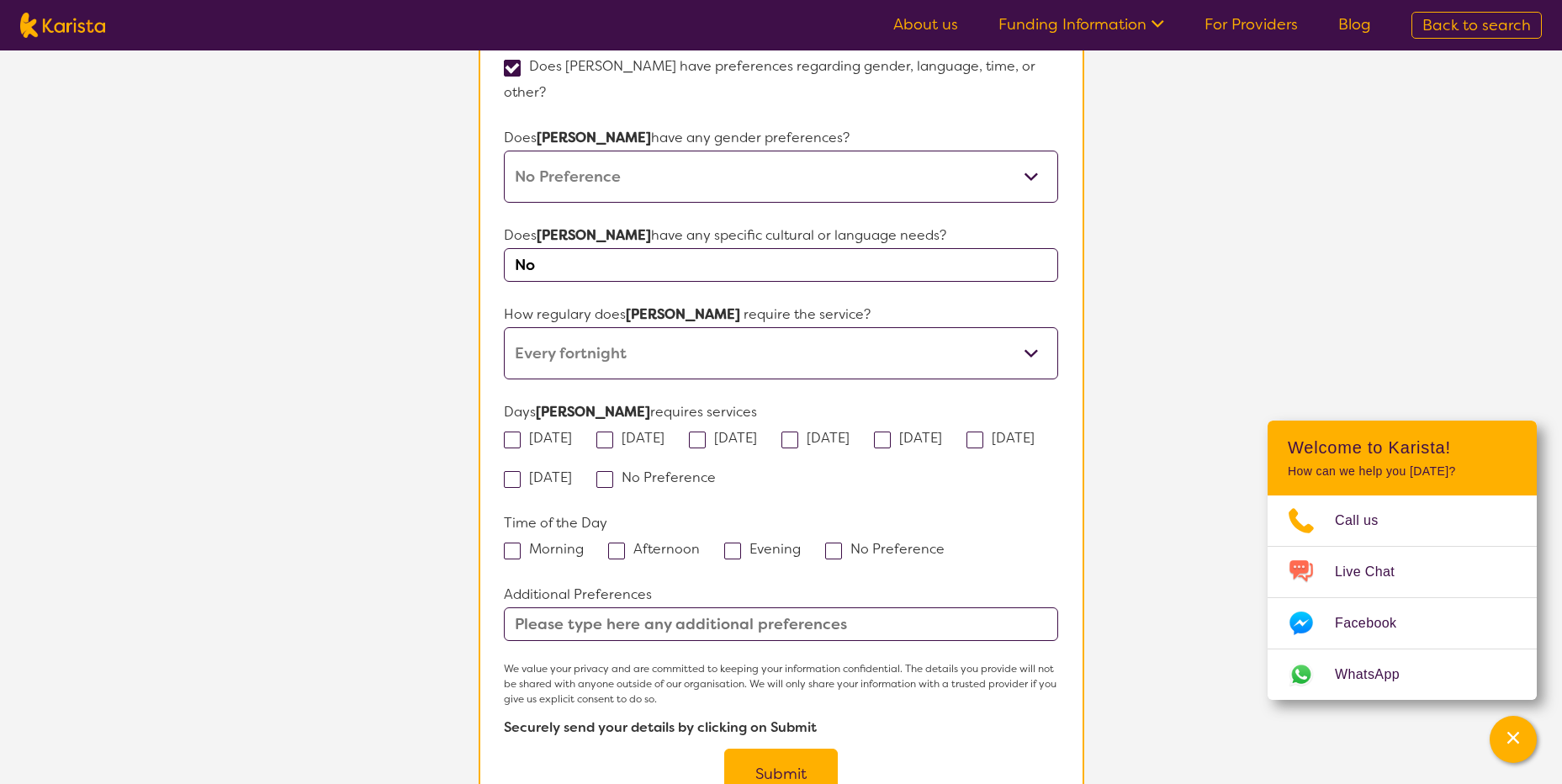
click at [519, 432] on span at bounding box center [512, 440] width 17 height 17
click at [572, 432] on input "[DATE]" at bounding box center [577, 437] width 11 height 11
checkbox input "true"
click at [706, 432] on span at bounding box center [697, 440] width 17 height 17
click at [757, 432] on input "[DATE]" at bounding box center [762, 437] width 11 height 11
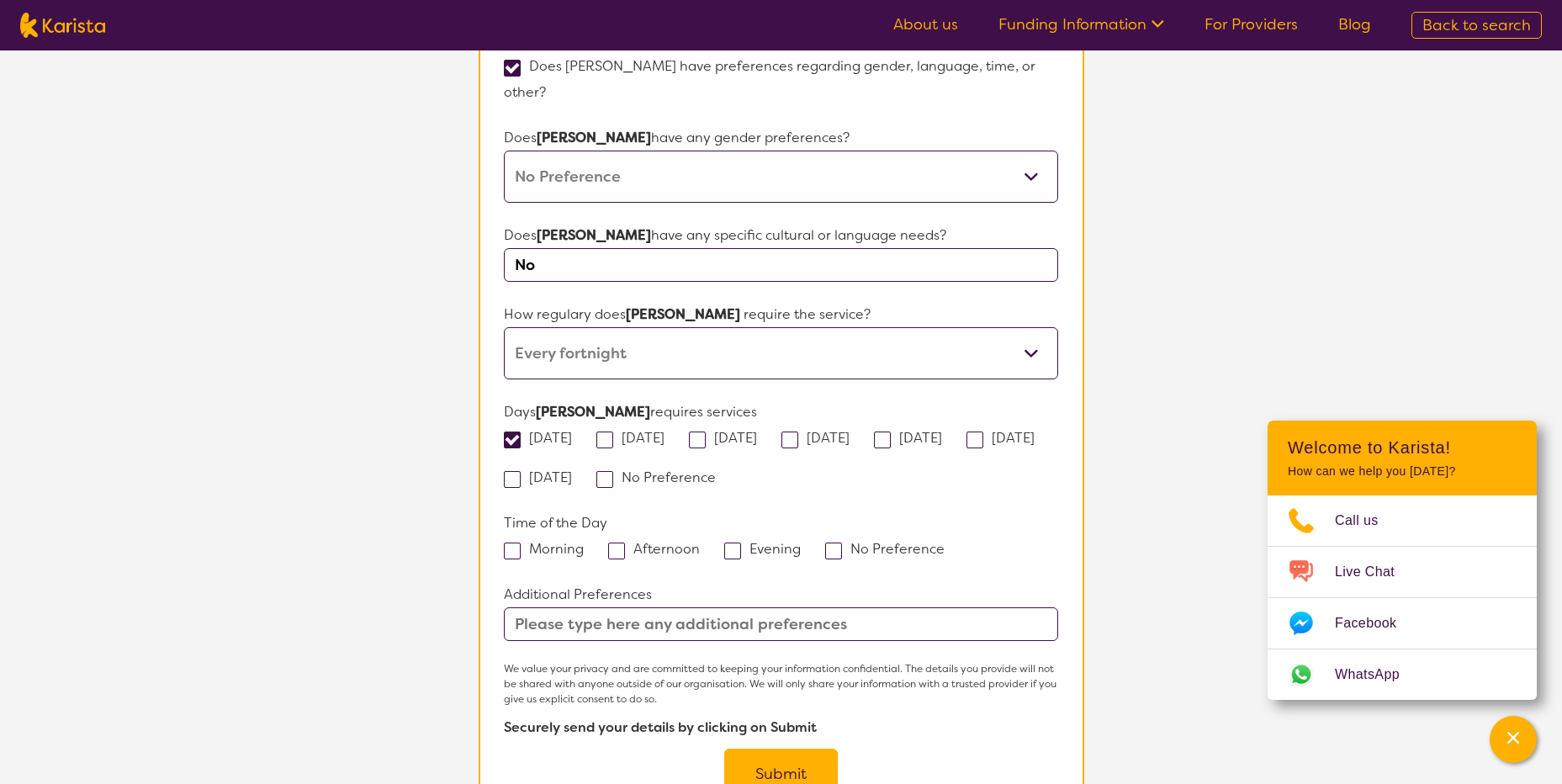
checkbox input "true"
click at [798, 432] on span at bounding box center [790, 440] width 17 height 17
click at [849, 432] on input "[DATE]" at bounding box center [855, 437] width 11 height 11
checkbox input "true"
click at [891, 432] on span at bounding box center [882, 440] width 17 height 17
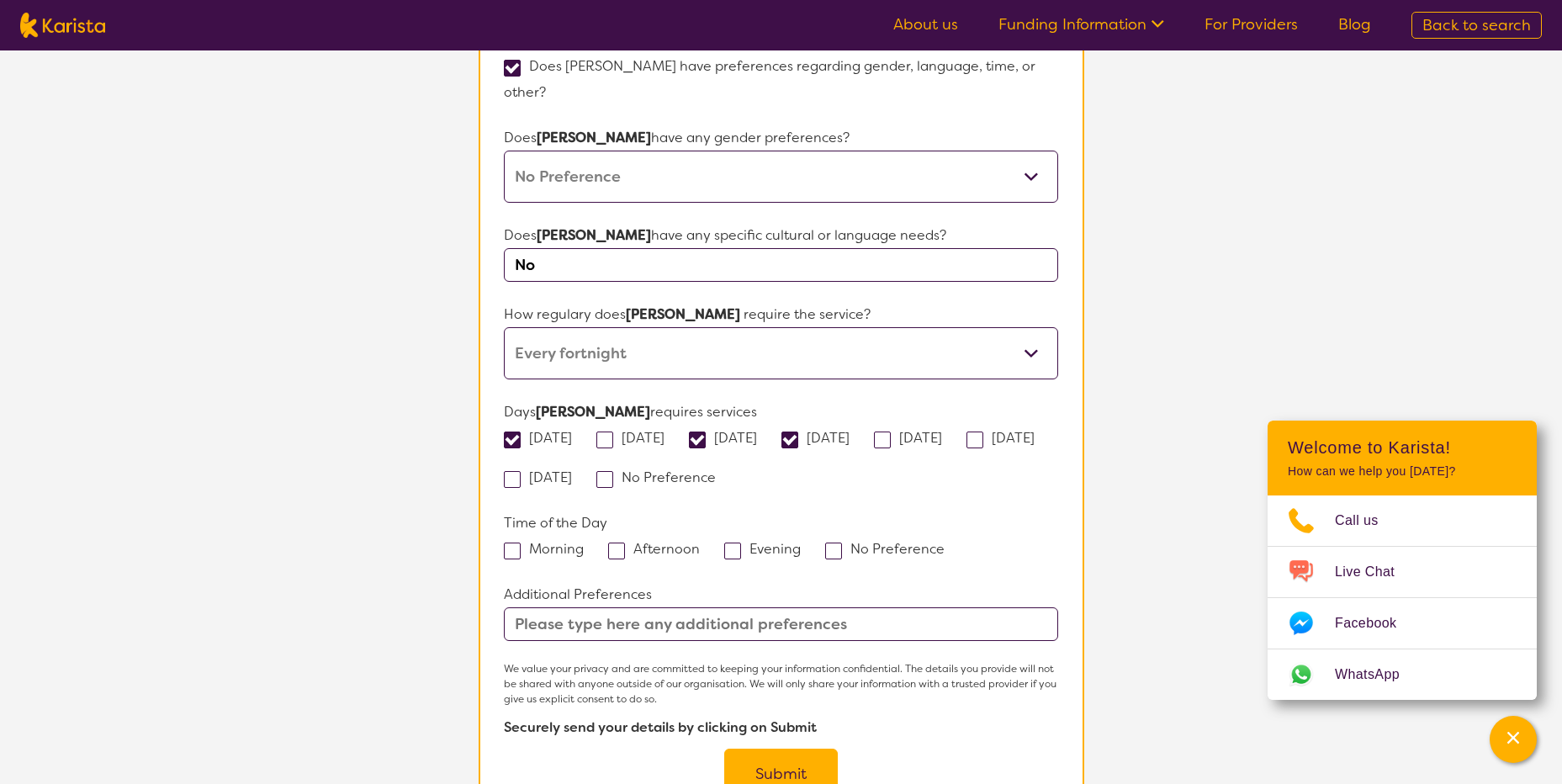
click at [948, 432] on input "[DATE]" at bounding box center [948, 437] width 11 height 11
checkbox input "true"
drag, startPoint x: 501, startPoint y: 407, endPoint x: 560, endPoint y: 405, distance: 59.0
click at [967, 432] on span at bounding box center [975, 440] width 17 height 17
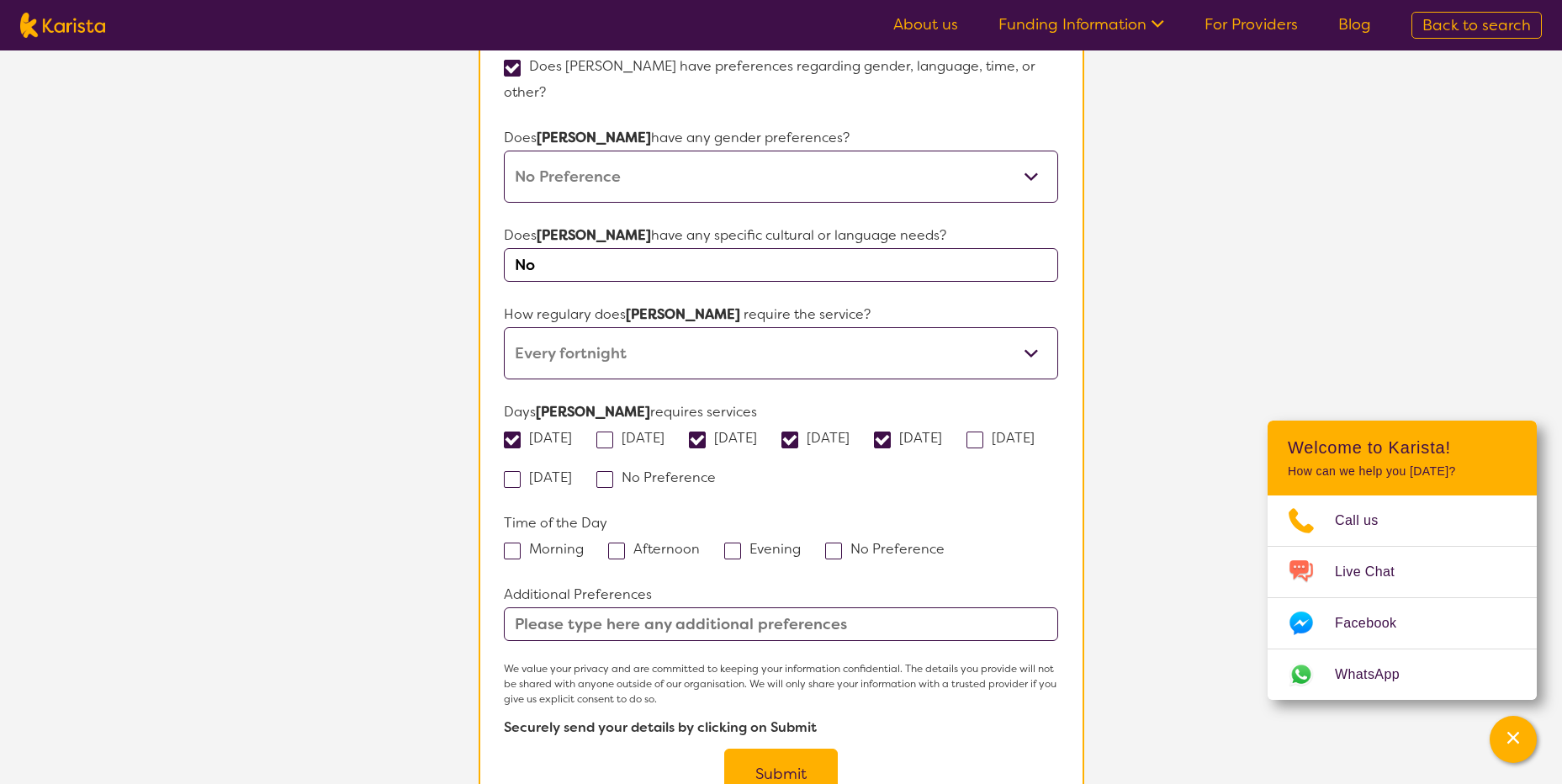
click at [1034, 432] on input "[DATE]" at bounding box center [1040, 437] width 11 height 11
checkbox input "true"
click at [520, 471] on span at bounding box center [512, 479] width 17 height 17
click at [583, 471] on input "[DATE]" at bounding box center [577, 476] width 11 height 11
checkbox input "true"
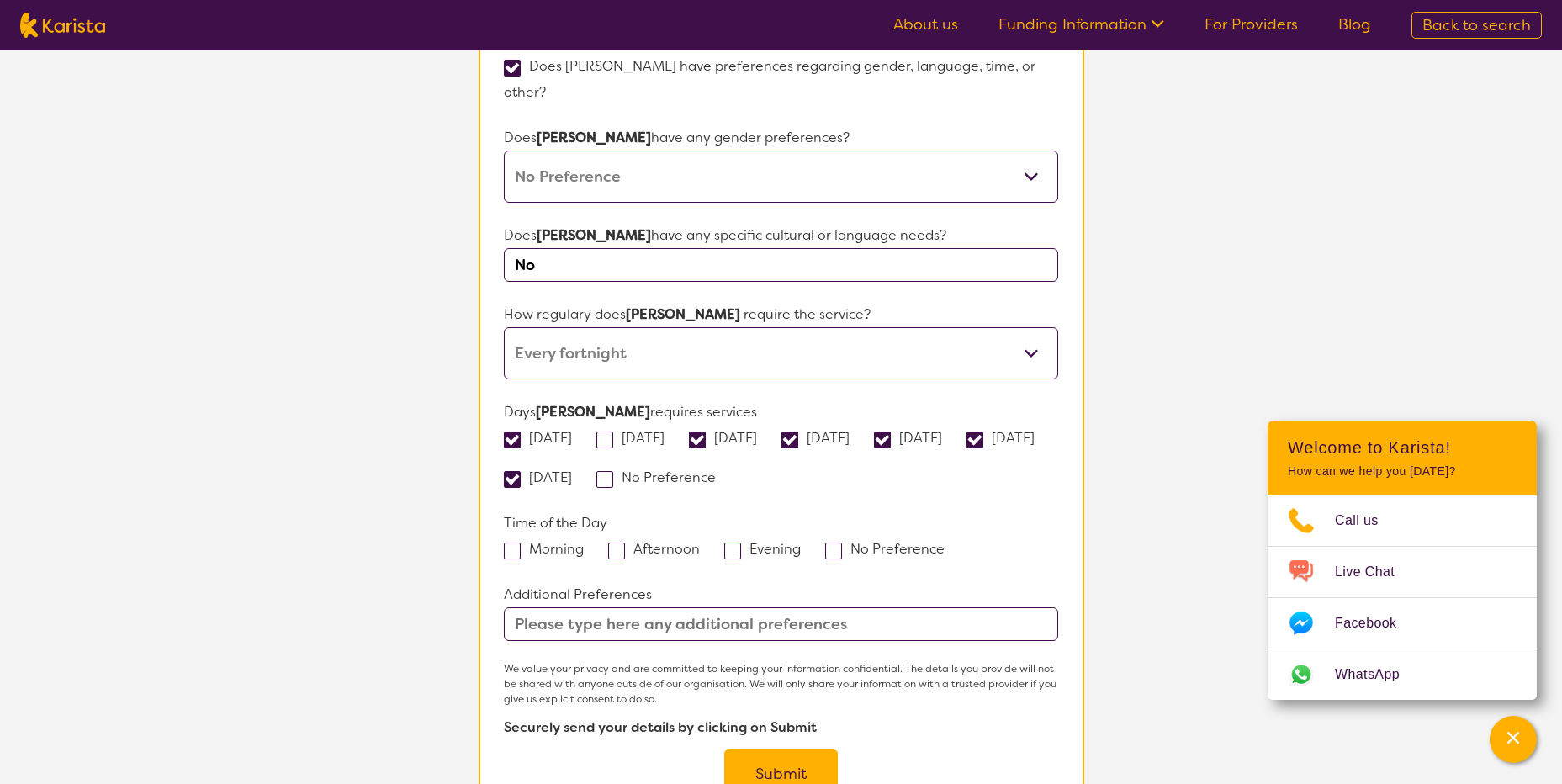
click at [829, 542] on span at bounding box center [833, 550] width 17 height 17
click at [944, 542] on input "No Preference" at bounding box center [949, 547] width 11 height 11
checkbox input "true"
click at [641, 607] on input "text" at bounding box center [781, 623] width 554 height 33
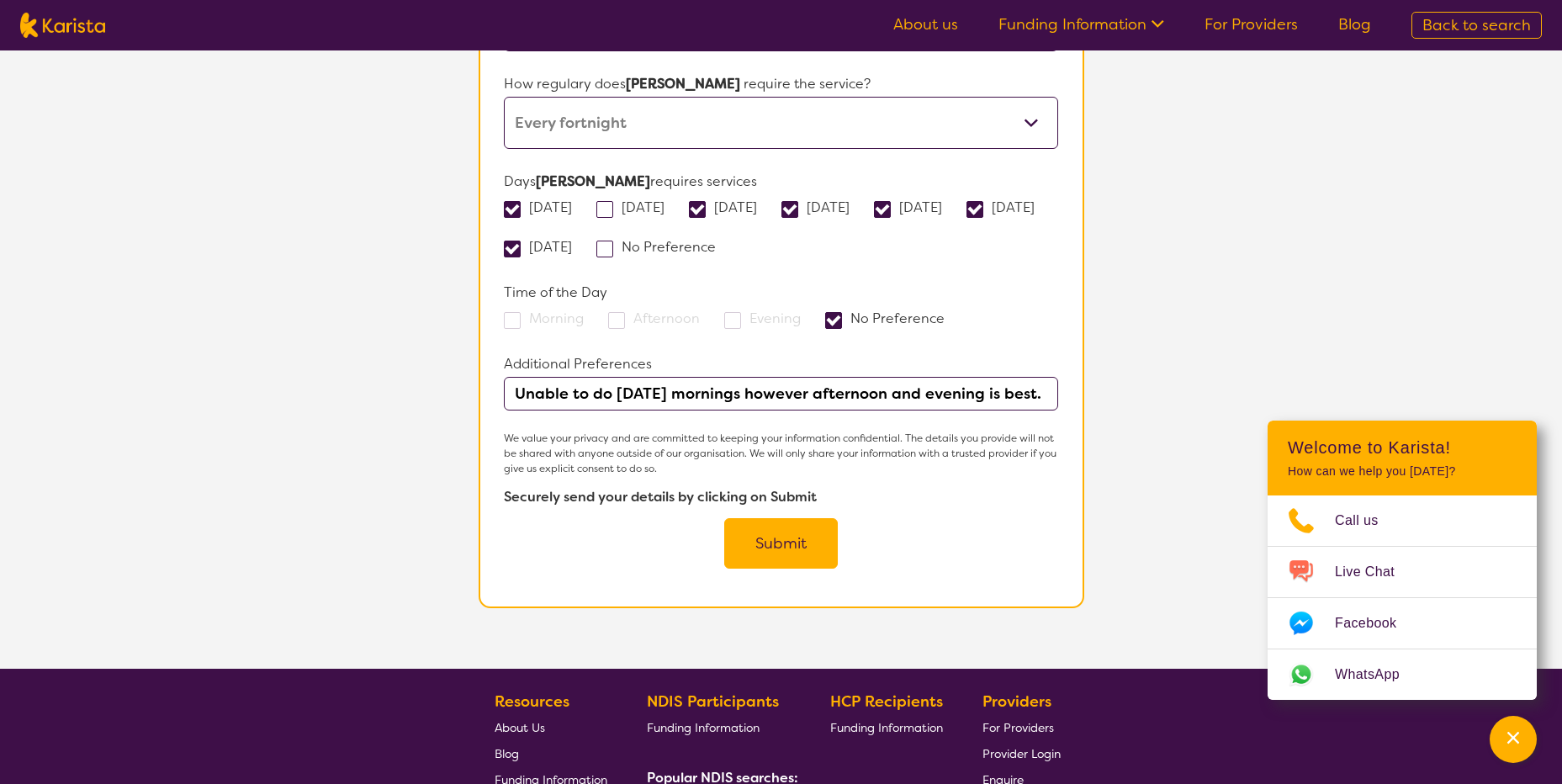
scroll to position [1566, 0]
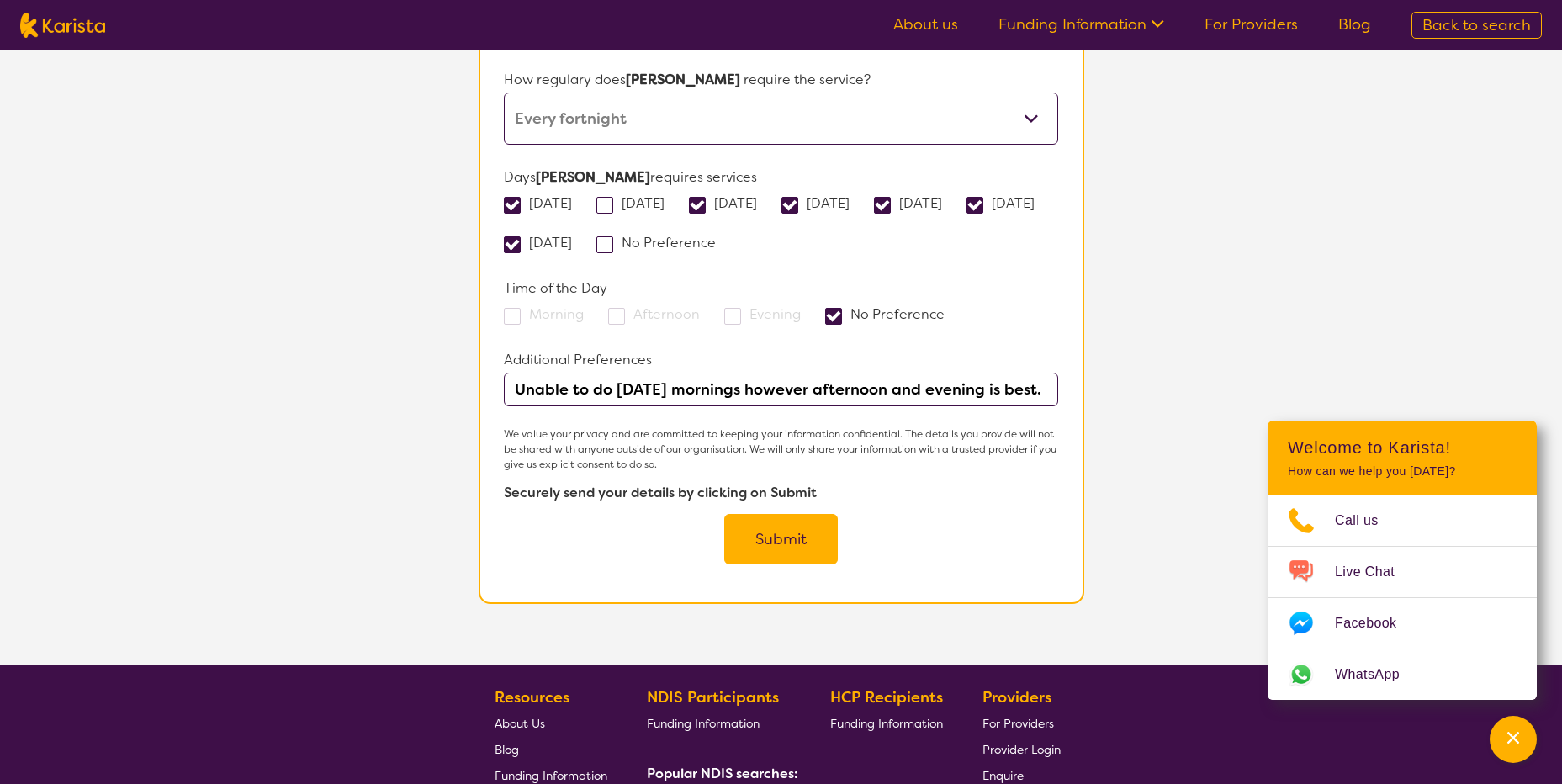
type input "Unable to do [DATE] mornings however afternoon and evening is best."
click at [783, 514] on button "Submit" at bounding box center [781, 539] width 114 height 51
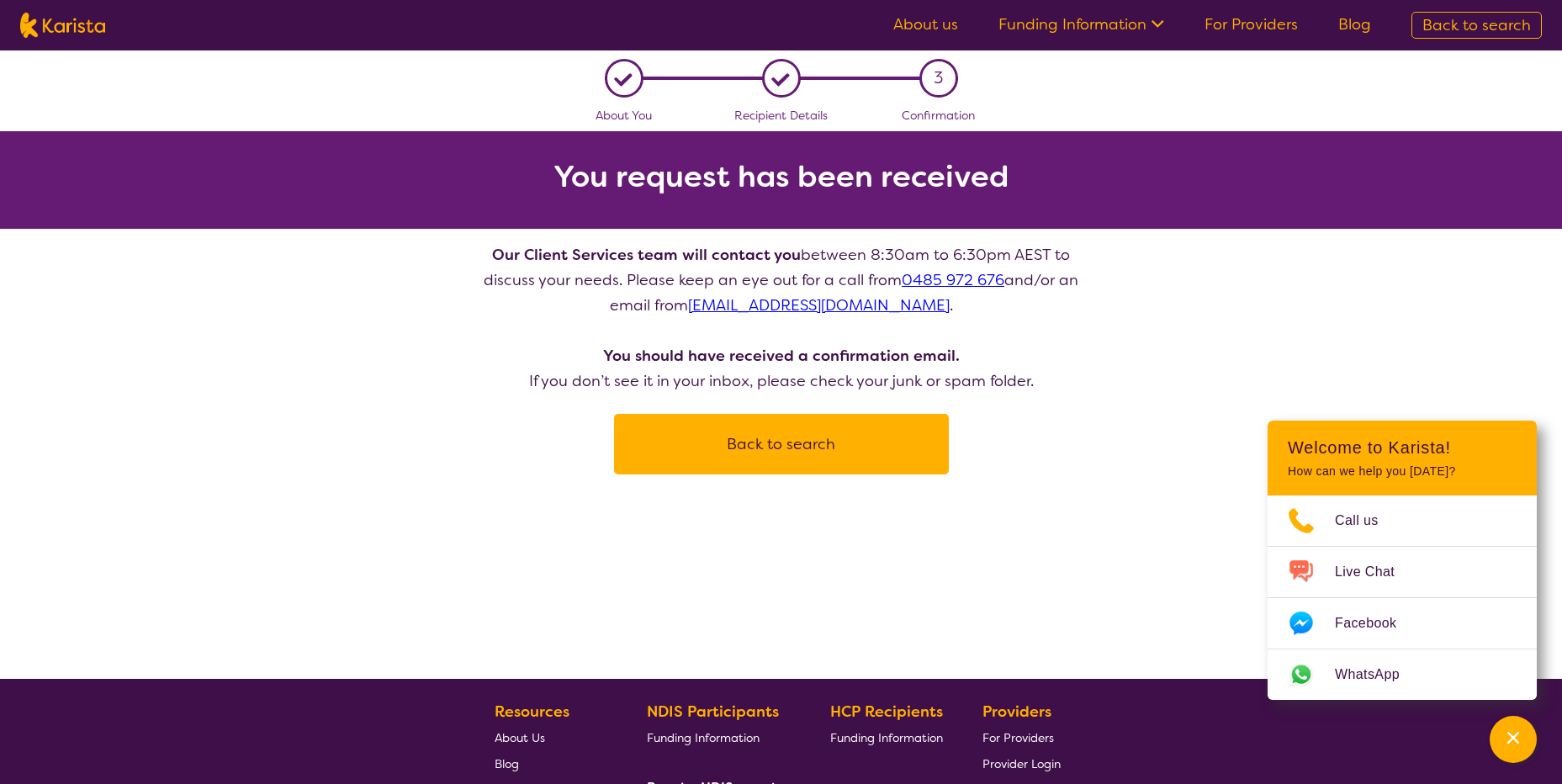
click at [931, 25] on link "About us" at bounding box center [926, 24] width 65 height 20
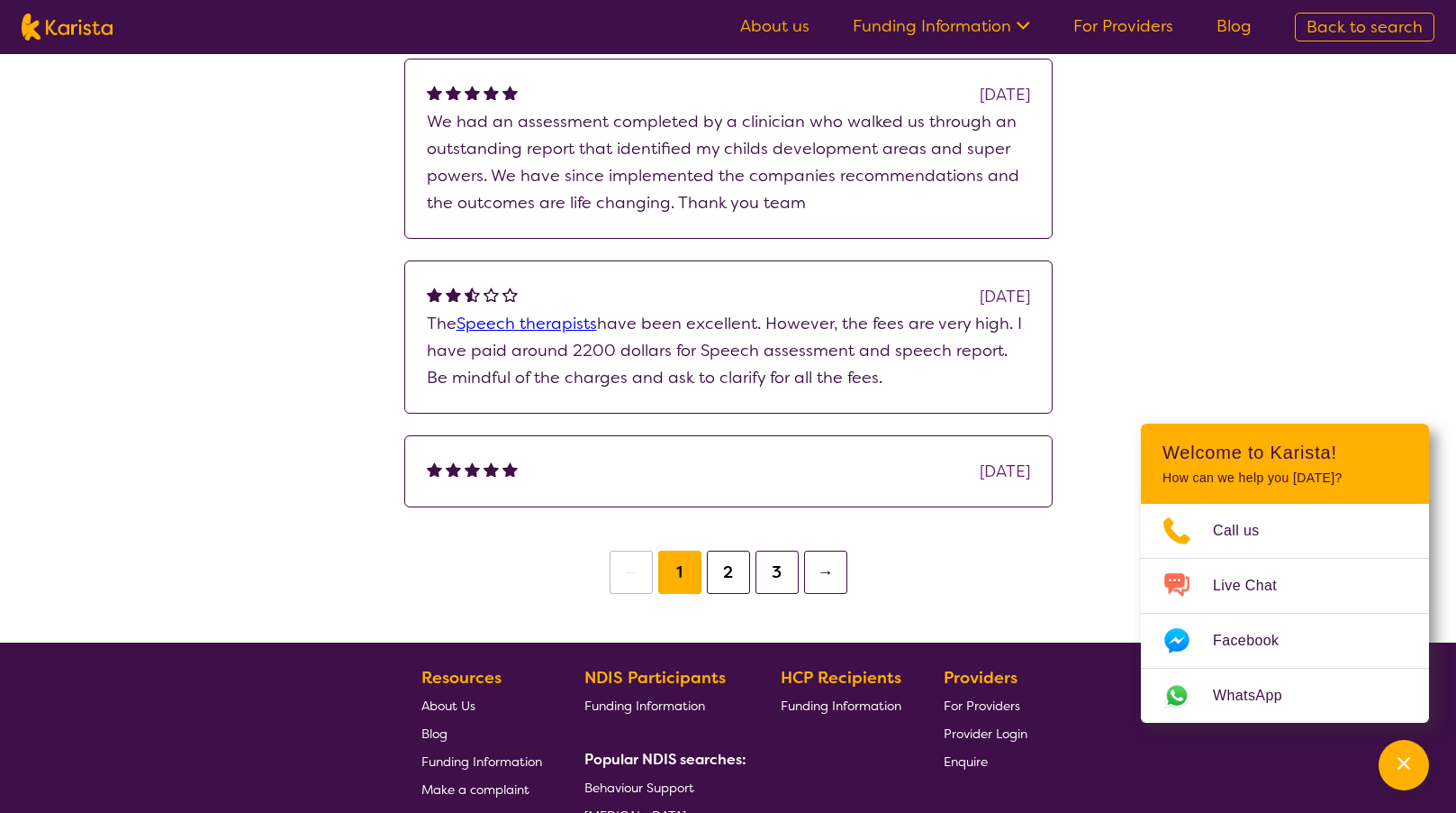
scroll to position [1829, 0]
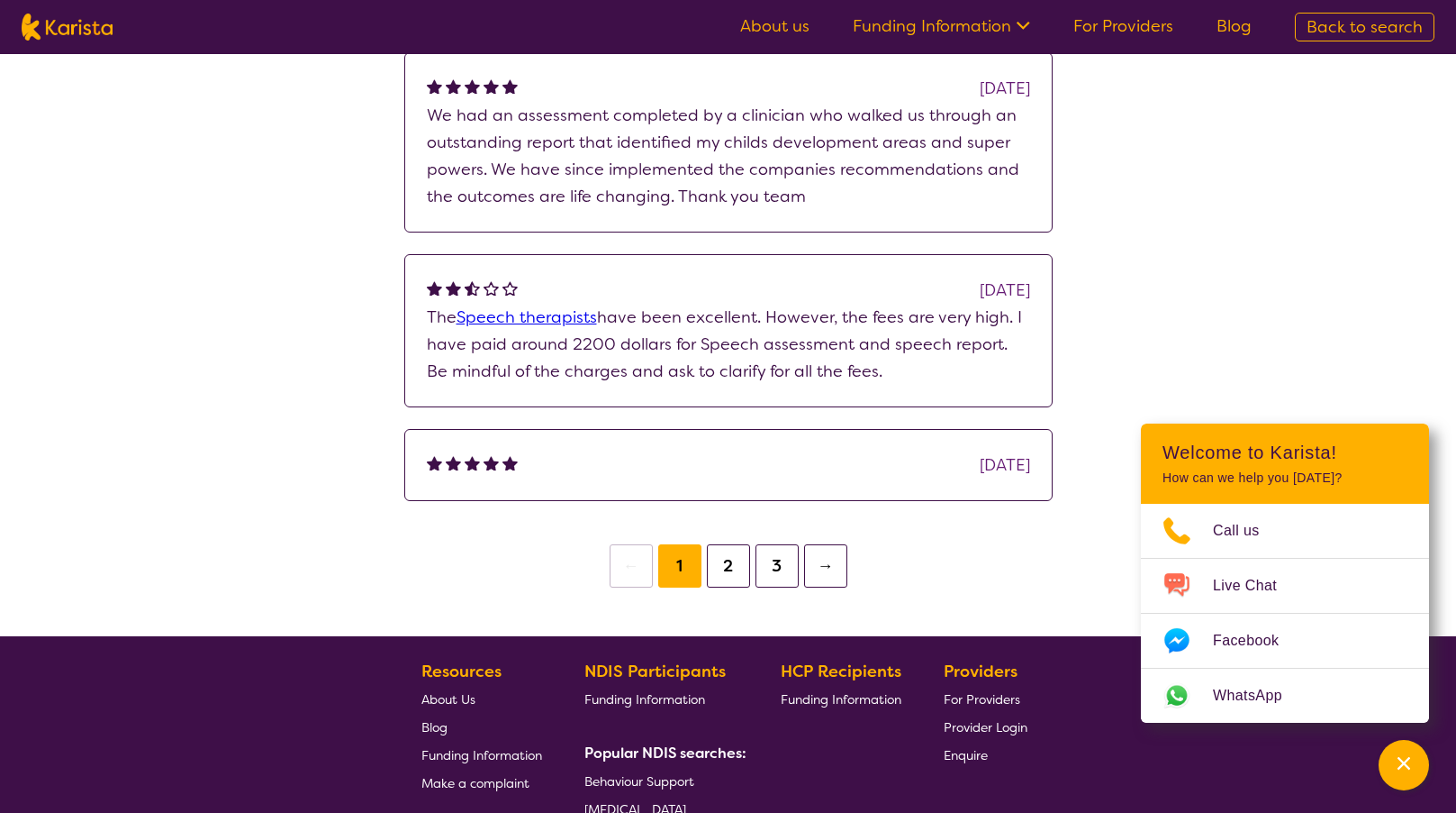
click at [725, 565] on button "2" at bounding box center [728, 565] width 44 height 44
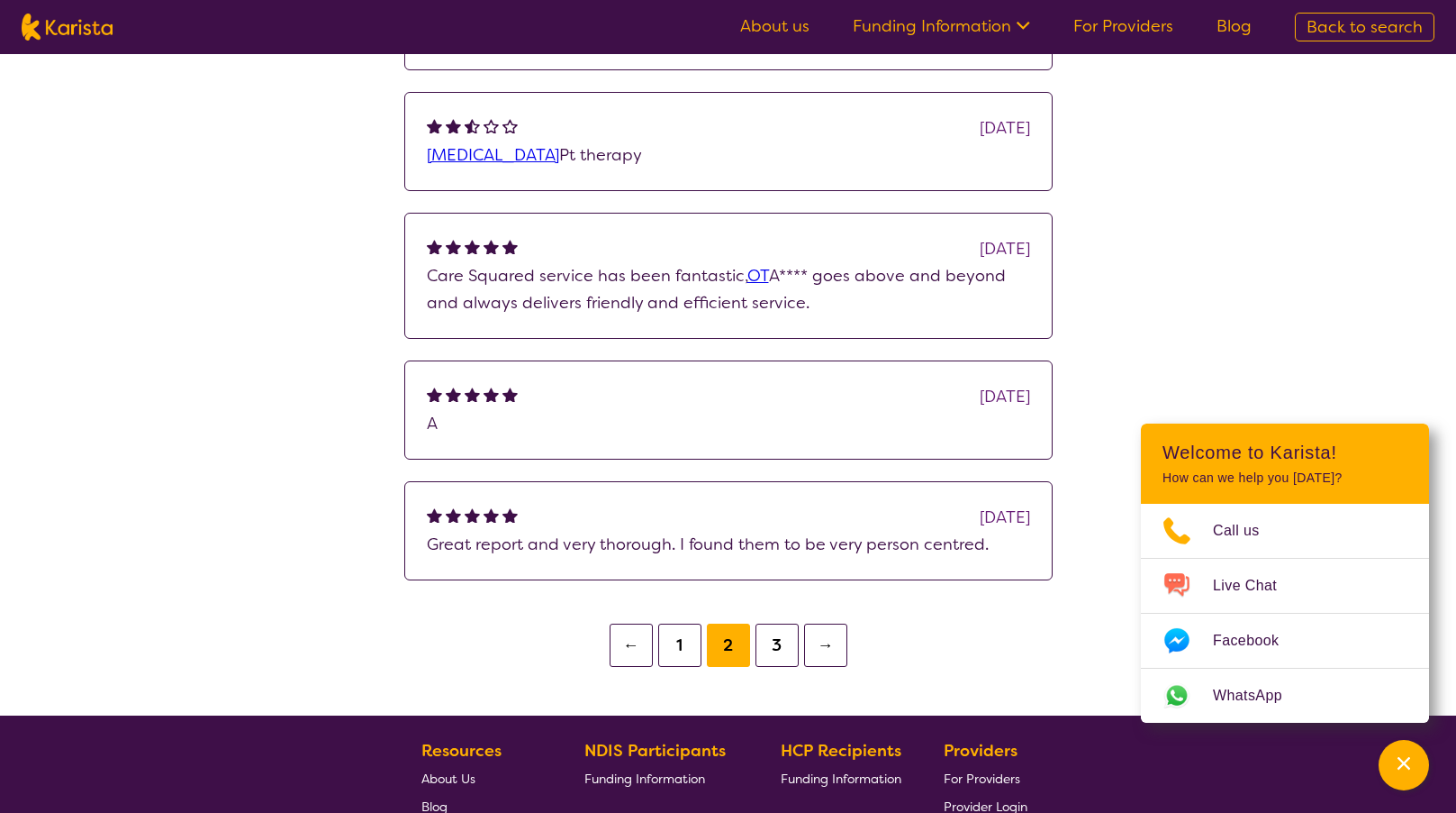
scroll to position [1706, 0]
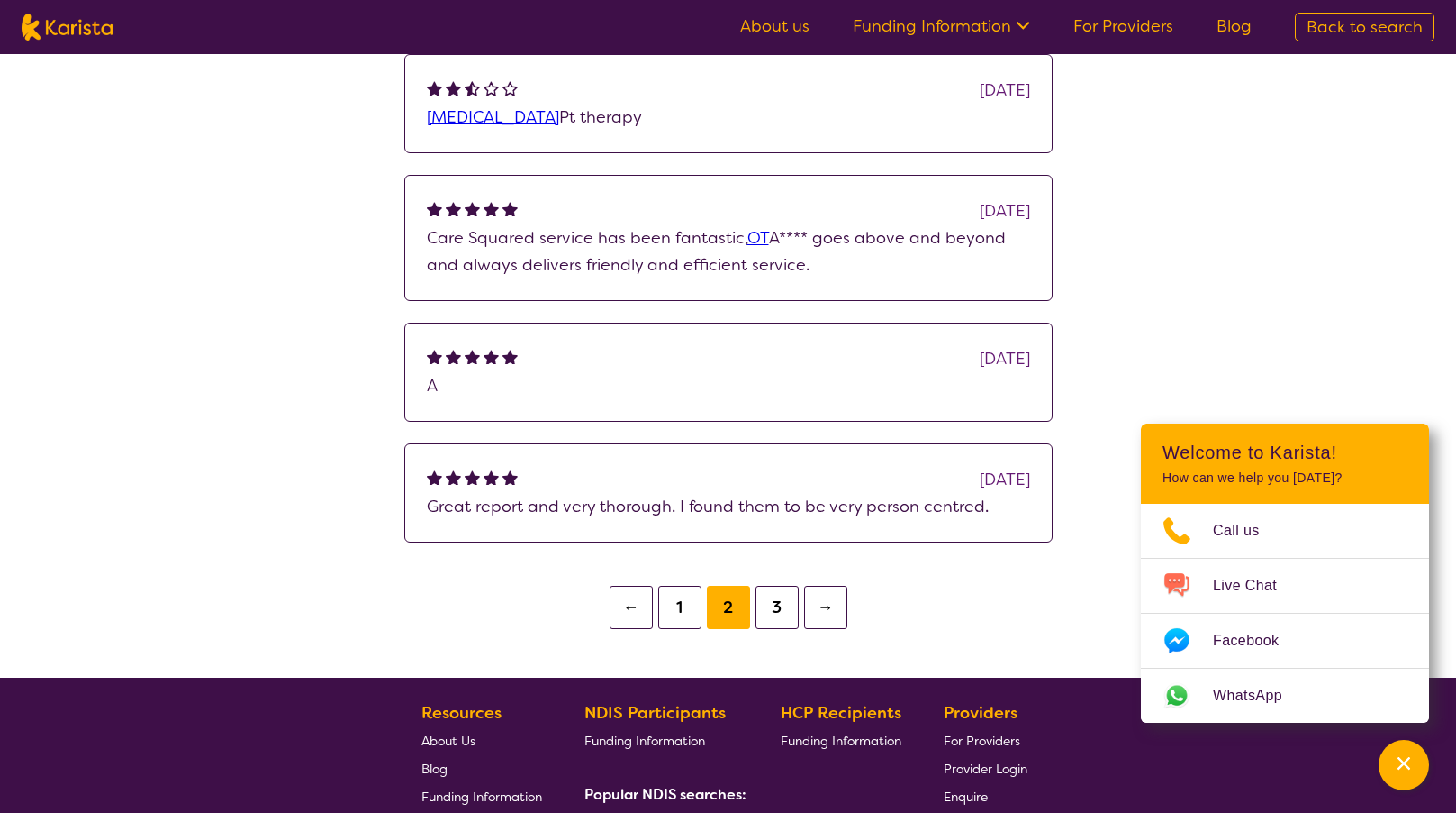
scroll to position [1829, 0]
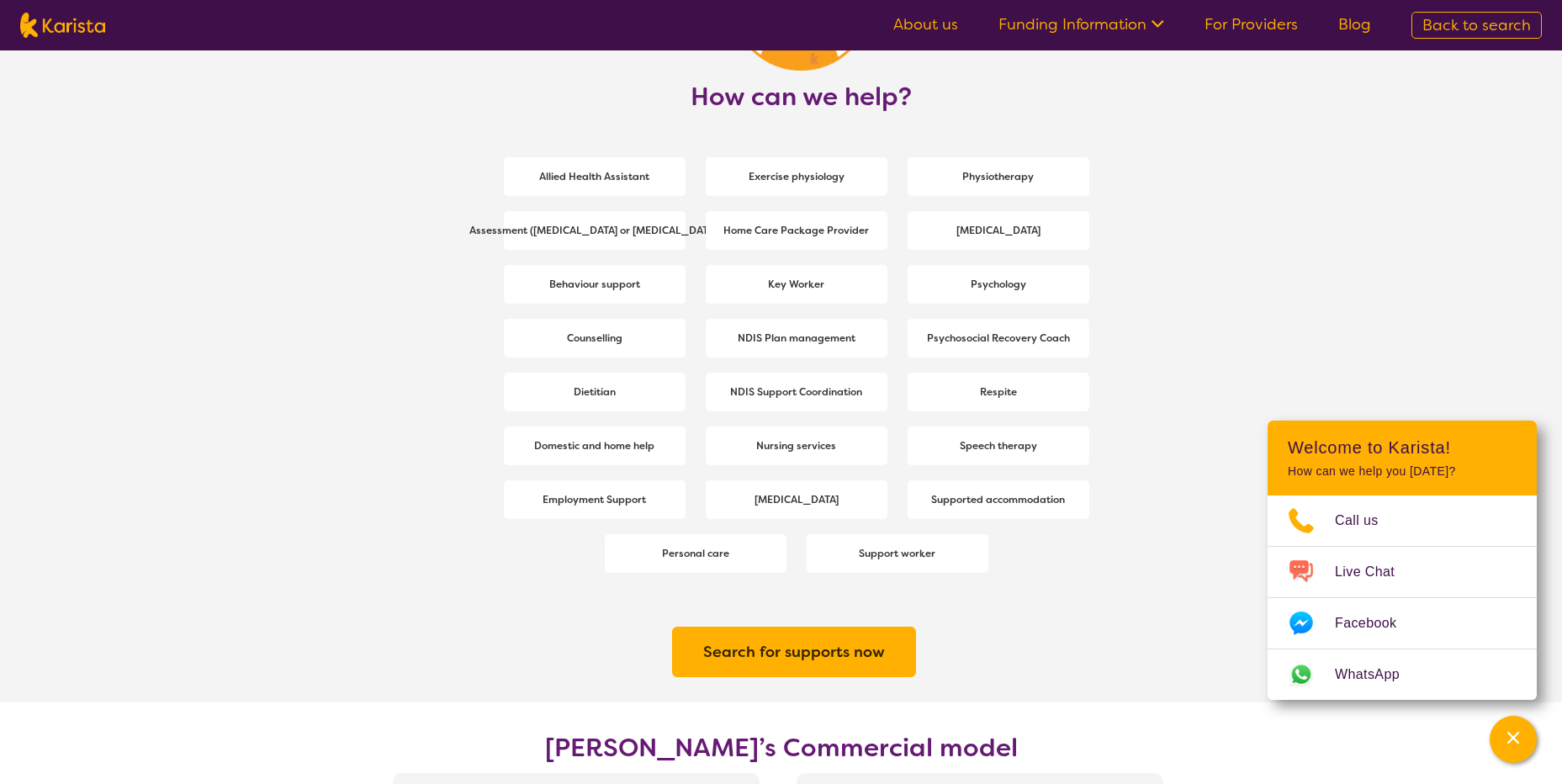
scroll to position [2234, 0]
